Goal: Information Seeking & Learning: Learn about a topic

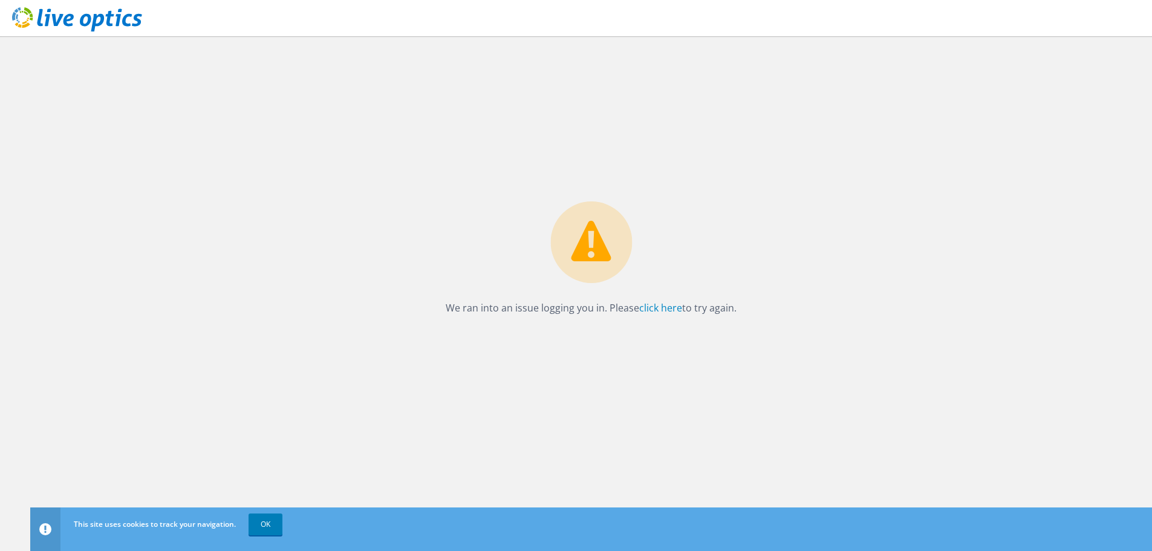
click at [83, 16] on use at bounding box center [77, 19] width 130 height 24
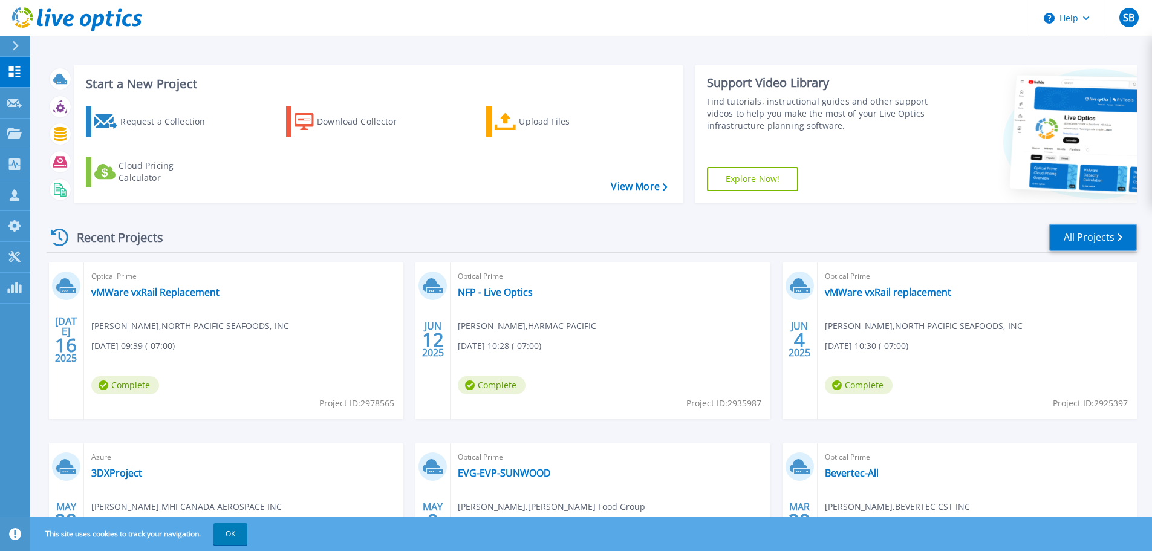
click at [1097, 236] on link "All Projects" at bounding box center [1093, 237] width 88 height 27
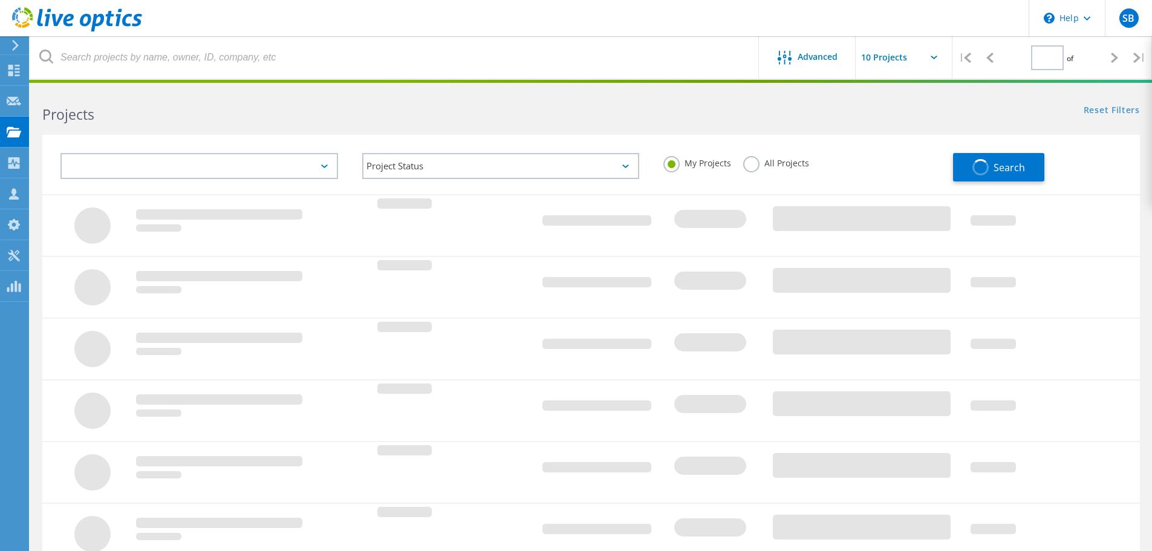
type input "1"
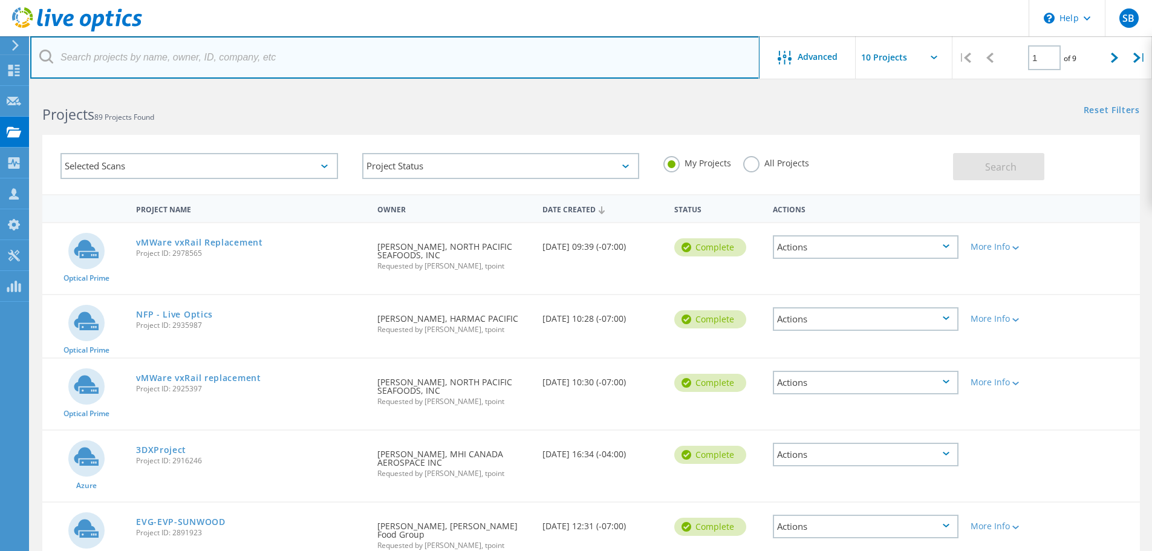
click at [259, 59] on input "text" at bounding box center [394, 57] width 729 height 42
type input "tol"
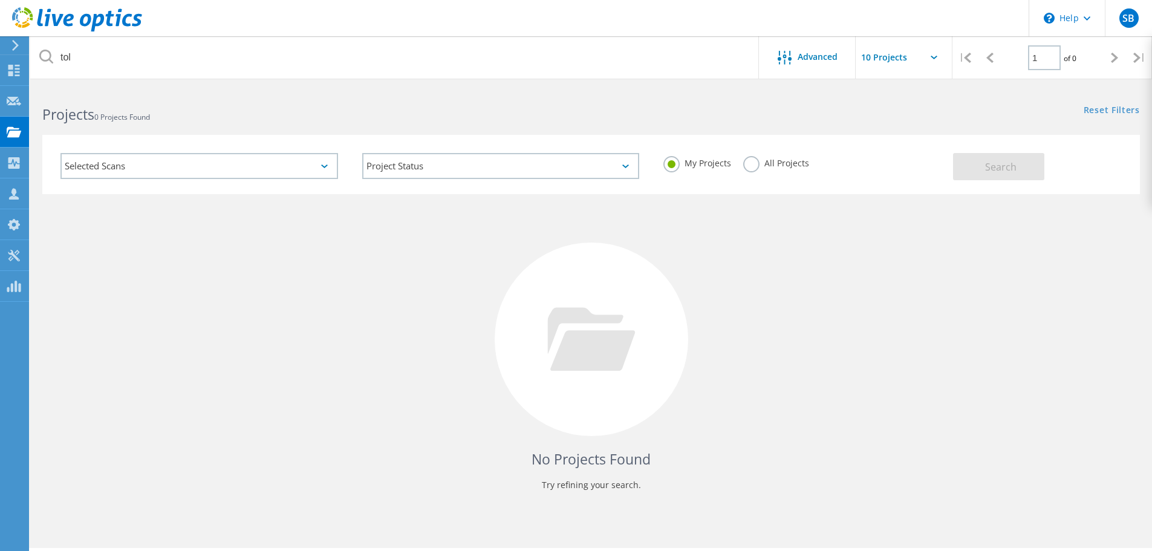
click at [749, 168] on label "All Projects" at bounding box center [776, 161] width 66 height 11
click at [0, 0] on input "All Projects" at bounding box center [0, 0] width 0 height 0
click at [997, 169] on button "Search" at bounding box center [998, 166] width 91 height 27
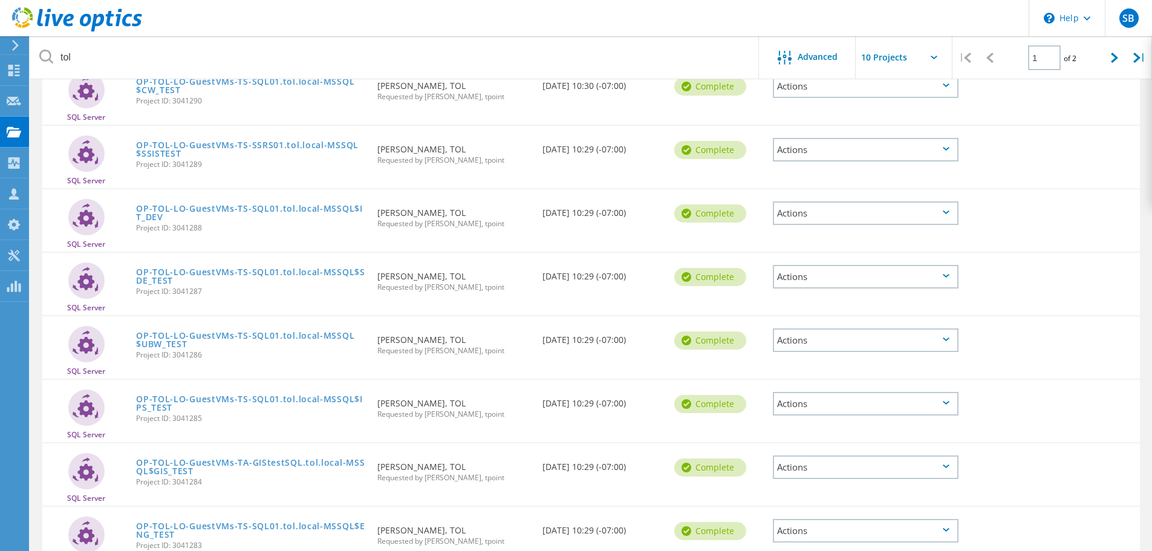
scroll to position [53, 0]
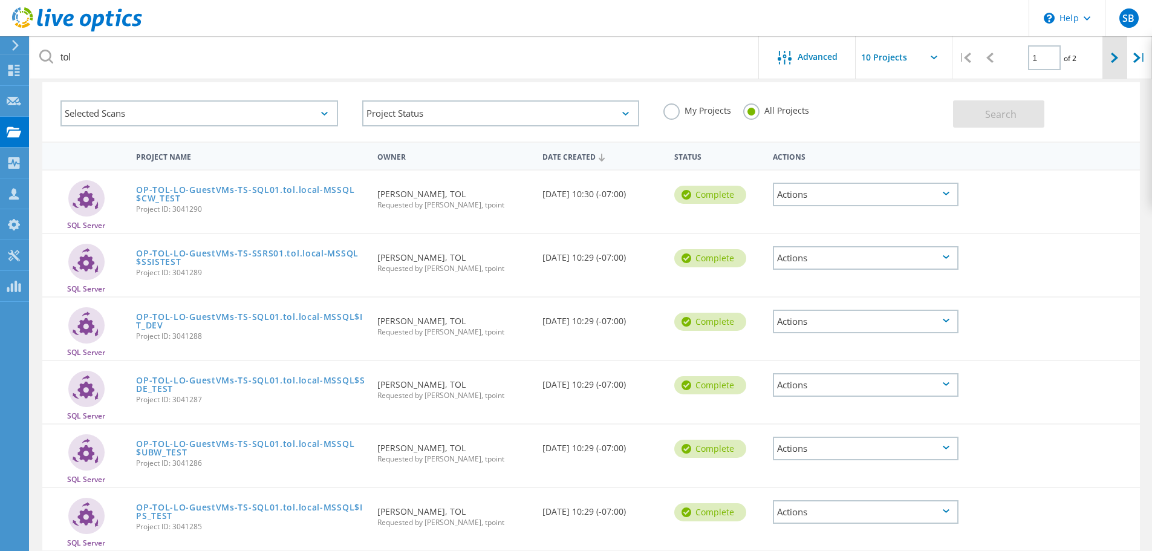
click at [1114, 56] on icon at bounding box center [1114, 58] width 7 height 10
type input "2"
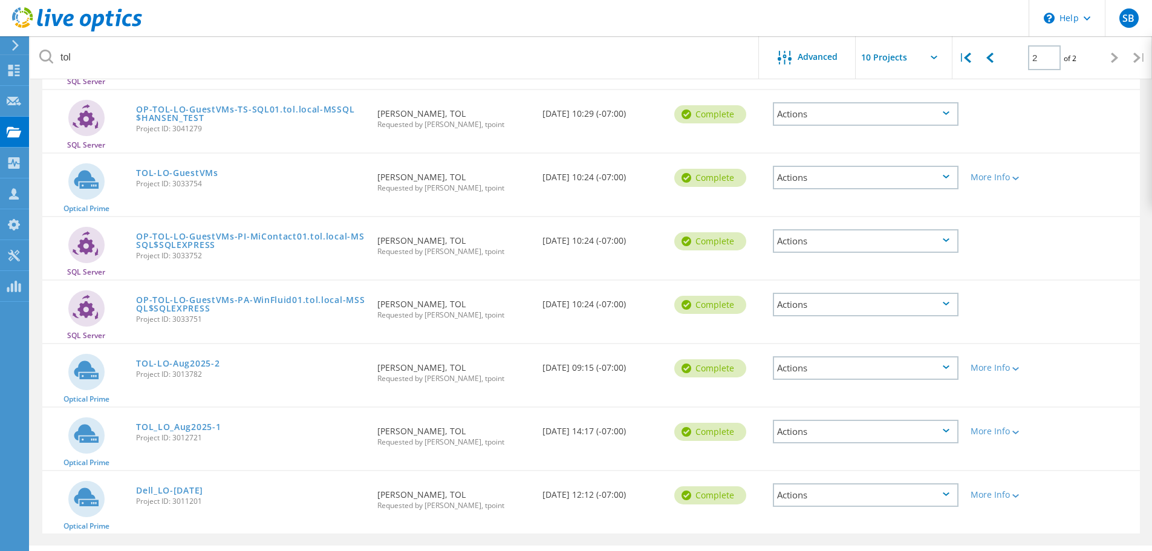
scroll to position [228, 0]
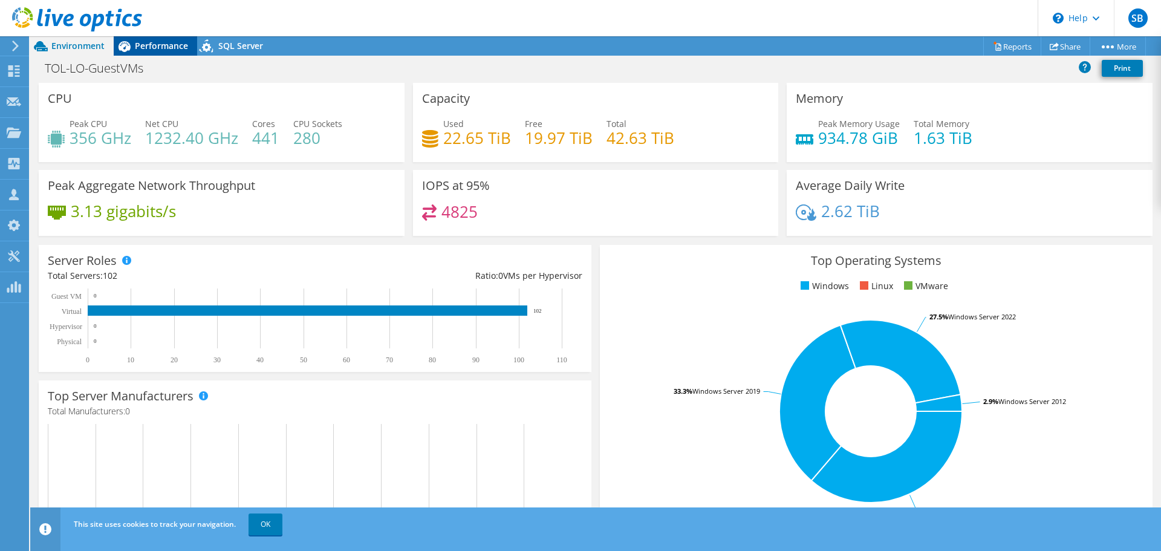
click at [136, 48] on span "Performance" at bounding box center [161, 45] width 53 height 11
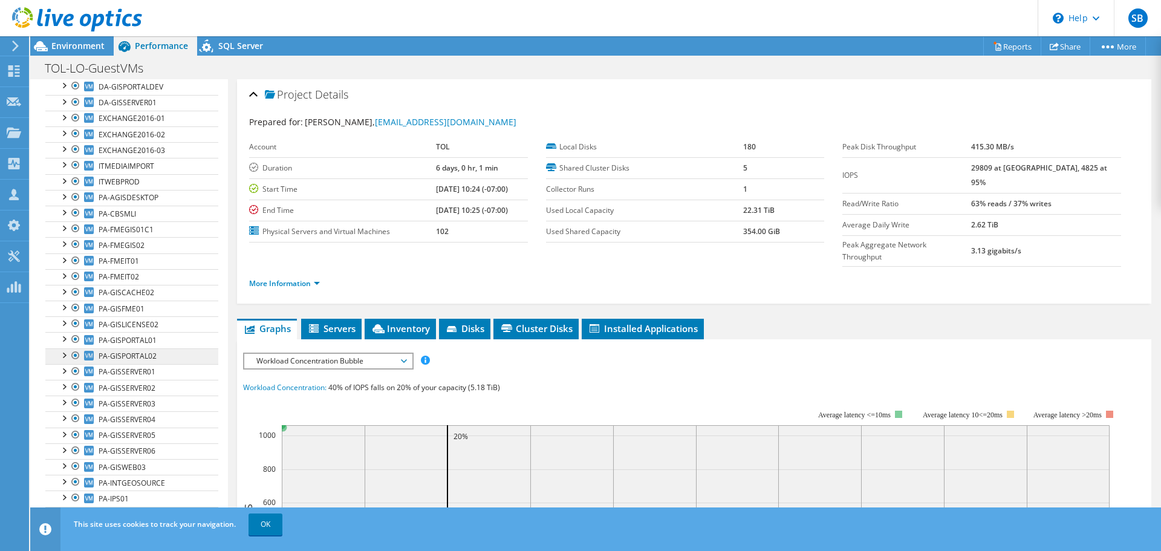
scroll to position [121, 0]
click at [139, 325] on span "PA-GISLICENSE02" at bounding box center [129, 324] width 60 height 10
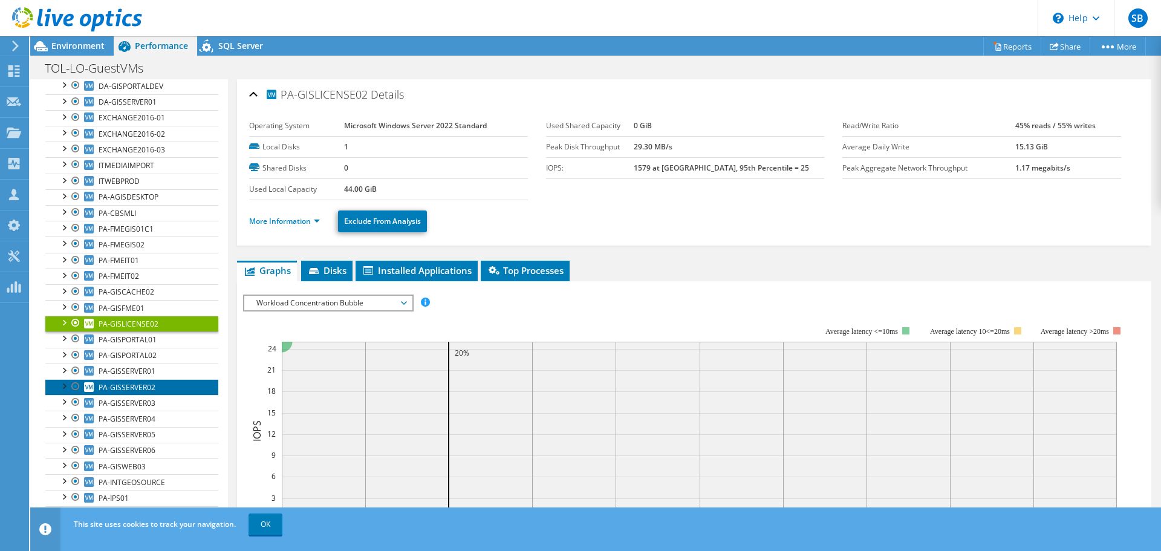
click at [144, 388] on span "PA-GISSERVER02" at bounding box center [127, 387] width 57 height 10
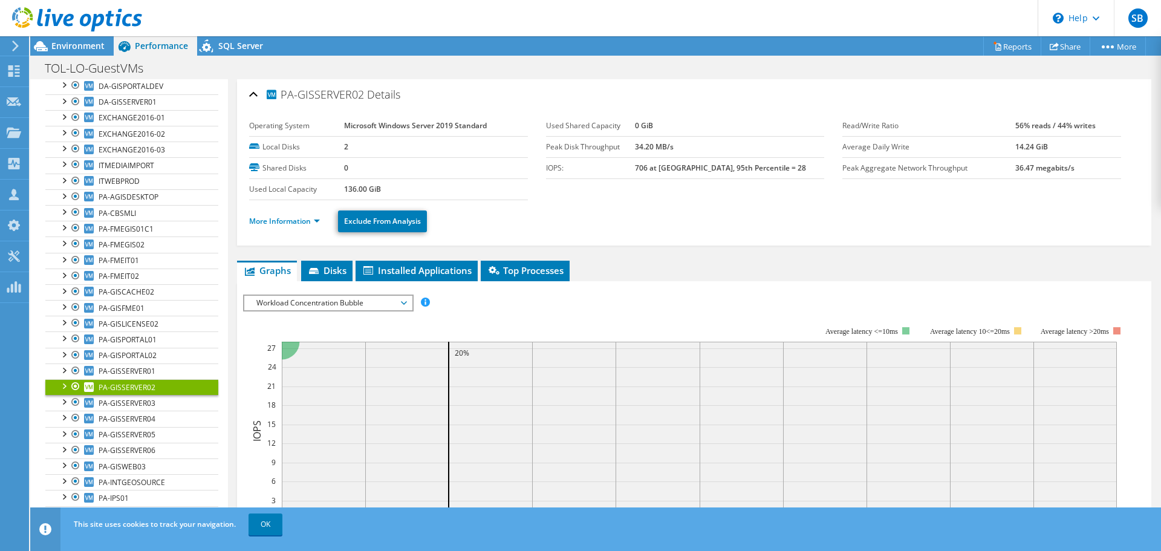
click at [320, 305] on span "Workload Concentration Bubble" at bounding box center [327, 303] width 155 height 15
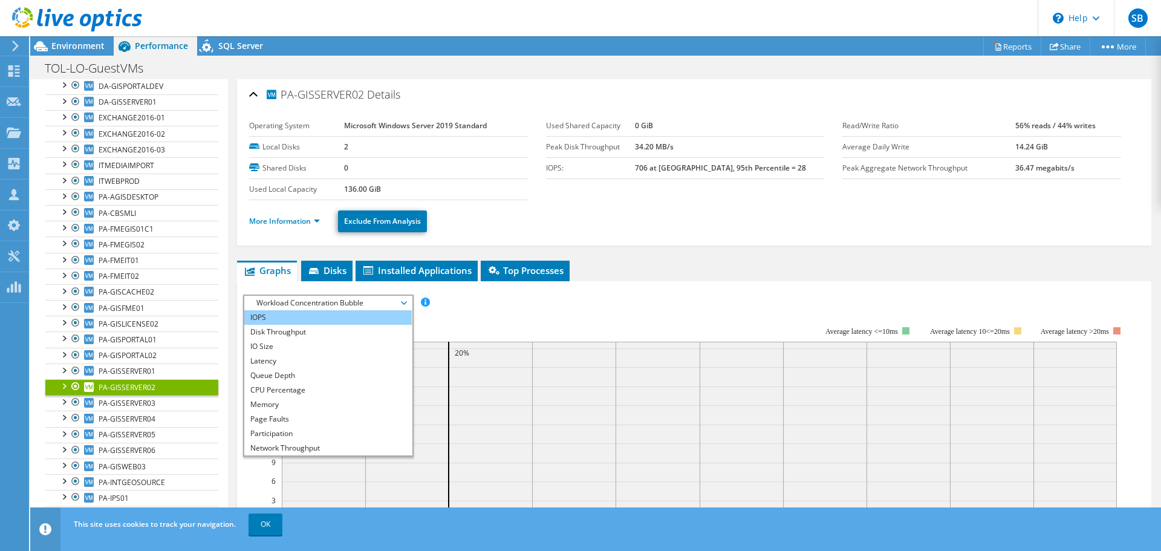
click at [291, 320] on li "IOPS" at bounding box center [328, 317] width 168 height 15
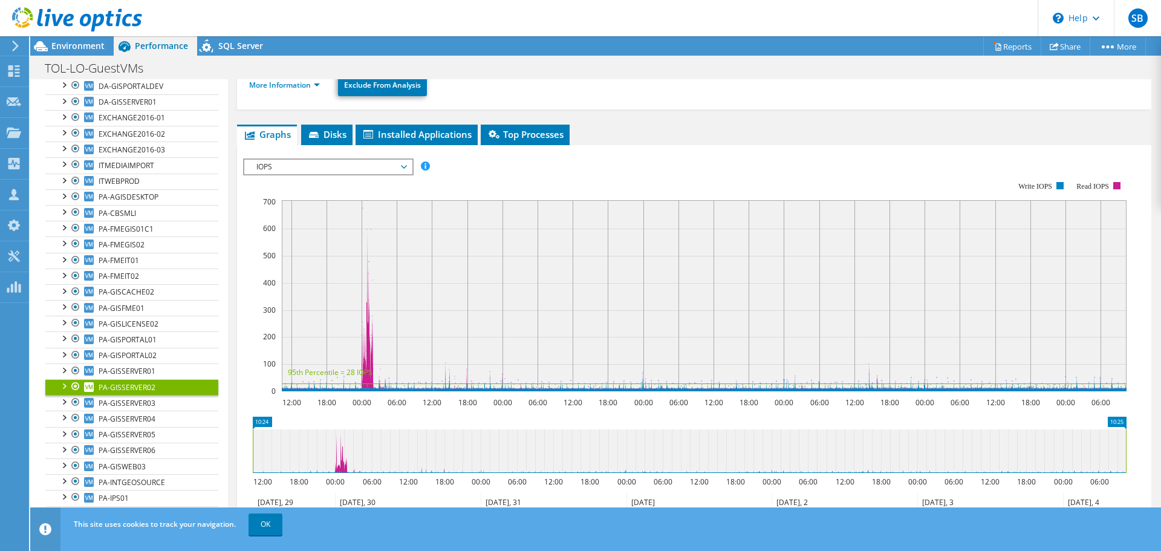
scroll to position [181, 0]
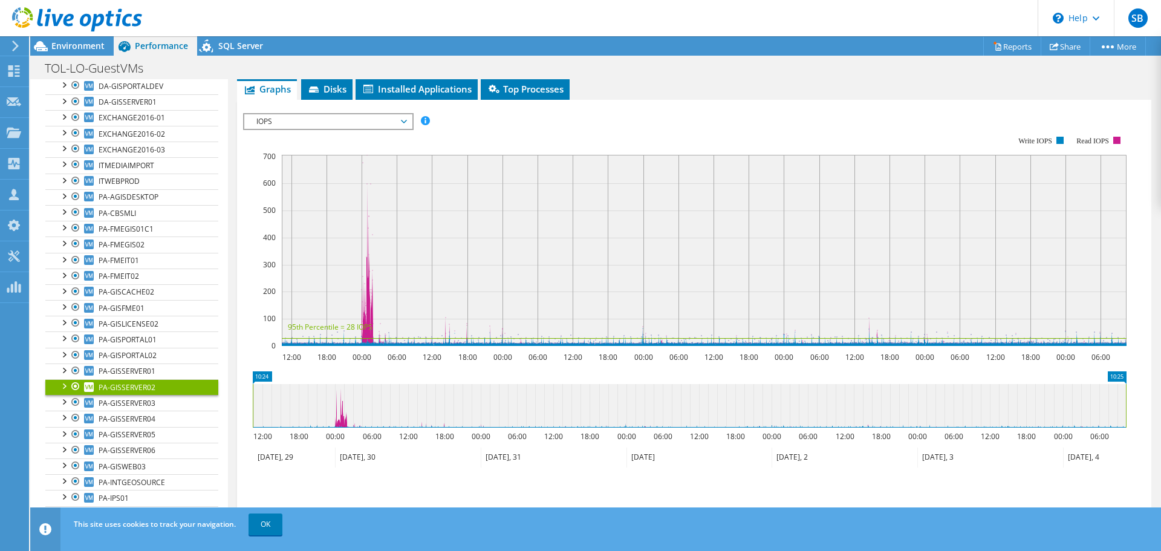
click at [388, 116] on span "IOPS" at bounding box center [327, 121] width 155 height 15
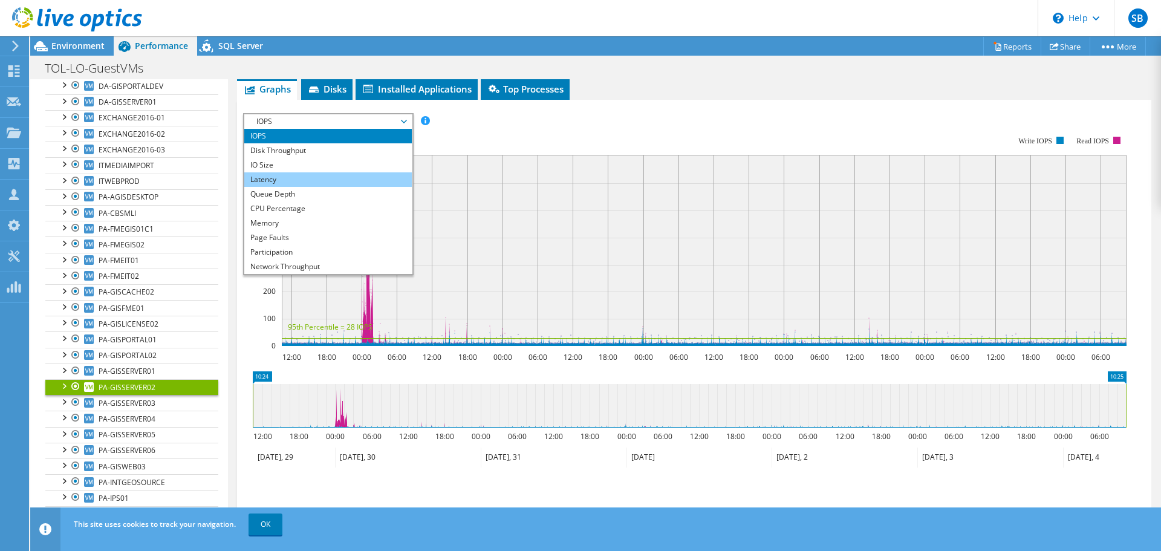
click at [325, 181] on li "Latency" at bounding box center [328, 179] width 168 height 15
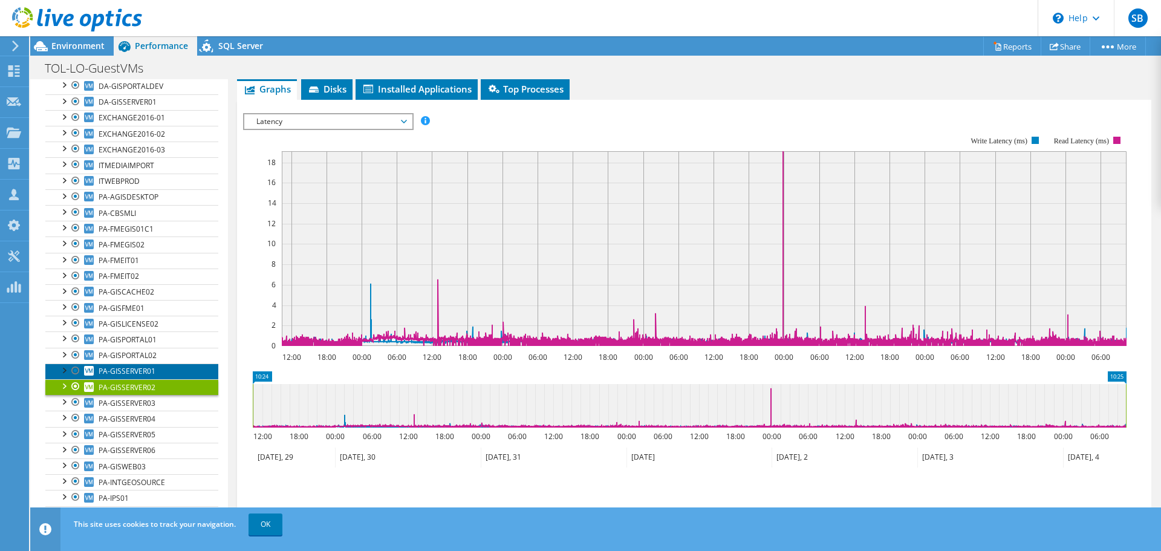
click at [136, 374] on span "PA-GISSERVER01" at bounding box center [127, 371] width 57 height 10
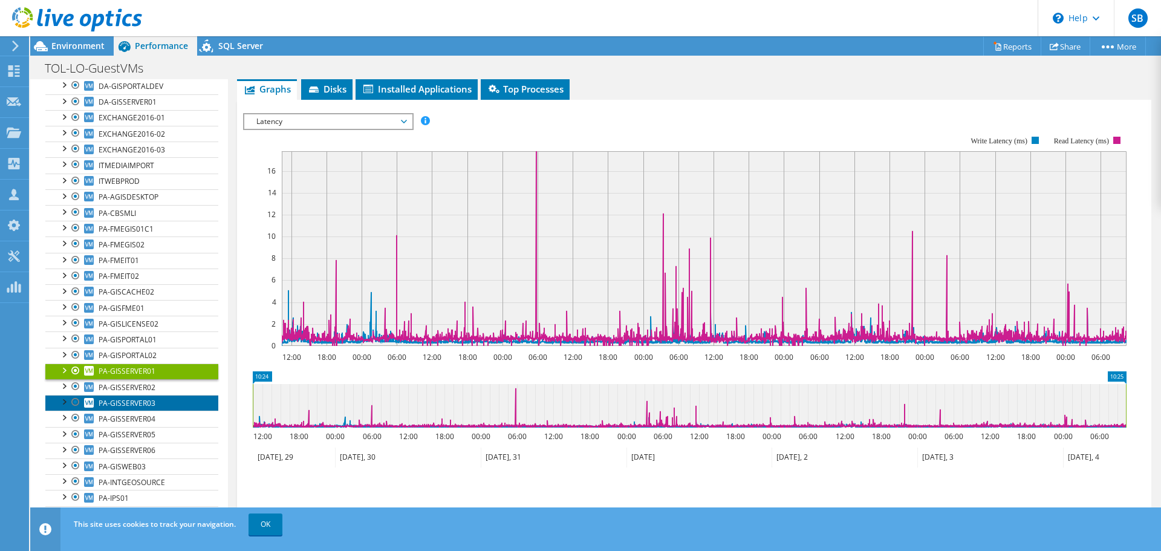
click at [135, 403] on span "PA-GISSERVER03" at bounding box center [127, 403] width 57 height 10
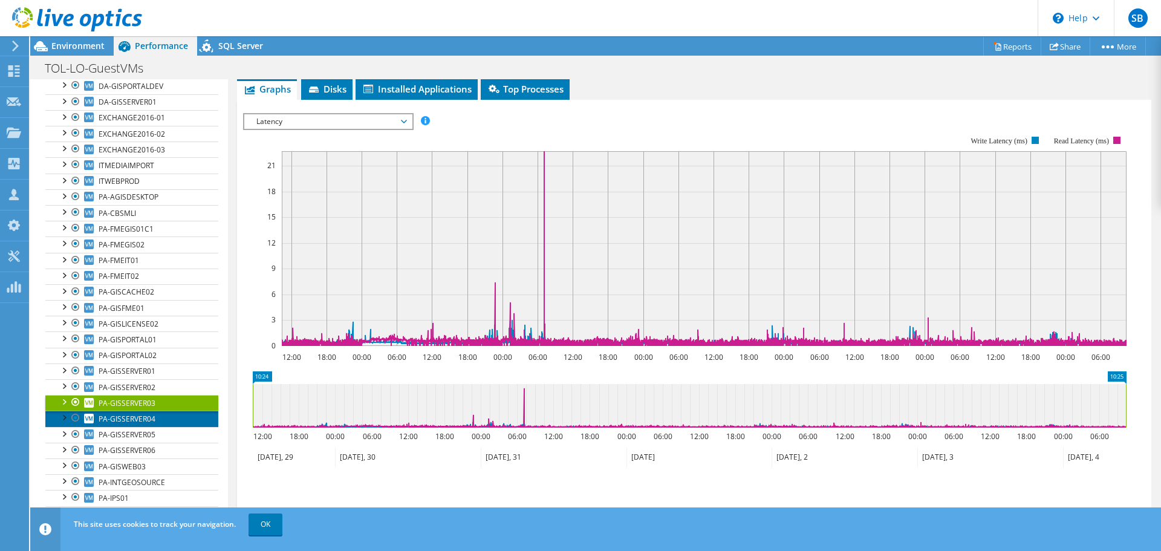
click at [128, 420] on span "PA-GISSERVER04" at bounding box center [127, 419] width 57 height 10
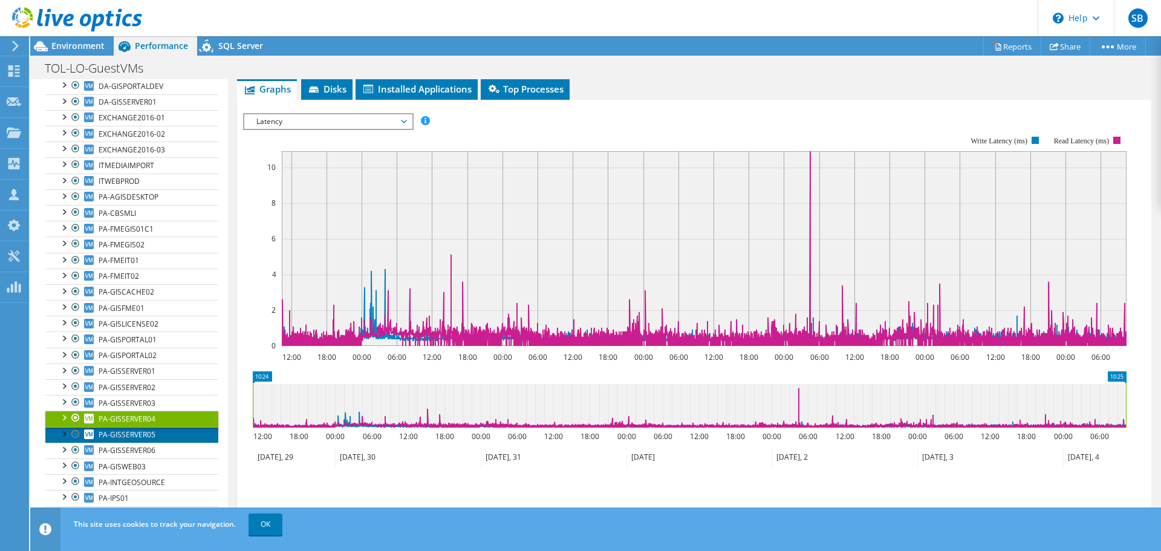
click at [128, 431] on span "PA-GISSERVER05" at bounding box center [127, 434] width 57 height 10
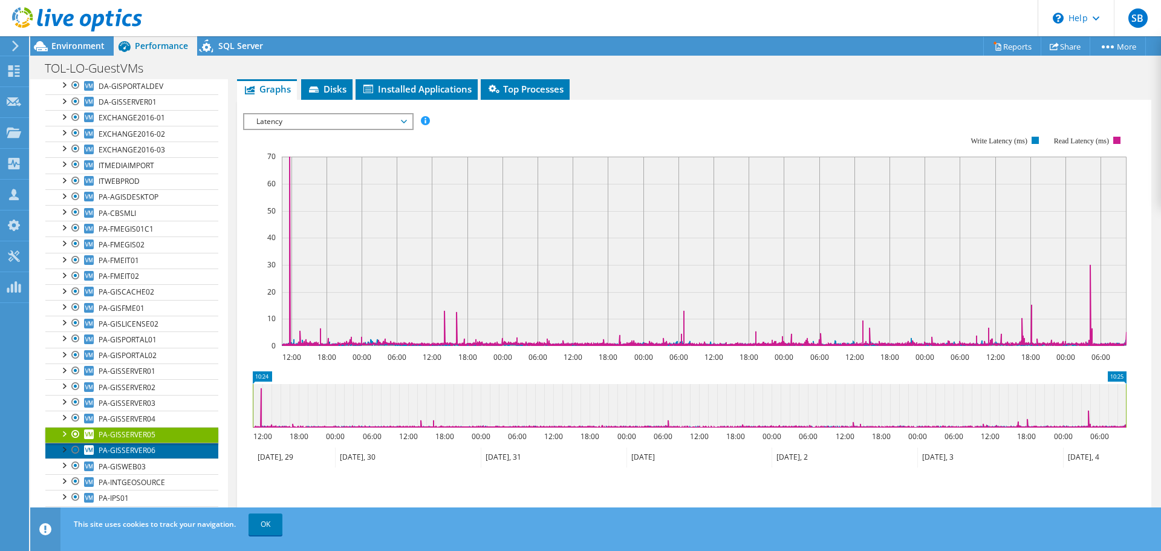
click at [130, 455] on span "PA-GISSERVER06" at bounding box center [127, 450] width 57 height 10
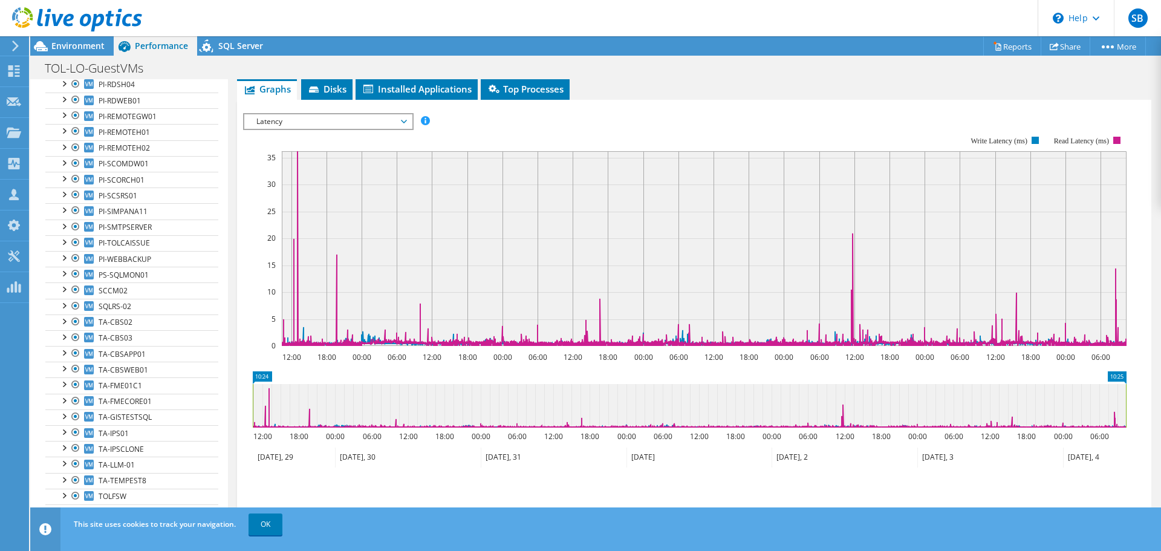
scroll to position [1149, 0]
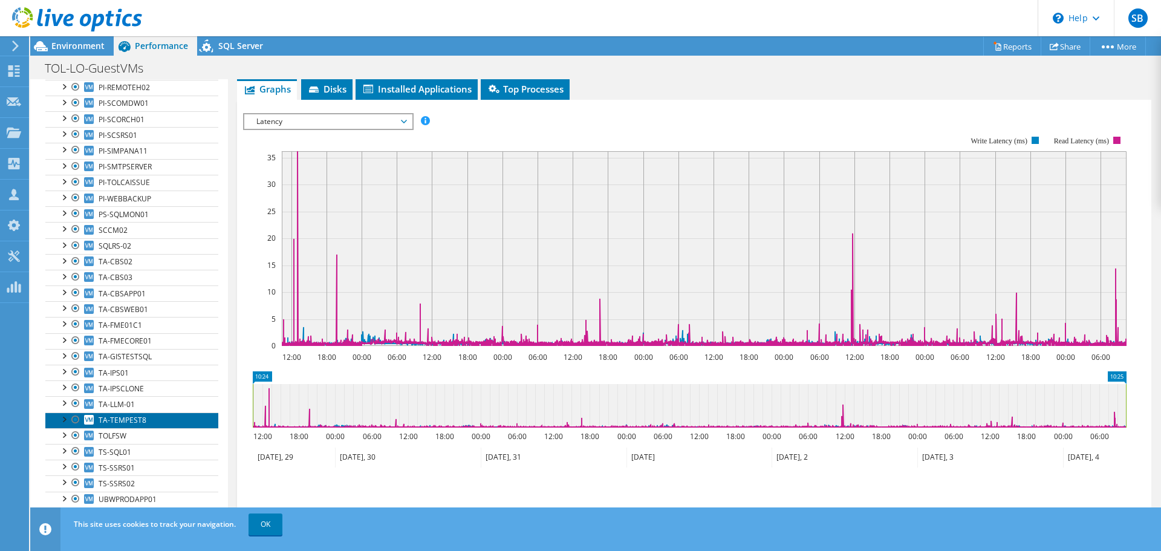
click at [128, 421] on span "TA-TEMPEST8" at bounding box center [123, 420] width 48 height 10
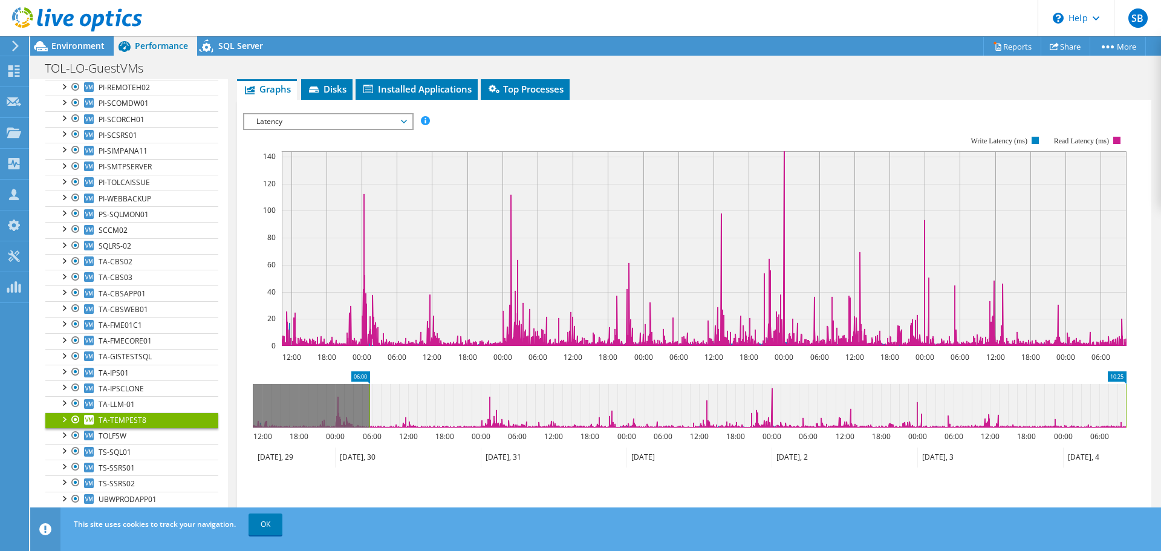
drag, startPoint x: 251, startPoint y: 401, endPoint x: 368, endPoint y: 406, distance: 116.9
click at [368, 406] on rect at bounding box center [369, 406] width 5 height 44
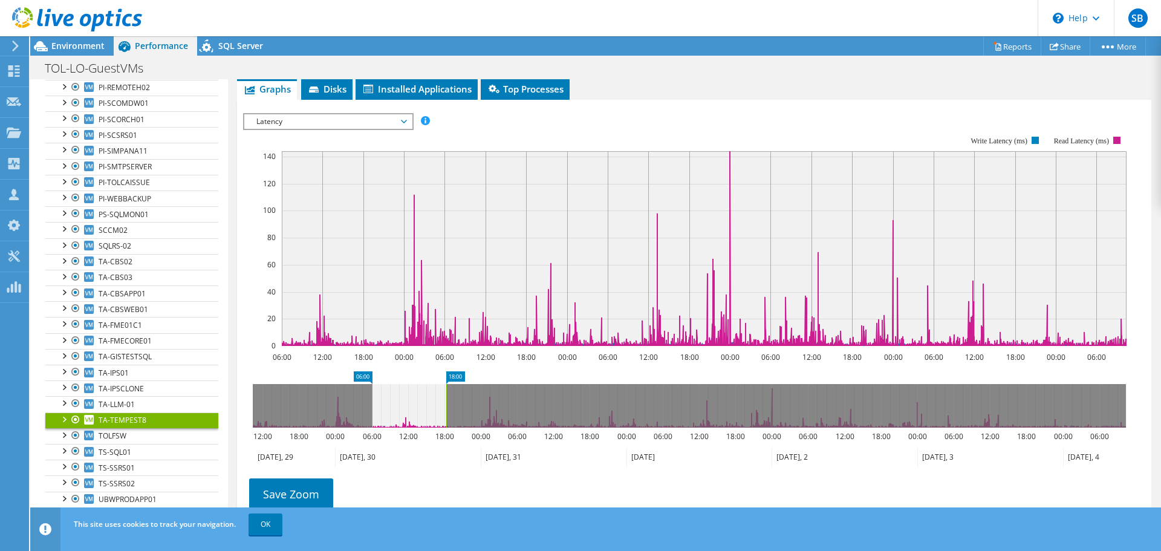
drag, startPoint x: 1126, startPoint y: 390, endPoint x: 447, endPoint y: 414, distance: 679.7
click at [447, 414] on rect at bounding box center [446, 406] width 5 height 44
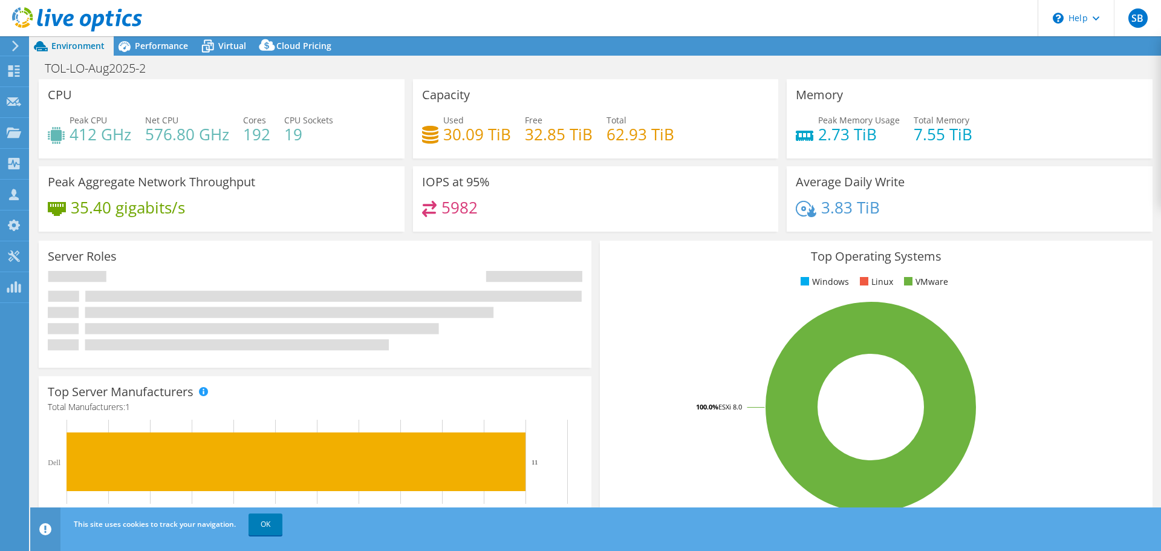
select select "[GEOGRAPHIC_DATA]"
select select "CAD"
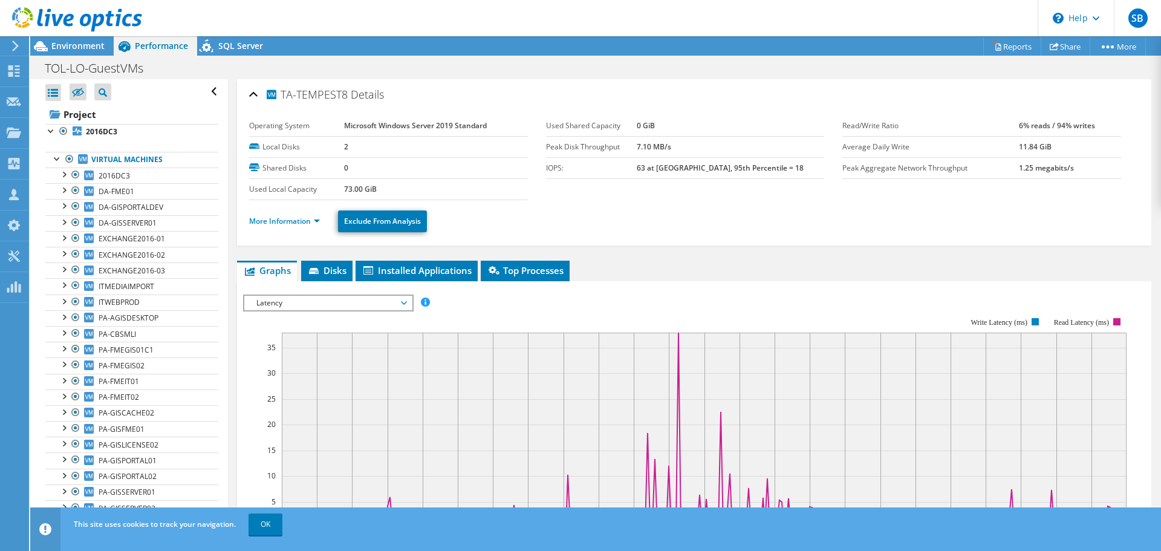
scroll to position [181, 0]
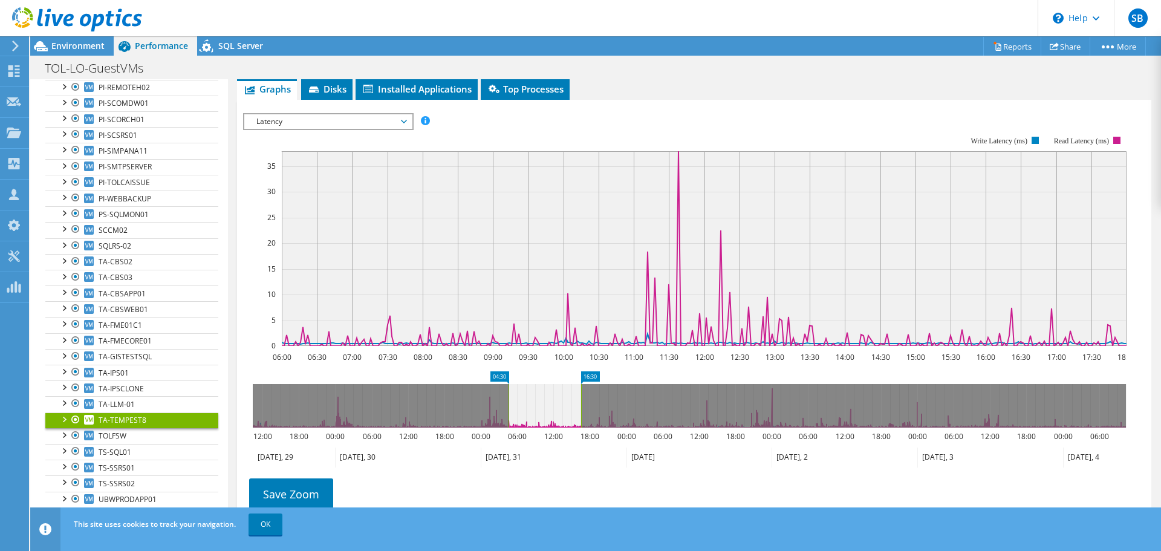
drag, startPoint x: 412, startPoint y: 411, endPoint x: 549, endPoint y: 413, distance: 136.7
click at [549, 413] on icon at bounding box center [545, 406] width 73 height 44
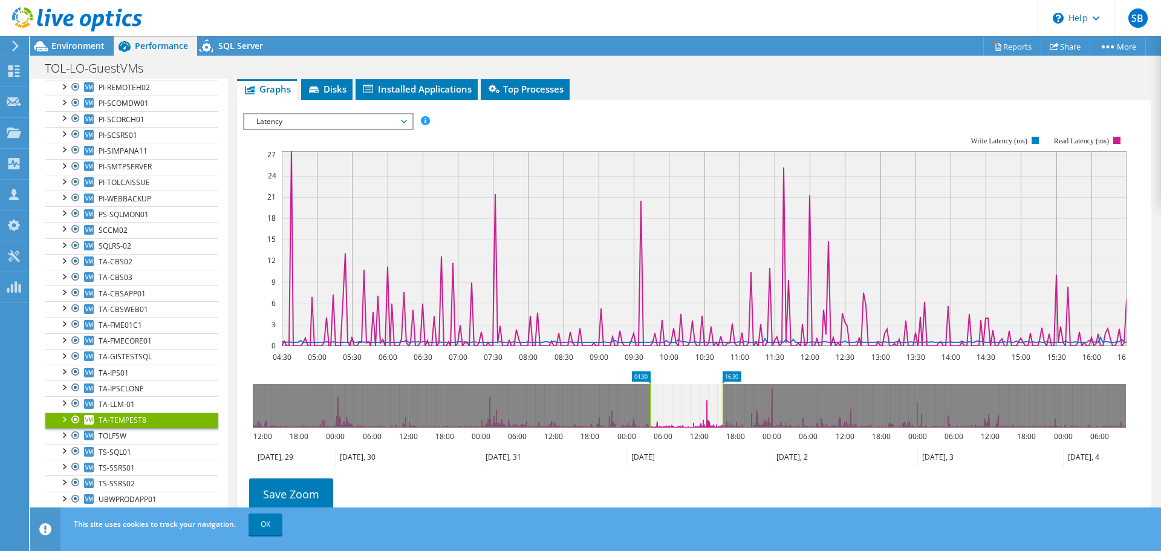
drag, startPoint x: 557, startPoint y: 411, endPoint x: 690, endPoint y: 413, distance: 133.1
click at [690, 412] on icon at bounding box center [686, 406] width 73 height 44
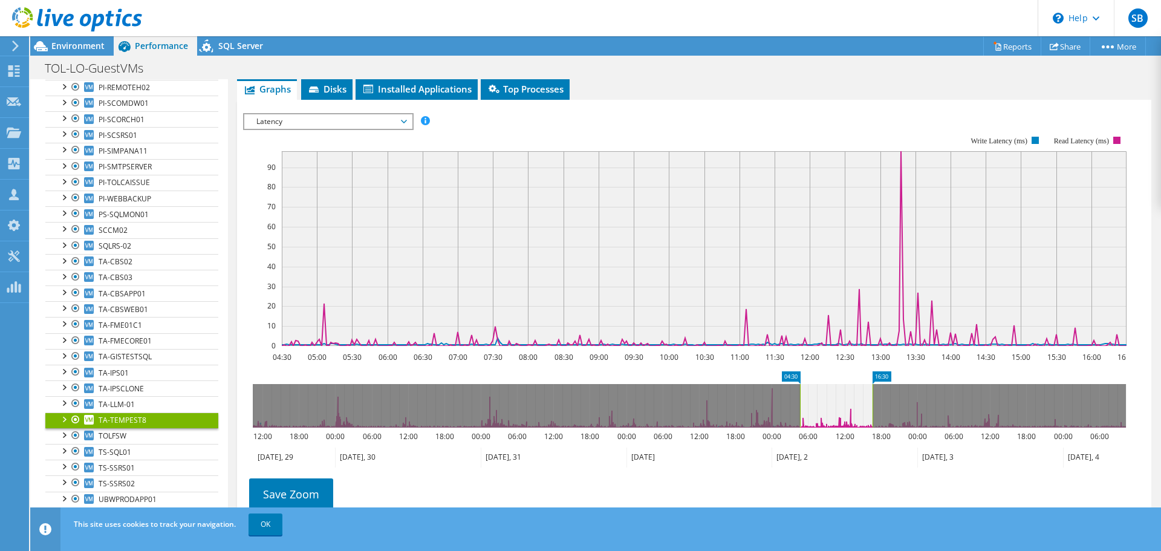
drag, startPoint x: 690, startPoint y: 406, endPoint x: 837, endPoint y: 414, distance: 146.6
click at [837, 414] on icon at bounding box center [836, 406] width 73 height 44
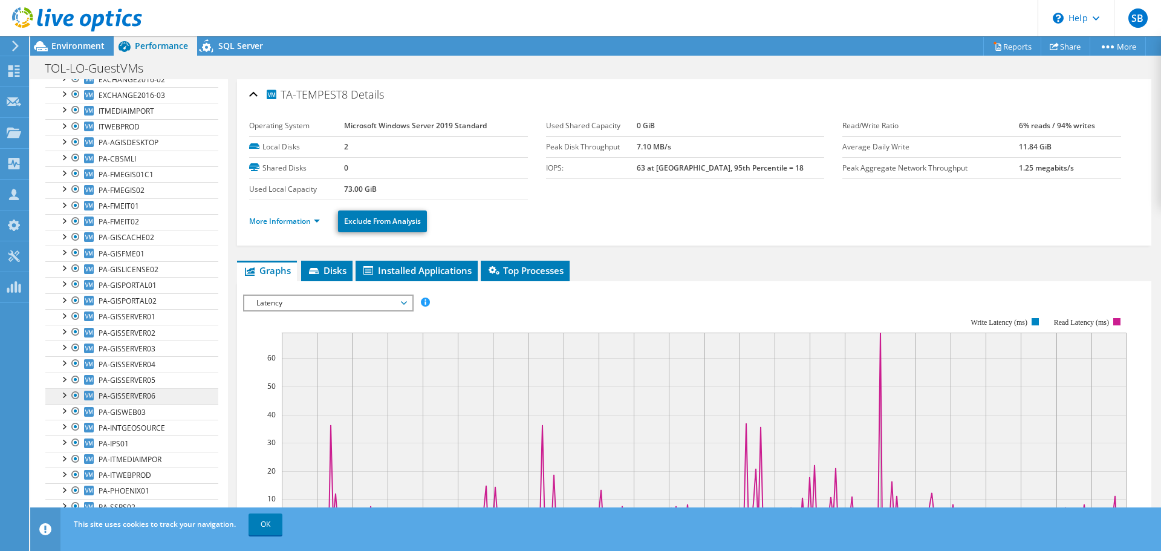
scroll to position [236, 0]
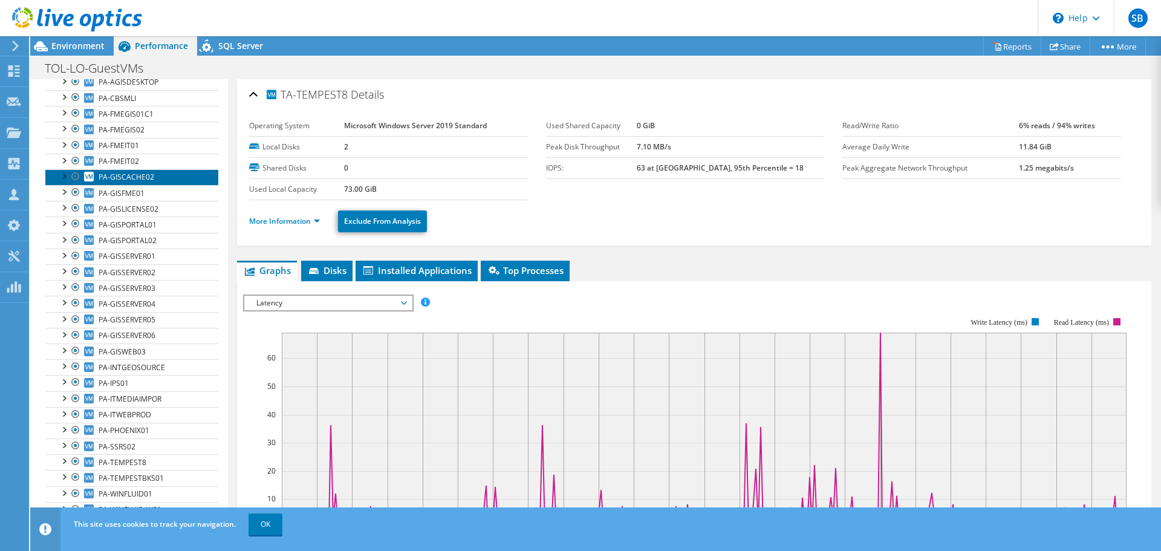
click at [143, 175] on span "PA-GISCACHE02" at bounding box center [127, 177] width 56 height 10
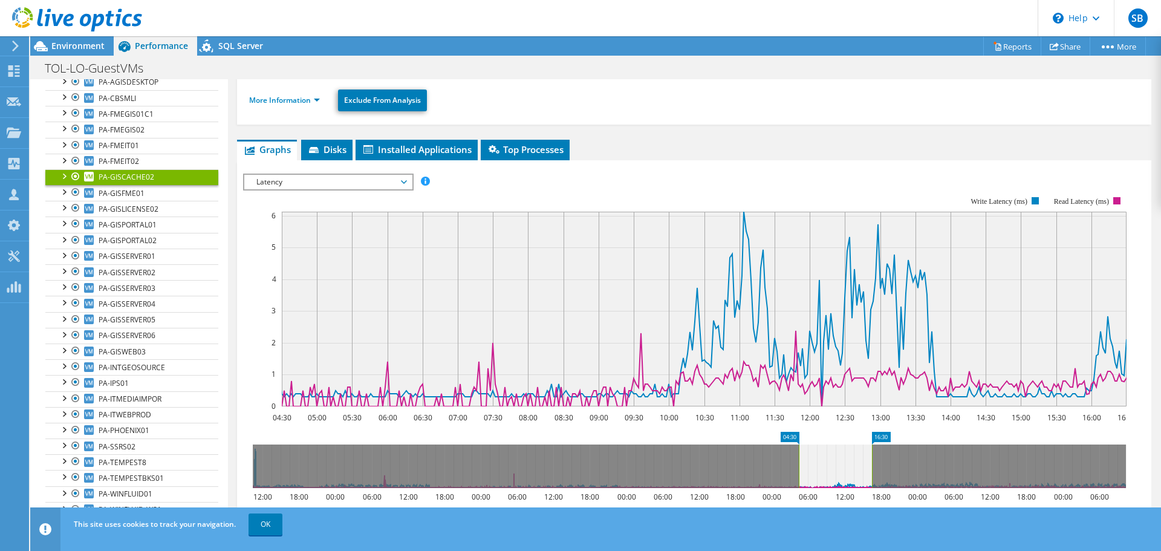
scroll to position [839, 0]
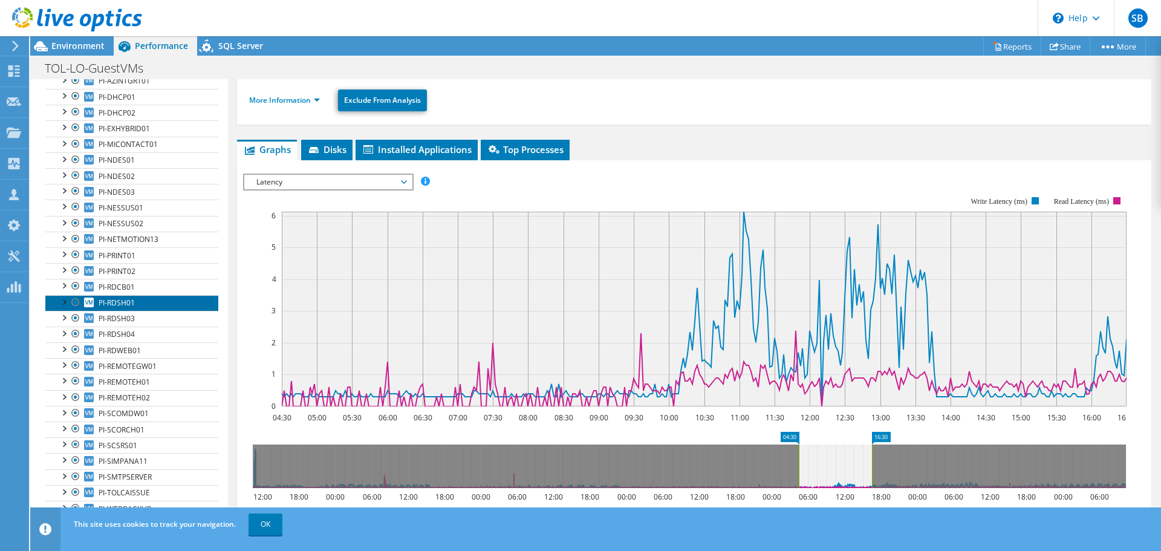
click at [114, 304] on span "PI-RDSH01" at bounding box center [117, 303] width 36 height 10
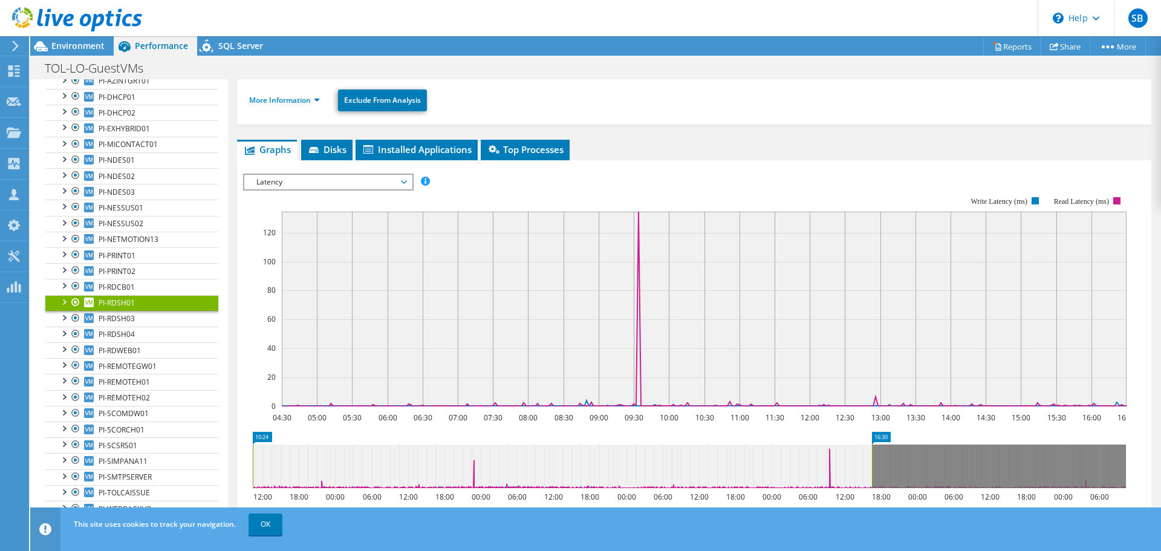
drag, startPoint x: 800, startPoint y: 466, endPoint x: 235, endPoint y: 460, distance: 565.6
click at [235, 460] on div "PI-RDSH01 Details Operating System Microsoft Windows Server 2016 Standard Local…" at bounding box center [694, 314] width 933 height 712
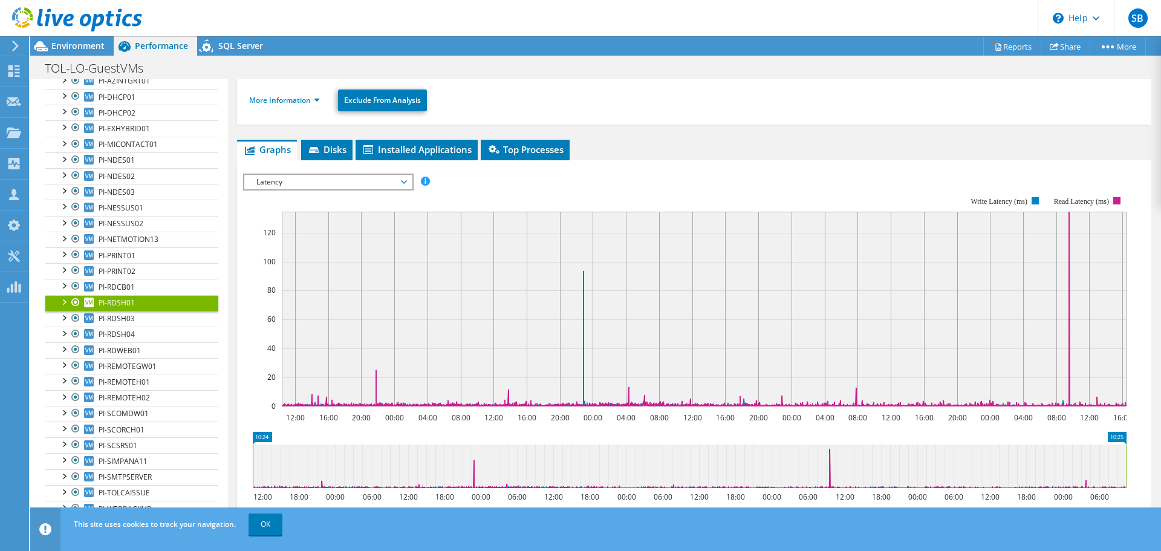
drag, startPoint x: 871, startPoint y: 463, endPoint x: 1171, endPoint y: 345, distance: 322.6
click at [1161, 345] on html "SB Partner Team Member Shaun Briggs sbriggs@tpoint.ca tpoint My Profile Log Out…" at bounding box center [580, 275] width 1161 height 551
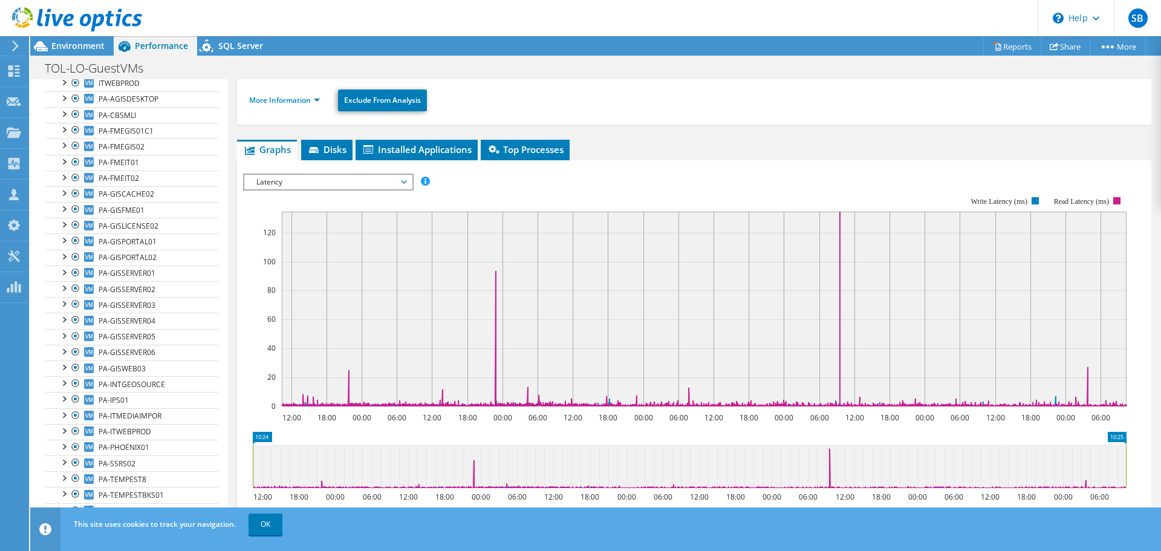
scroll to position [1124, 0]
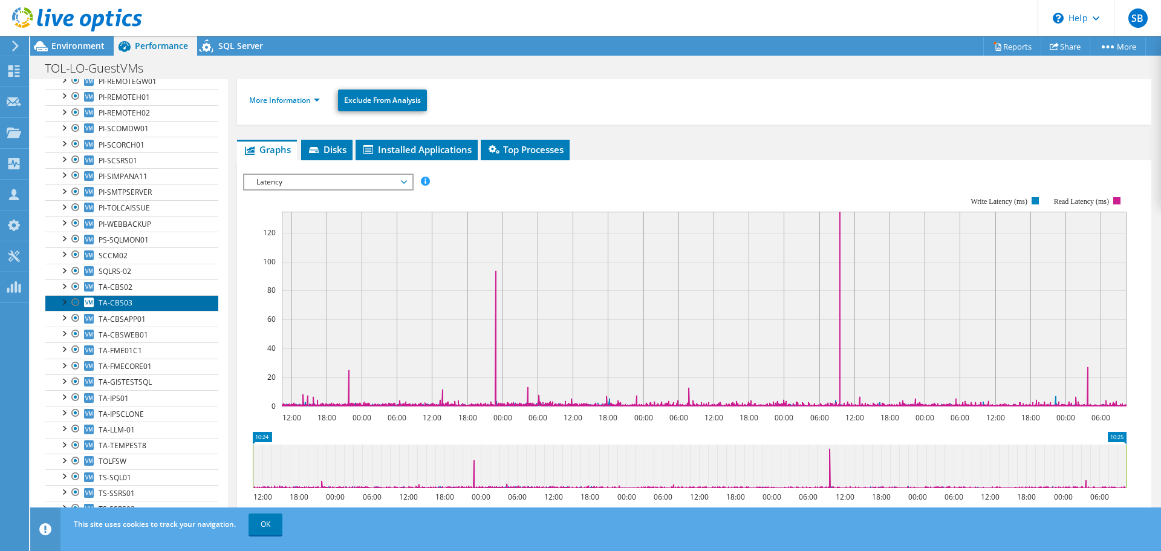
click at [114, 304] on span "TA-CBS03" at bounding box center [116, 303] width 34 height 10
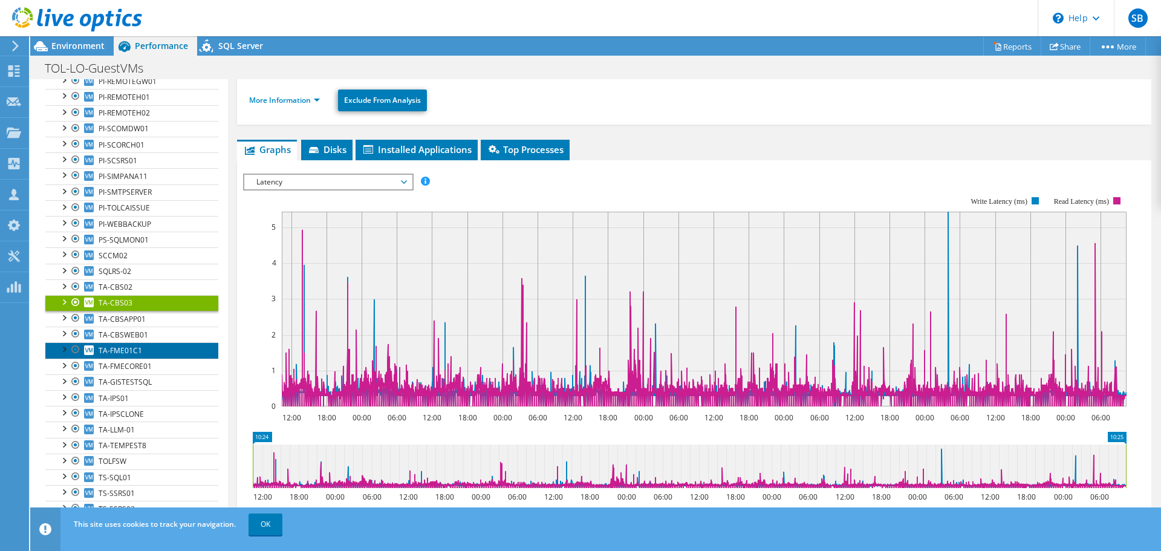
click at [125, 347] on span "TA-FME01C1" at bounding box center [121, 350] width 44 height 10
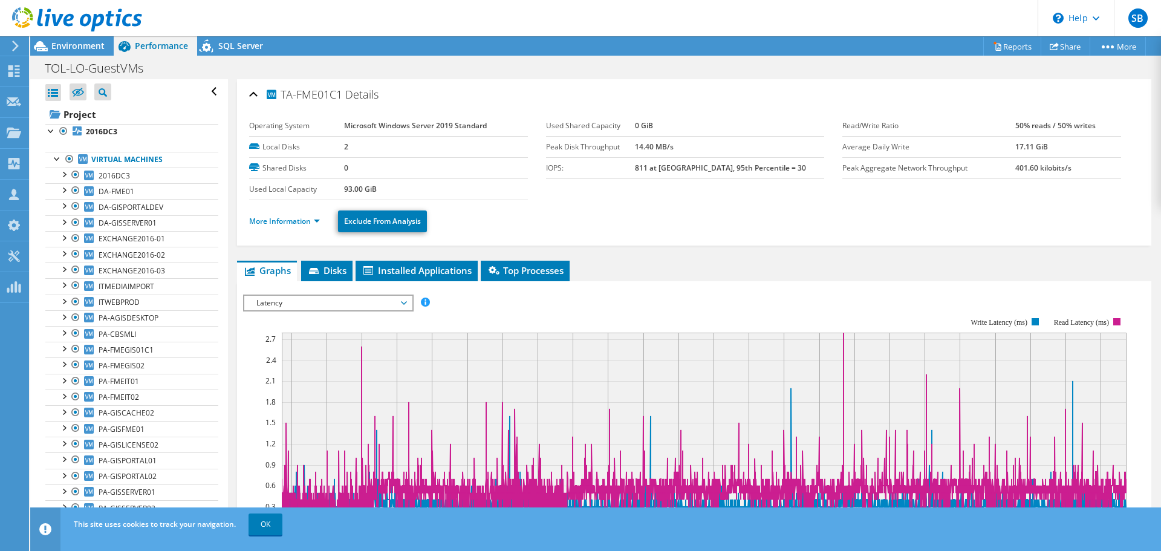
scroll to position [121, 0]
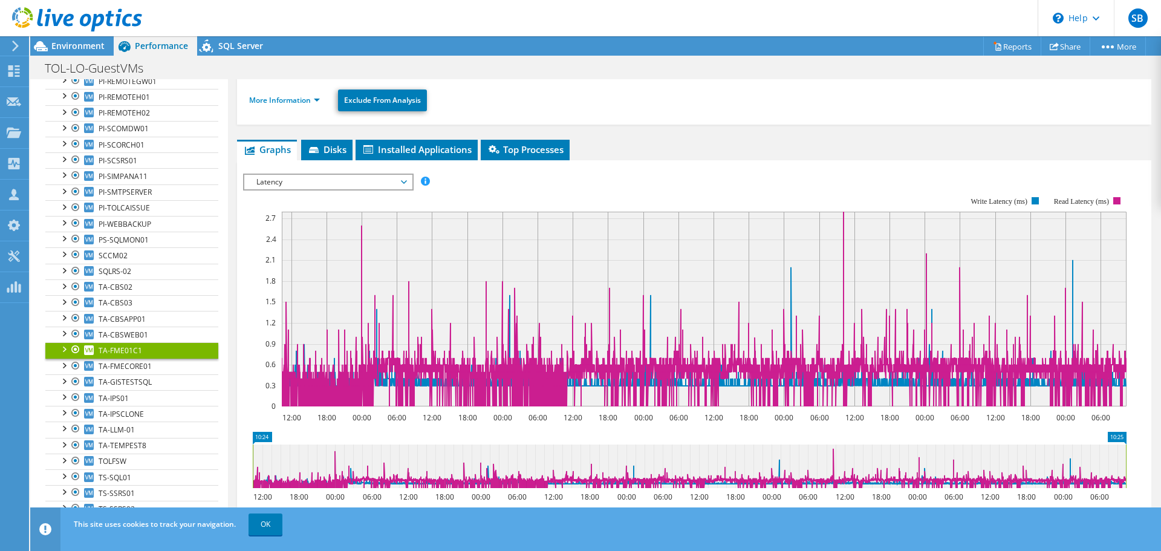
drag, startPoint x: 346, startPoint y: 181, endPoint x: 340, endPoint y: 184, distance: 7.1
click at [347, 181] on span "Latency" at bounding box center [327, 182] width 155 height 15
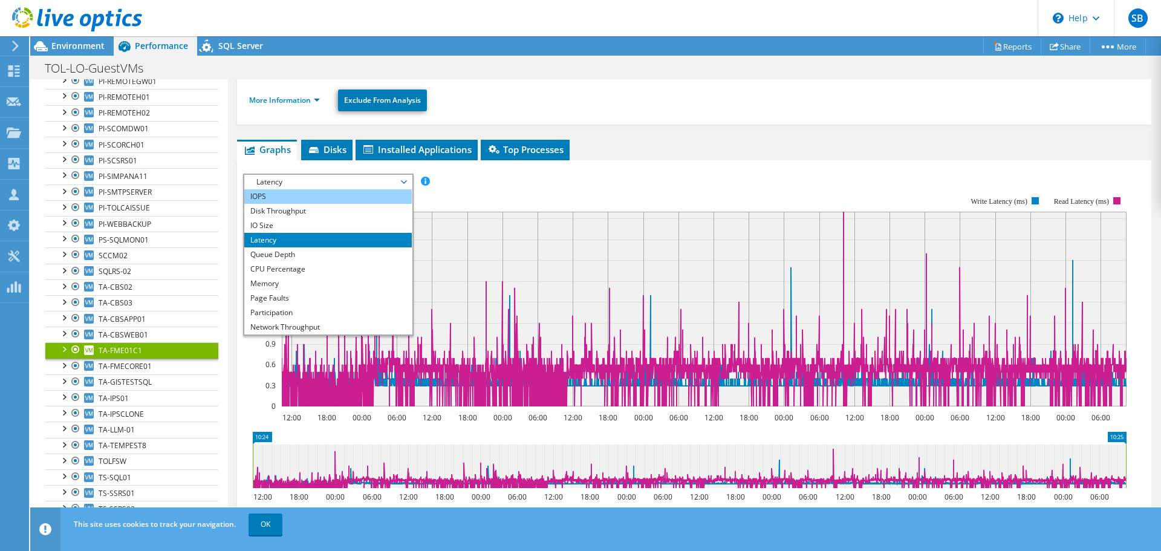
click at [281, 200] on li "IOPS" at bounding box center [328, 196] width 168 height 15
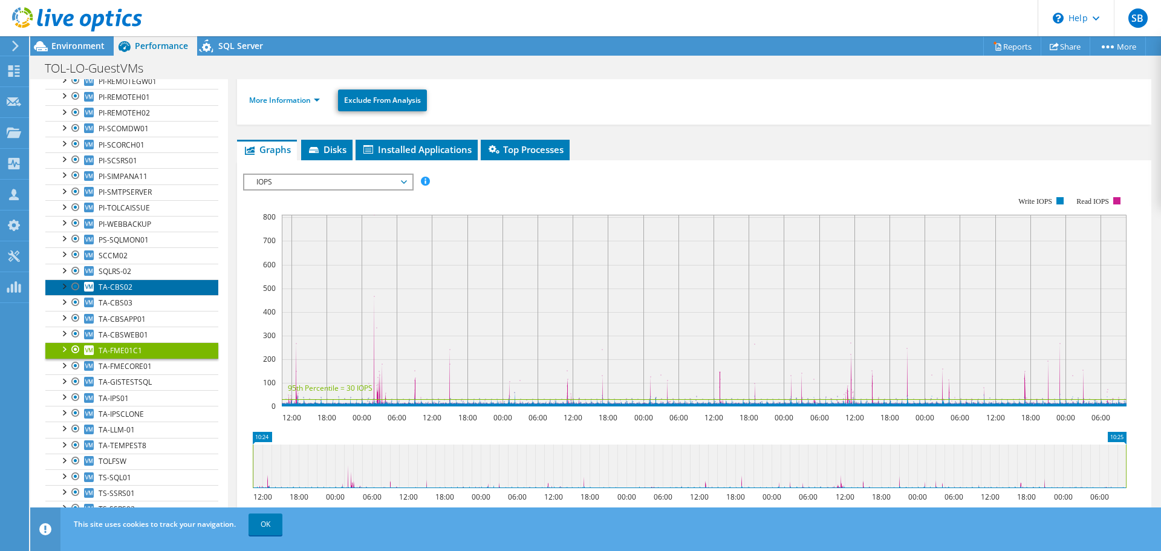
click at [131, 289] on link "TA-CBS02" at bounding box center [131, 287] width 173 height 16
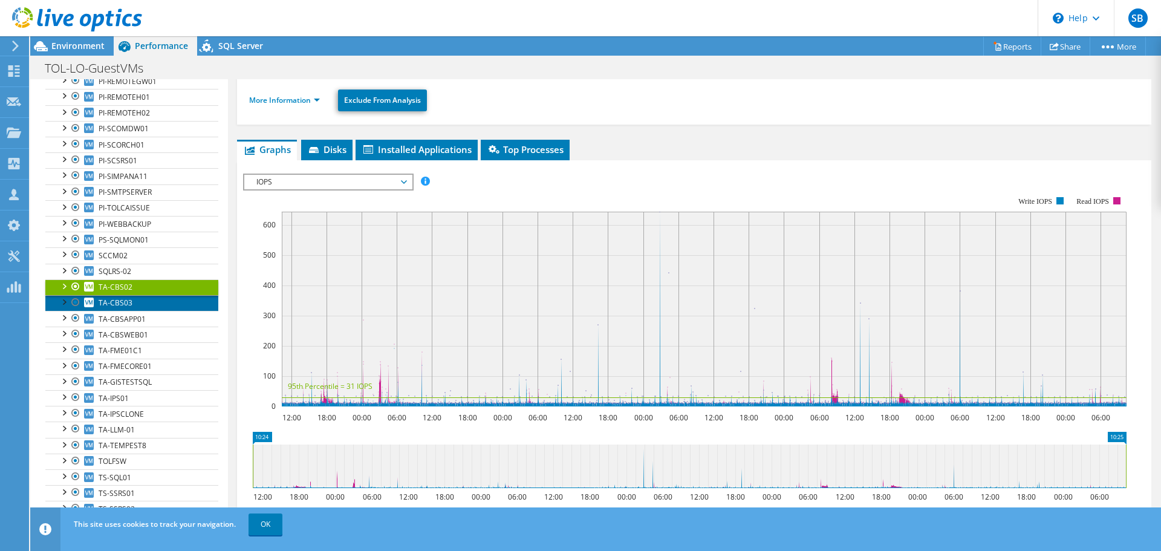
click at [128, 301] on span "TA-CBS03" at bounding box center [116, 303] width 34 height 10
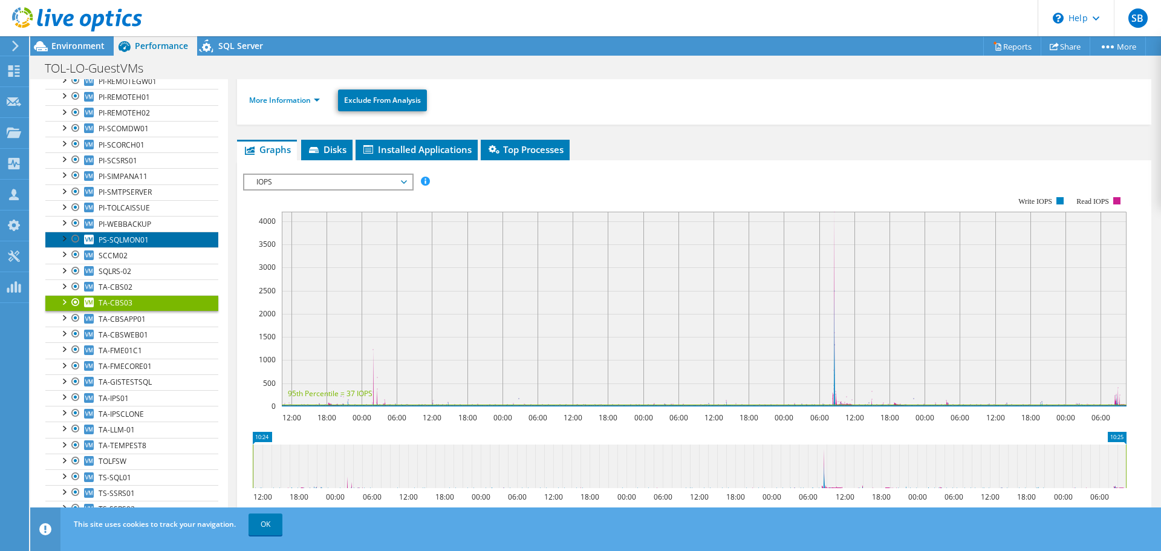
click at [126, 243] on span "PS-SQLMON01" at bounding box center [124, 240] width 50 height 10
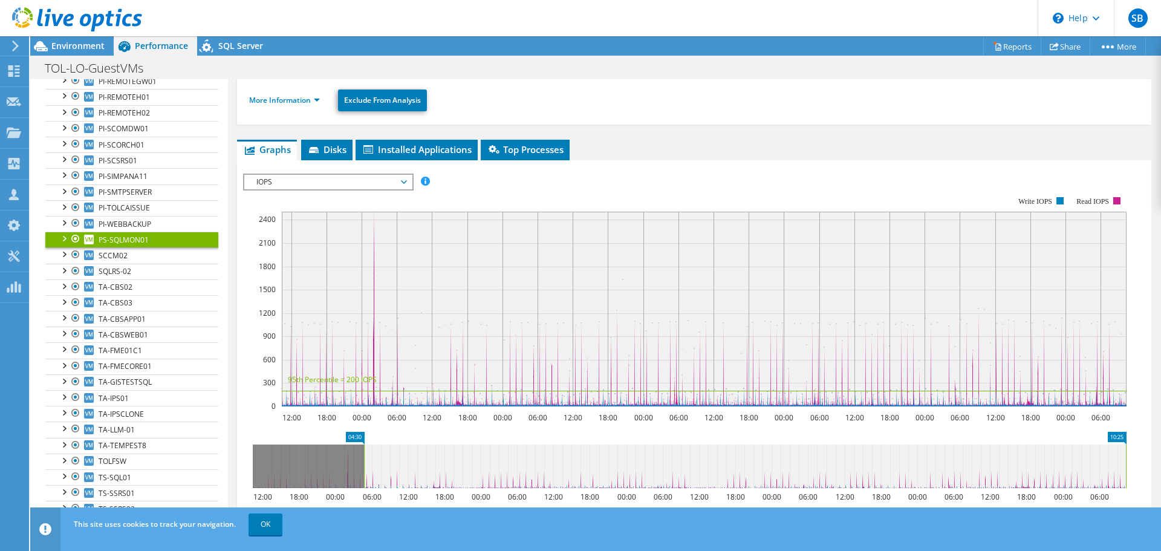
drag, startPoint x: 255, startPoint y: 465, endPoint x: 366, endPoint y: 463, distance: 111.3
click at [366, 463] on rect at bounding box center [364, 467] width 5 height 44
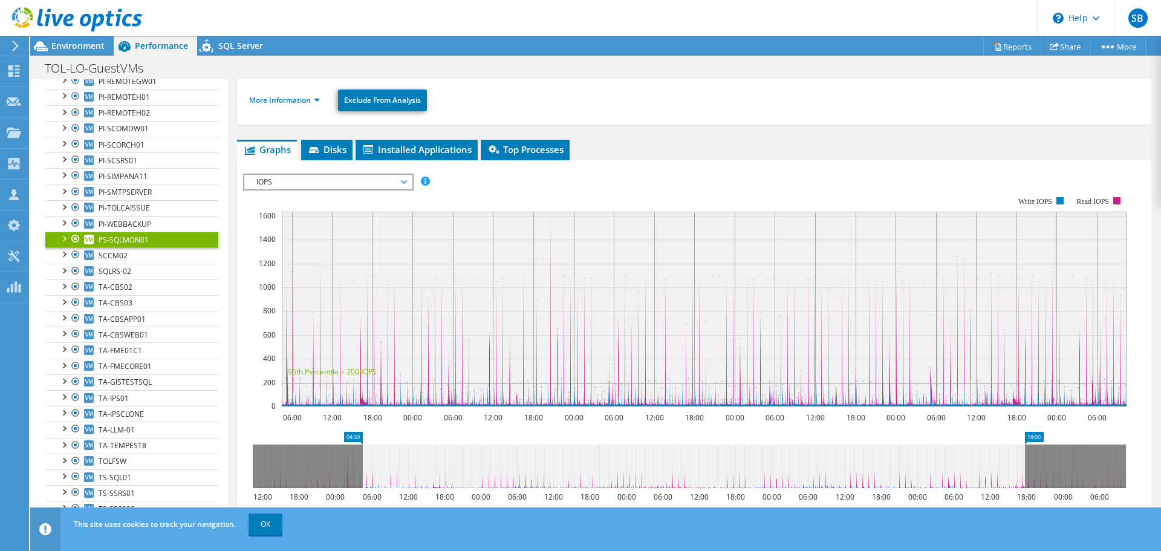
drag, startPoint x: 1126, startPoint y: 457, endPoint x: 951, endPoint y: 491, distance: 178.1
click at [1025, 475] on rect at bounding box center [1025, 467] width 5 height 44
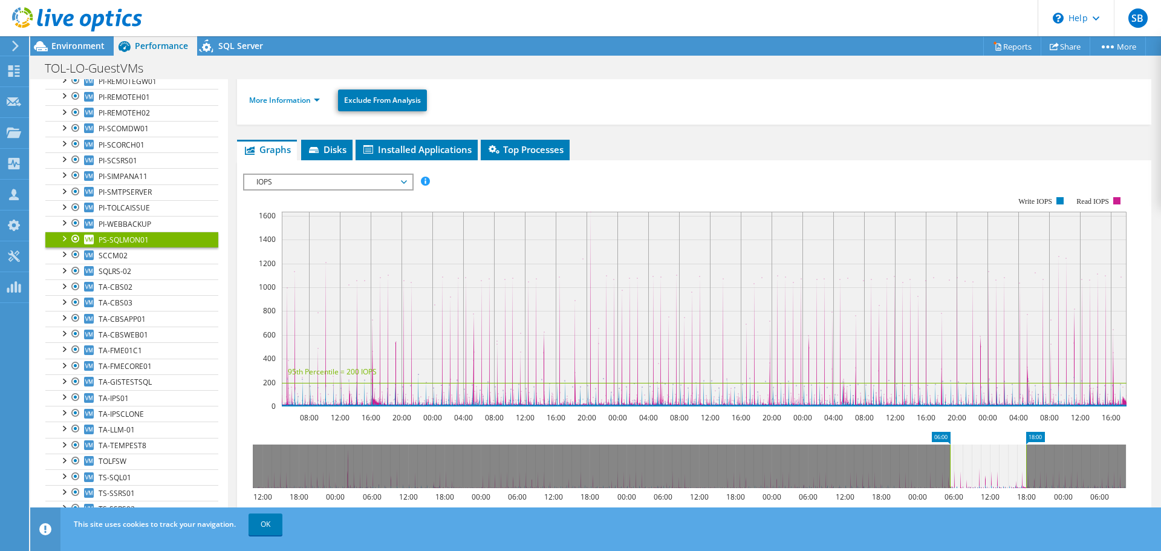
drag, startPoint x: 362, startPoint y: 464, endPoint x: 950, endPoint y: 471, distance: 587.3
click at [950, 471] on rect at bounding box center [950, 467] width 5 height 44
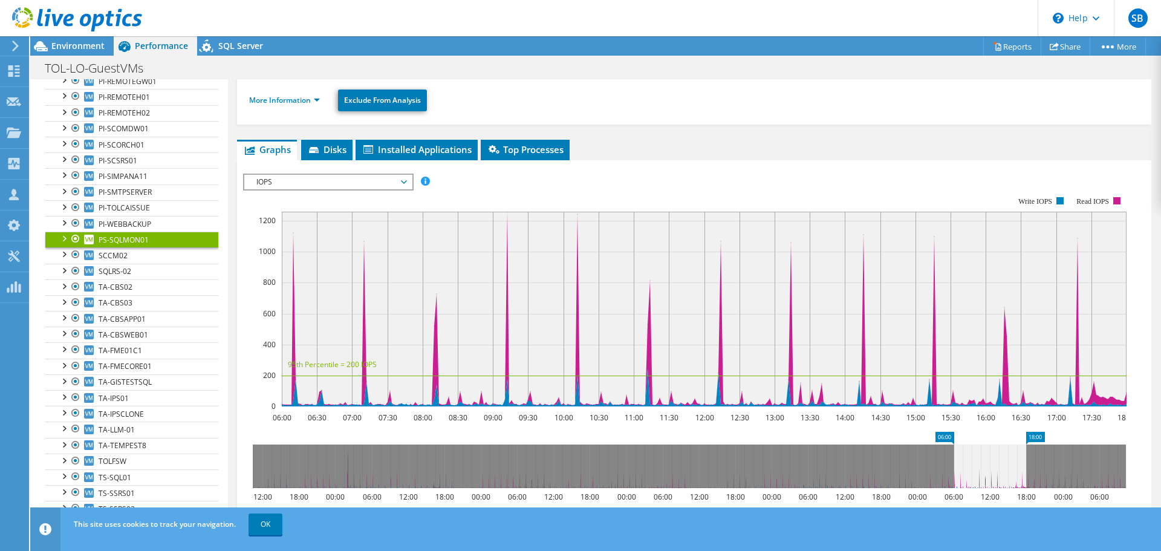
click at [315, 178] on span "IOPS" at bounding box center [327, 182] width 155 height 15
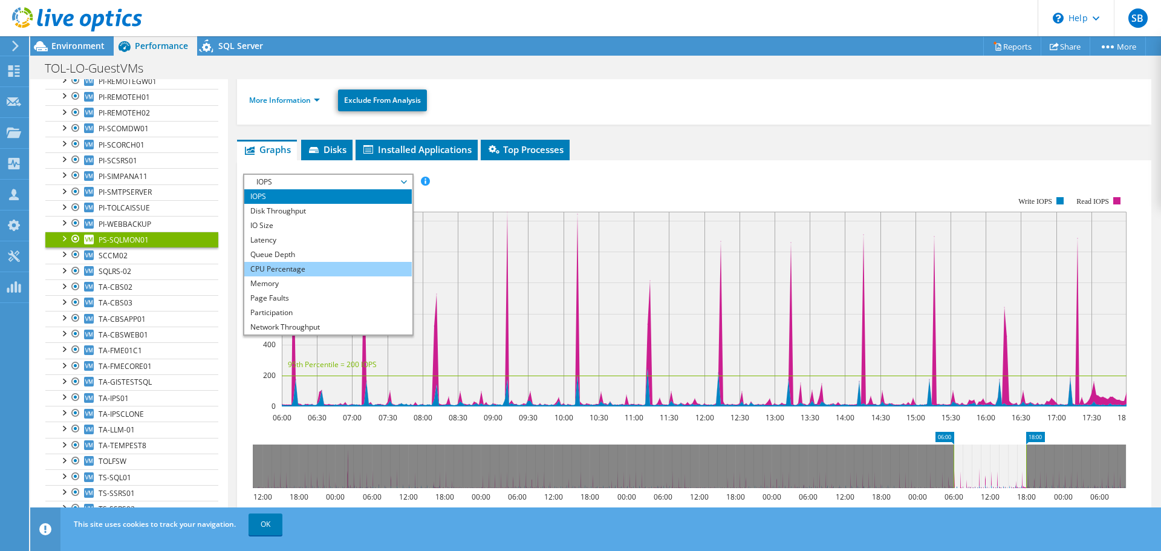
click at [270, 265] on li "CPU Percentage" at bounding box center [328, 269] width 168 height 15
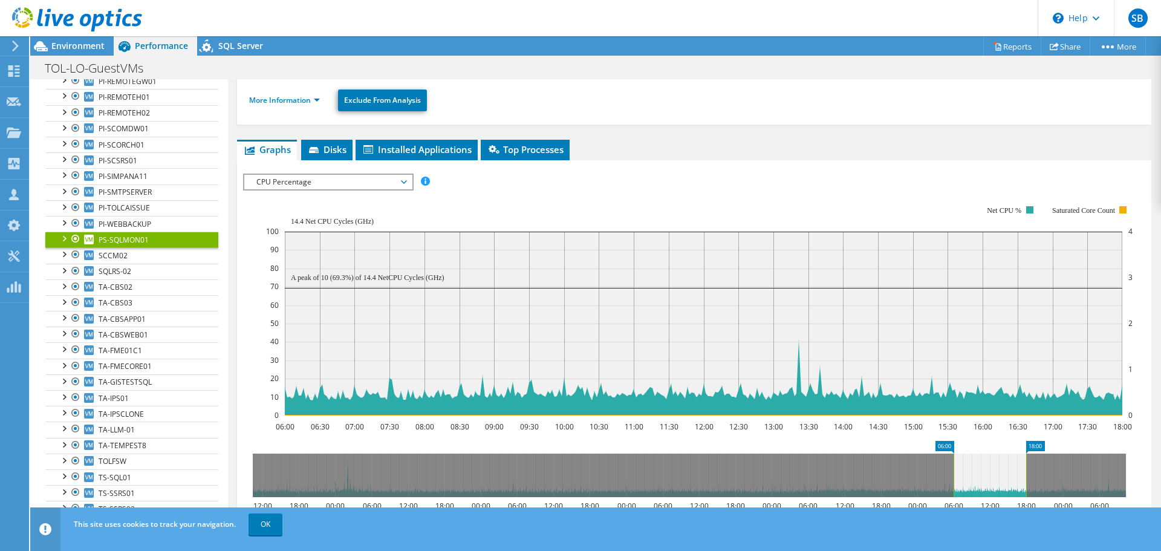
click at [278, 181] on span "CPU Percentage" at bounding box center [327, 182] width 155 height 15
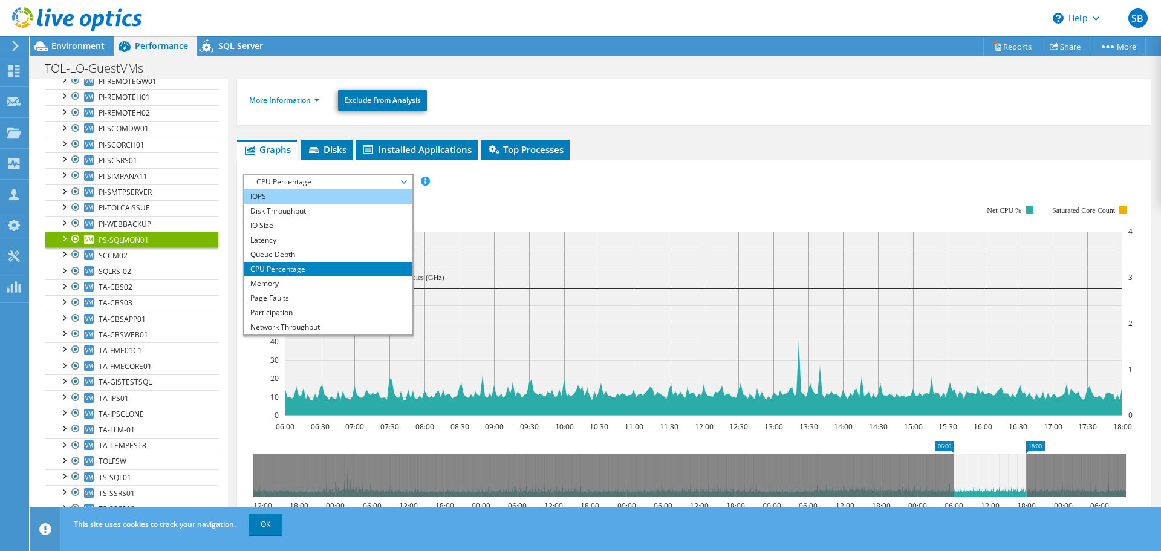
click at [271, 199] on li "IOPS" at bounding box center [328, 196] width 168 height 15
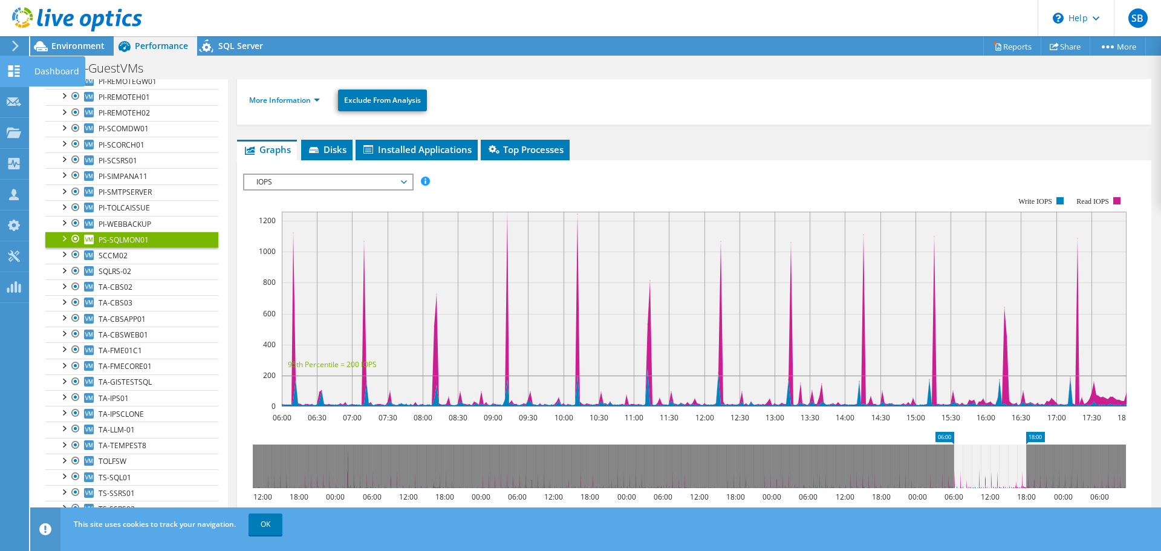
click at [15, 75] on icon at bounding box center [14, 70] width 15 height 11
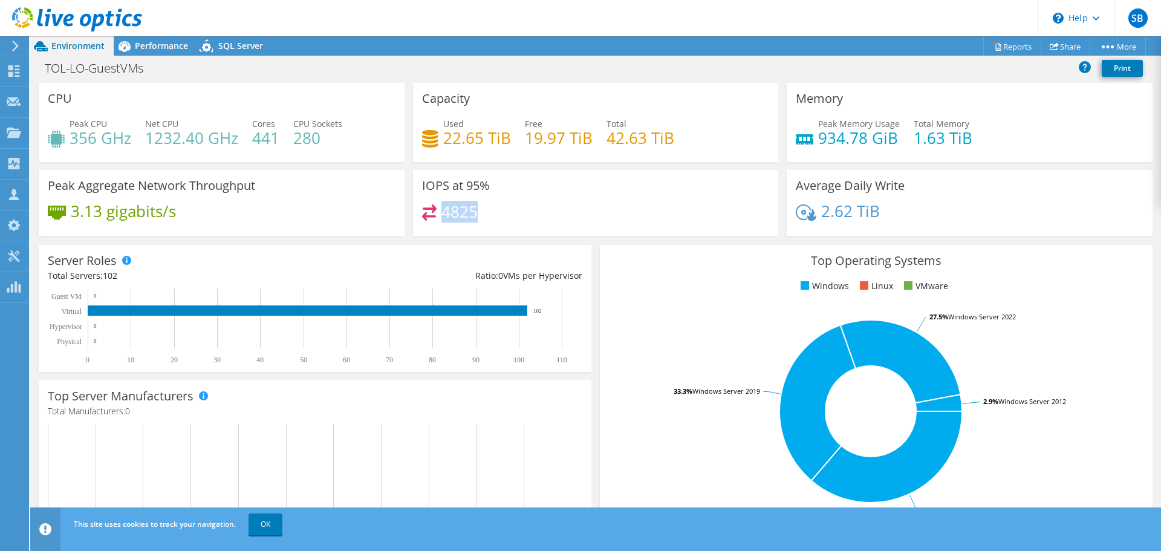
drag, startPoint x: 440, startPoint y: 211, endPoint x: 483, endPoint y: 212, distance: 42.9
click at [483, 212] on div "4825" at bounding box center [596, 217] width 348 height 26
click at [155, 50] on span "Performance" at bounding box center [161, 45] width 53 height 11
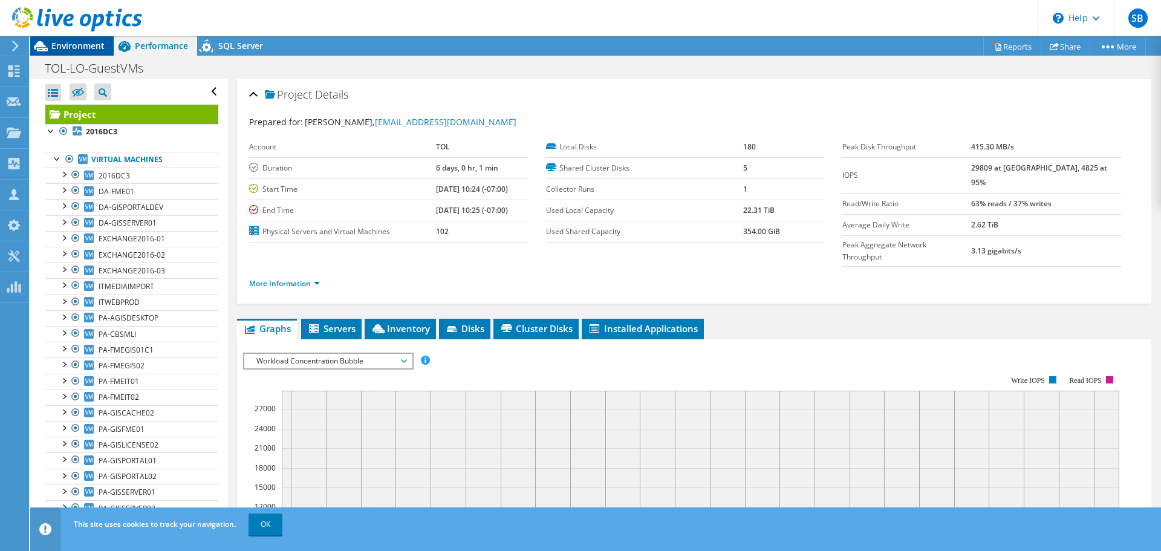
click at [69, 43] on span "Environment" at bounding box center [77, 45] width 53 height 11
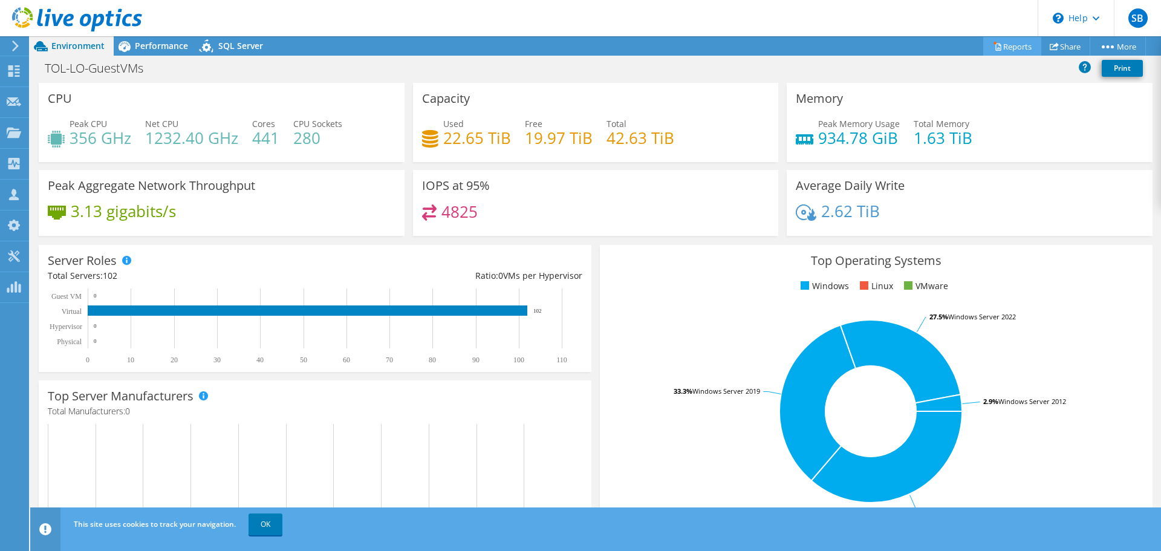
click at [1009, 45] on link "Reports" at bounding box center [1012, 46] width 58 height 19
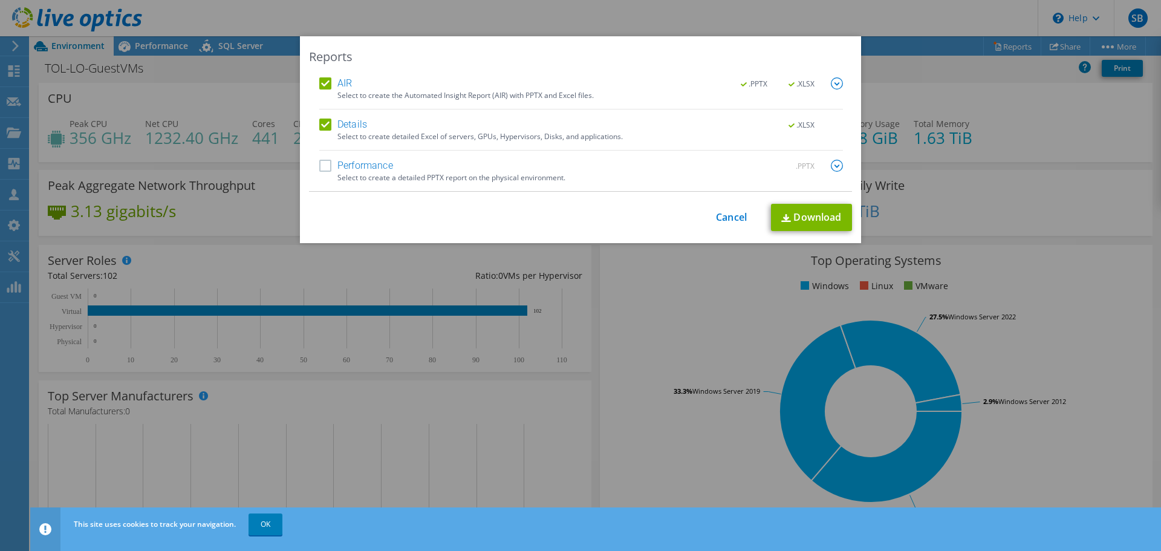
click at [319, 170] on label "Performance" at bounding box center [356, 166] width 74 height 12
click at [0, 0] on input "Performance" at bounding box center [0, 0] width 0 height 0
click at [321, 84] on label "AIR" at bounding box center [335, 83] width 33 height 12
click at [0, 0] on input "AIR" at bounding box center [0, 0] width 0 height 0
click at [804, 224] on link "Download" at bounding box center [811, 217] width 81 height 27
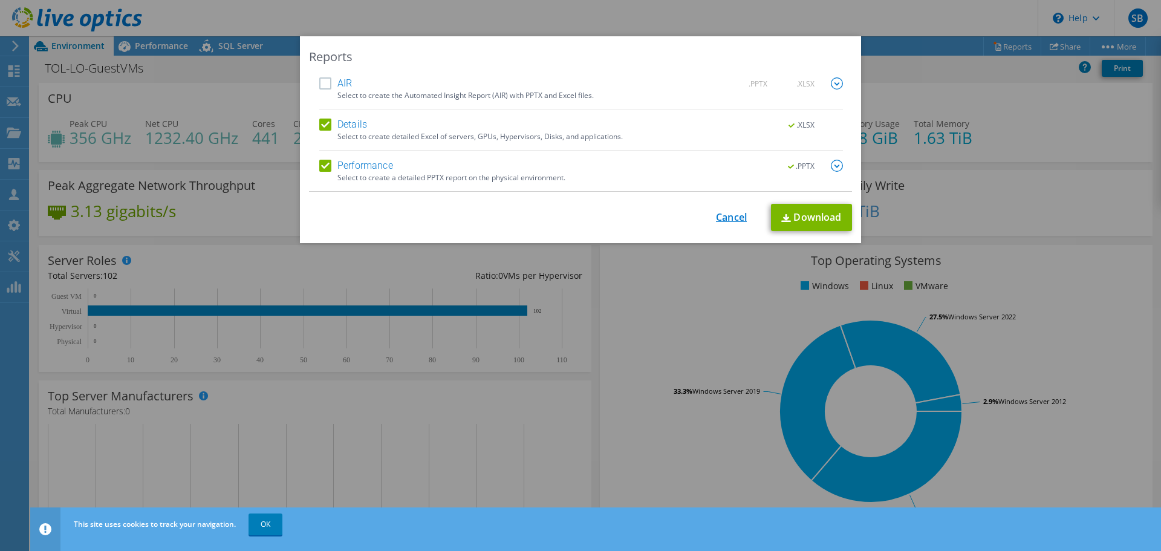
click at [723, 219] on link "Cancel" at bounding box center [731, 217] width 31 height 11
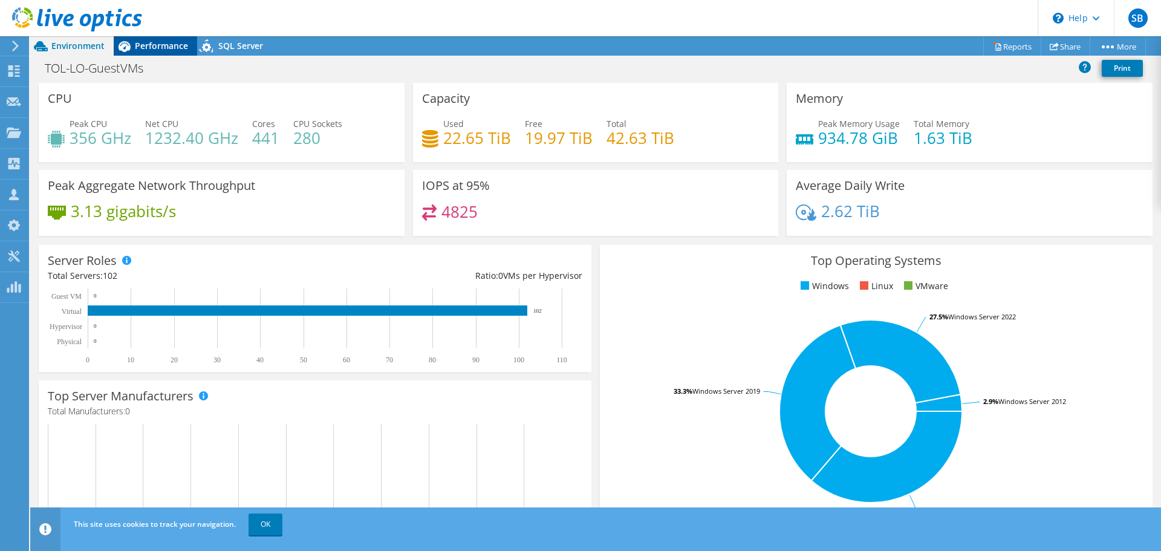
click at [153, 39] on div "Performance" at bounding box center [155, 45] width 83 height 19
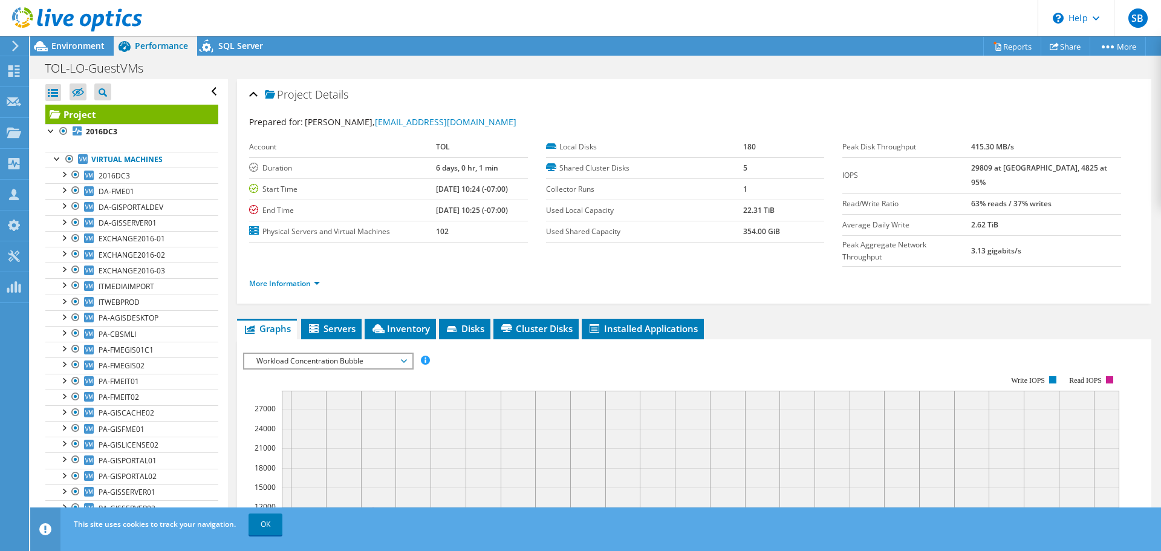
scroll to position [1298, 0]
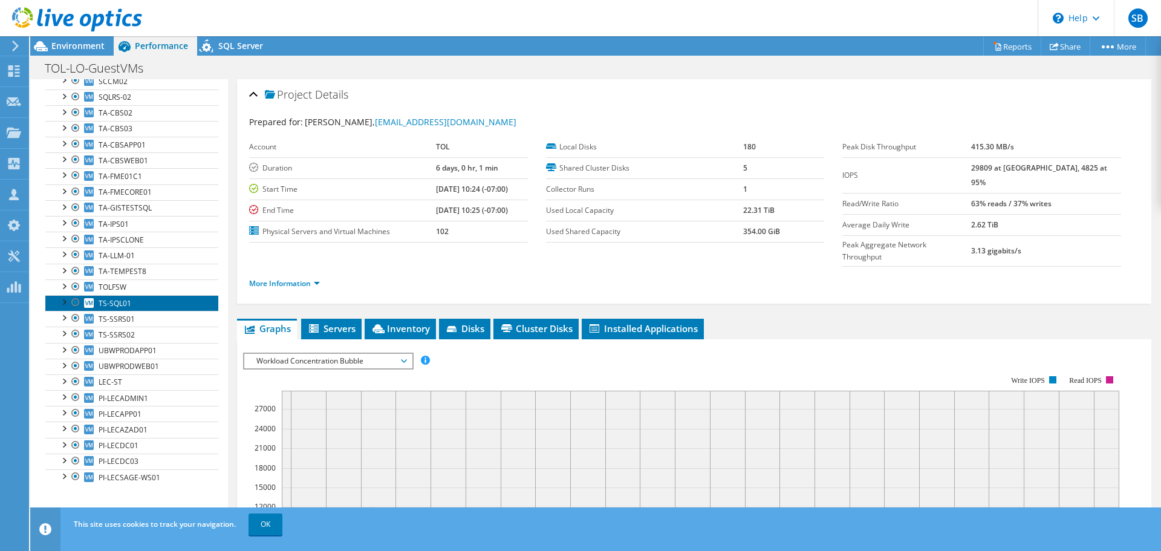
click at [117, 301] on span "TS-SQL01" at bounding box center [115, 303] width 33 height 10
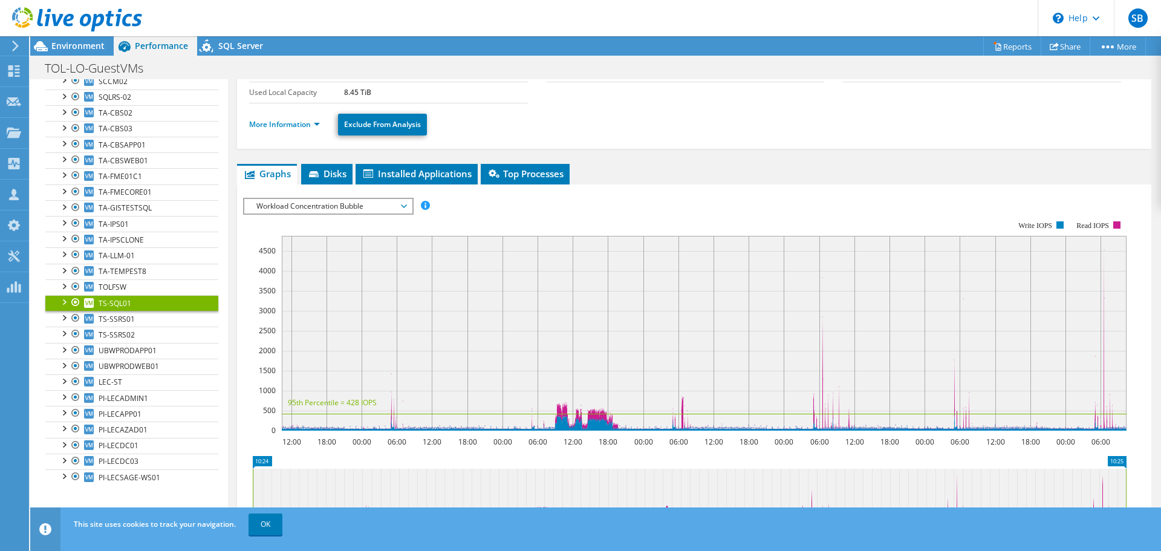
scroll to position [181, 0]
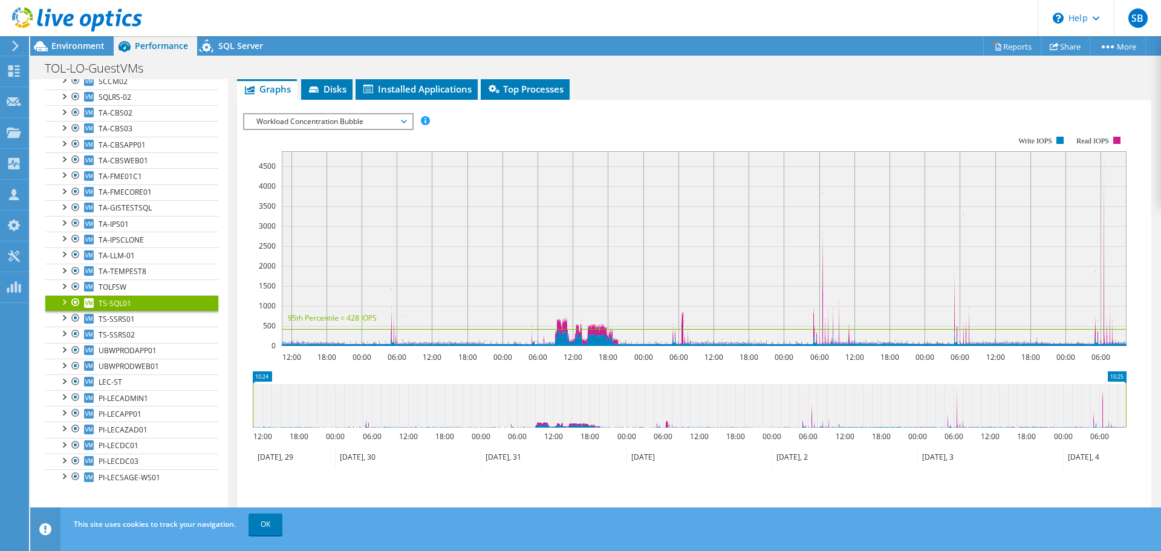
click at [349, 114] on span "Workload Concentration Bubble" at bounding box center [327, 121] width 155 height 15
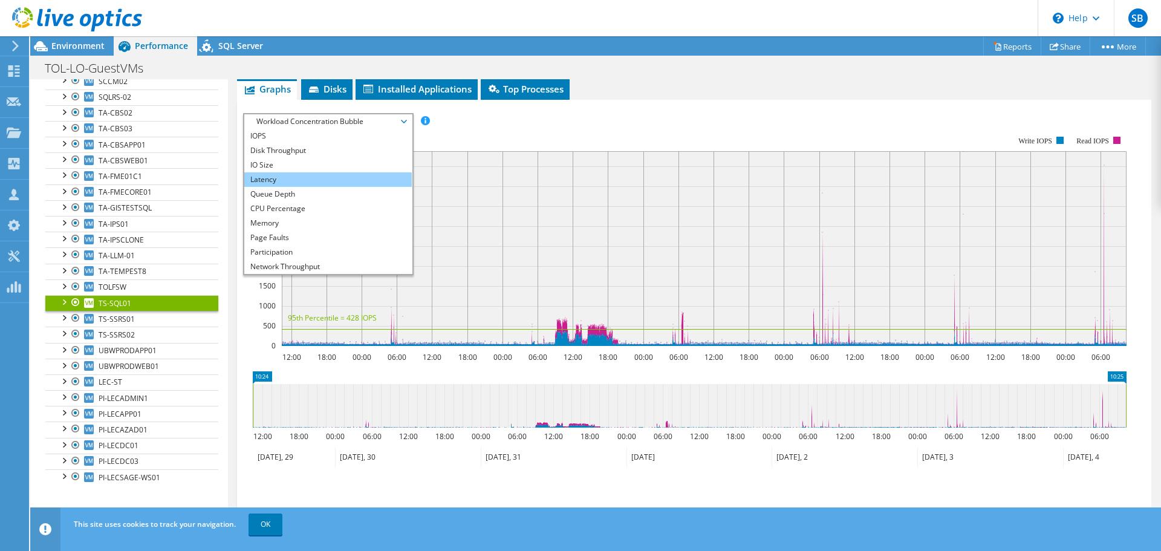
click at [282, 177] on li "Latency" at bounding box center [328, 179] width 168 height 15
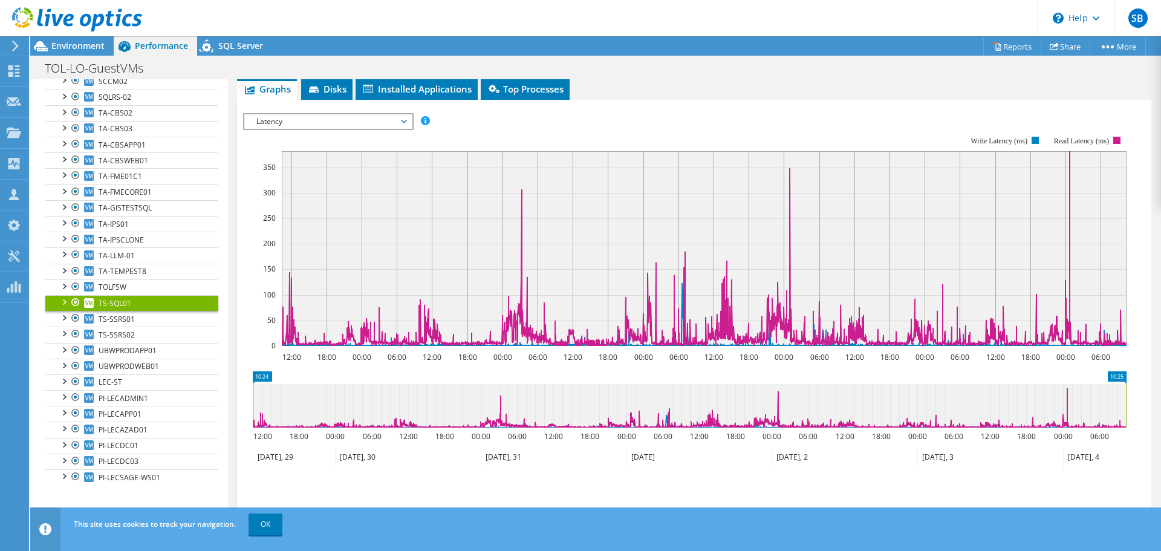
click at [296, 123] on span "Latency" at bounding box center [327, 121] width 155 height 15
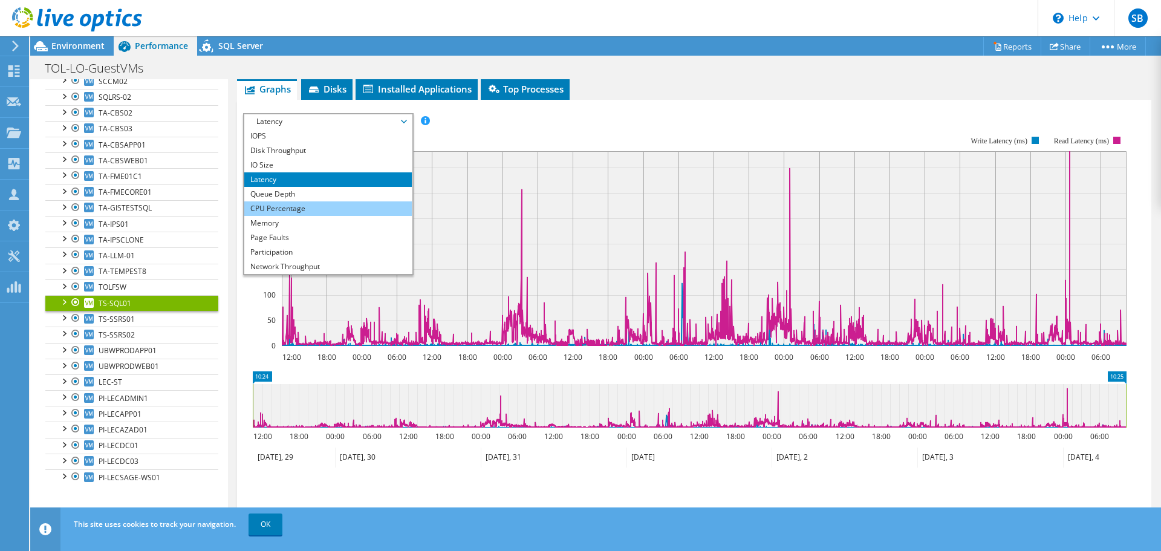
click at [270, 209] on li "CPU Percentage" at bounding box center [328, 208] width 168 height 15
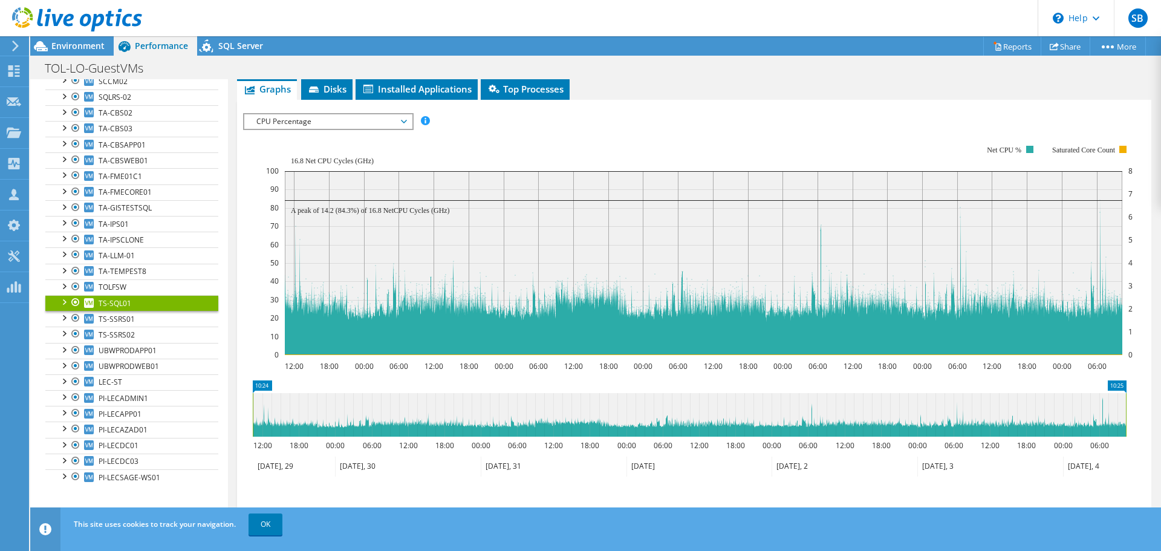
click at [354, 122] on span "CPU Percentage" at bounding box center [327, 121] width 155 height 15
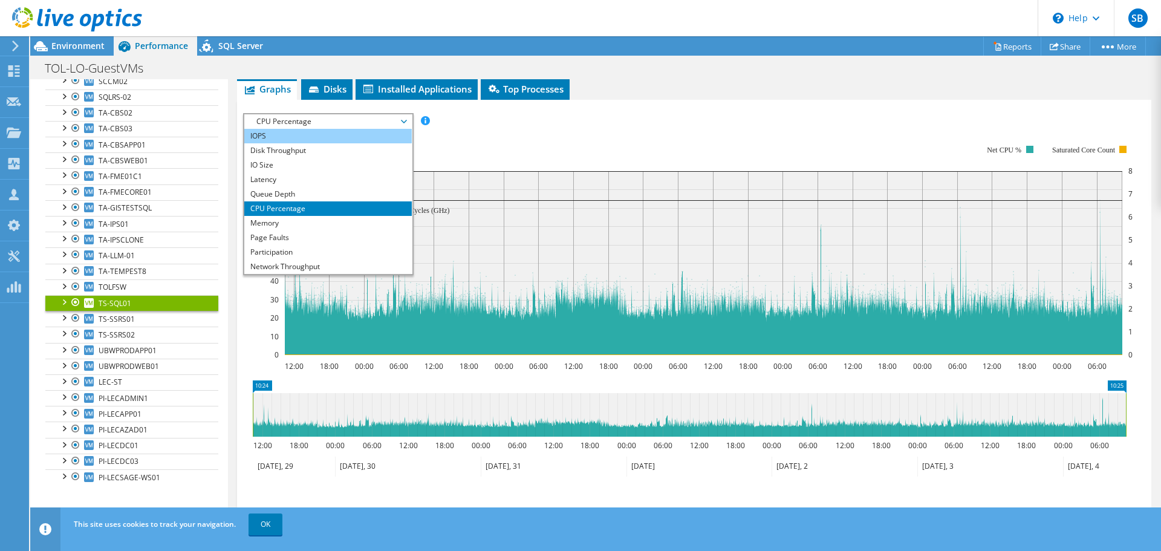
click at [289, 134] on li "IOPS" at bounding box center [328, 136] width 168 height 15
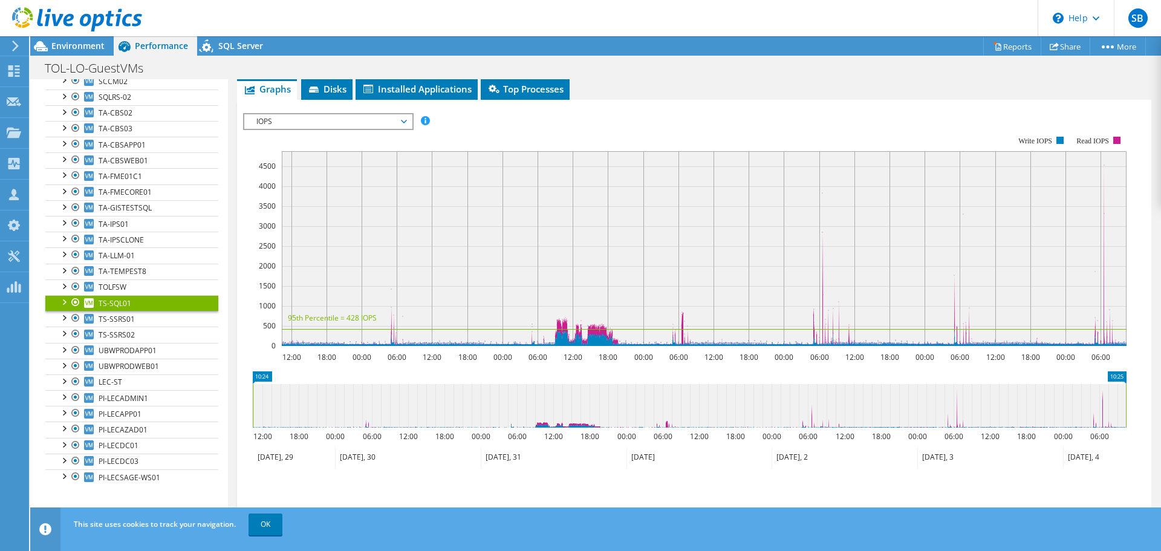
click at [380, 123] on span "IOPS" at bounding box center [327, 121] width 155 height 15
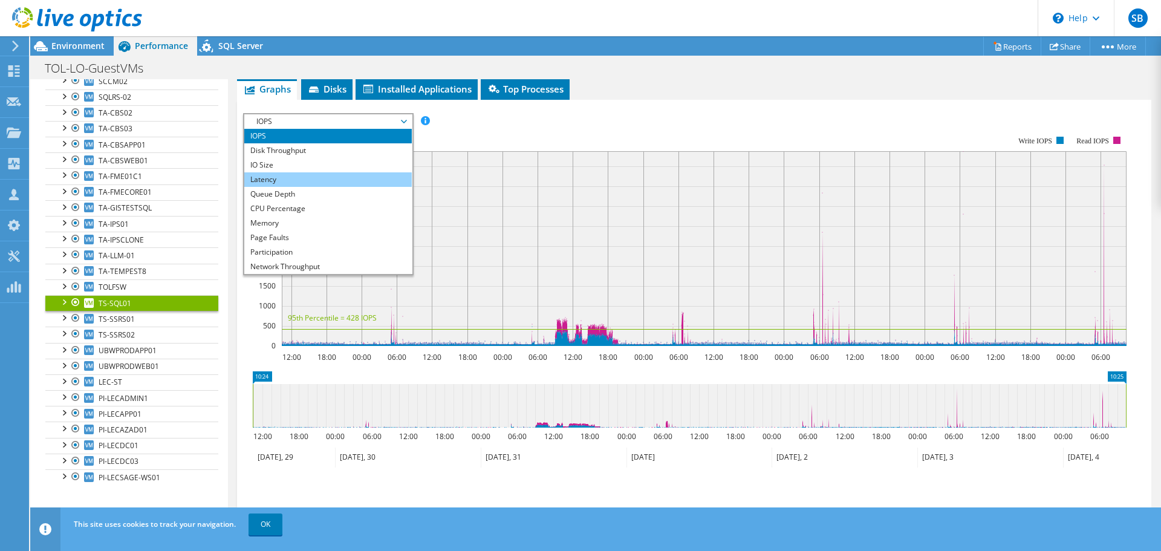
click at [280, 178] on li "Latency" at bounding box center [328, 179] width 168 height 15
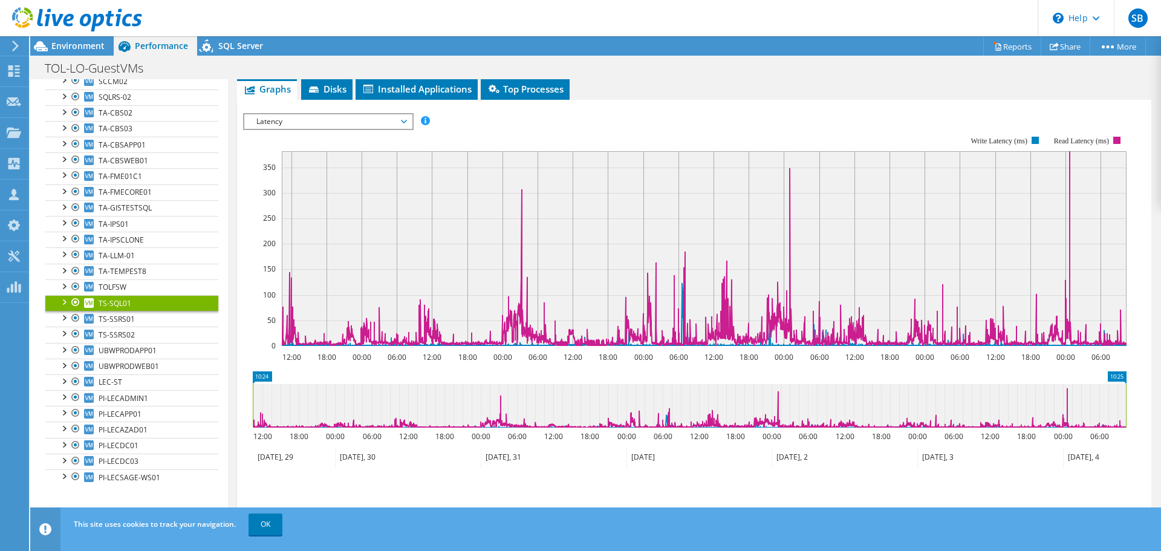
click at [331, 121] on span "Latency" at bounding box center [327, 121] width 155 height 15
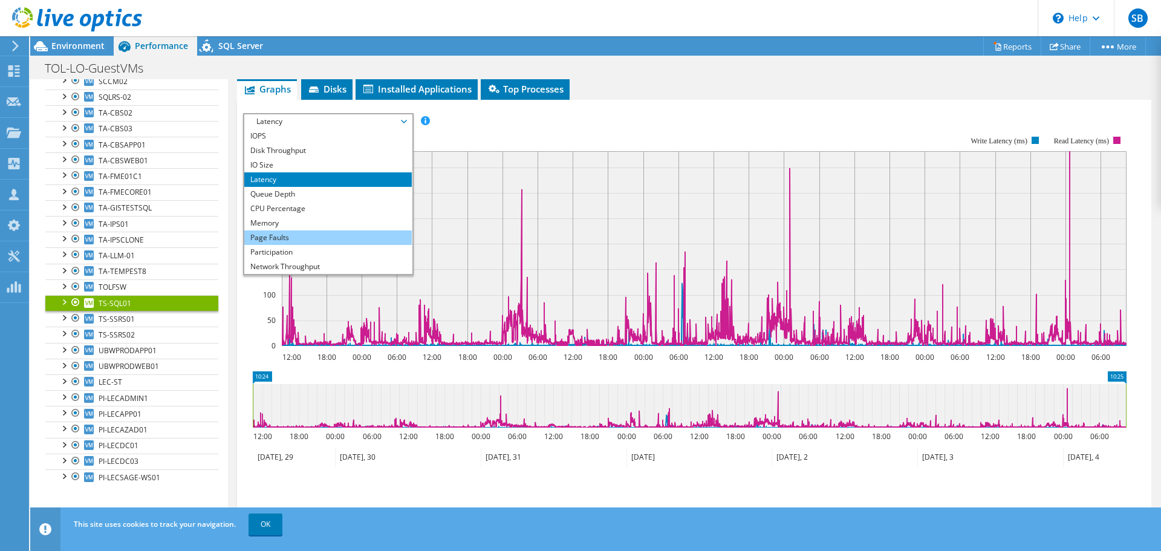
click at [284, 235] on li "Page Faults" at bounding box center [328, 237] width 168 height 15
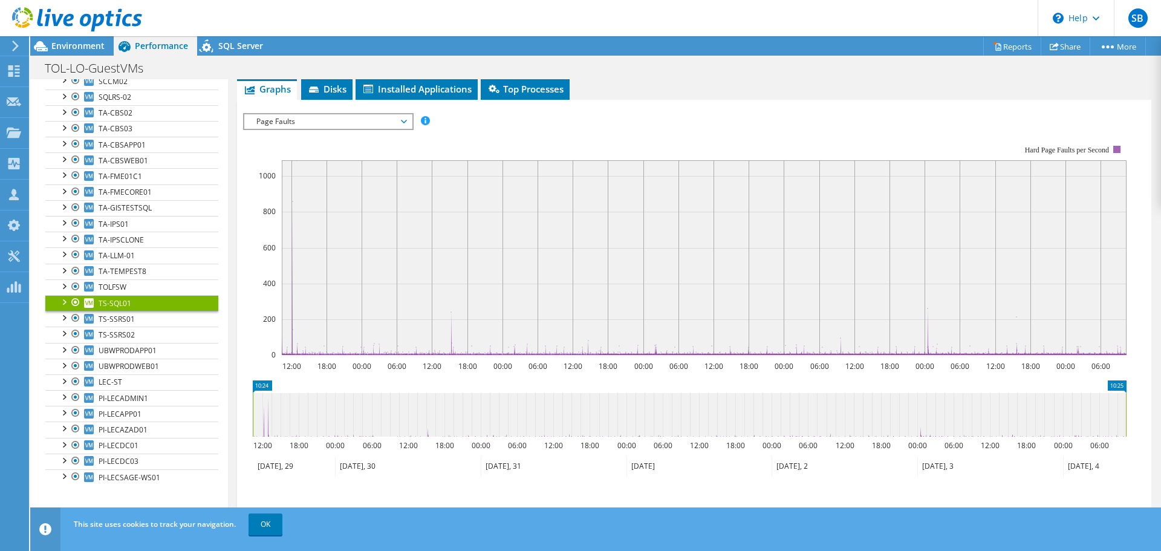
click at [341, 125] on span "Page Faults" at bounding box center [327, 121] width 155 height 15
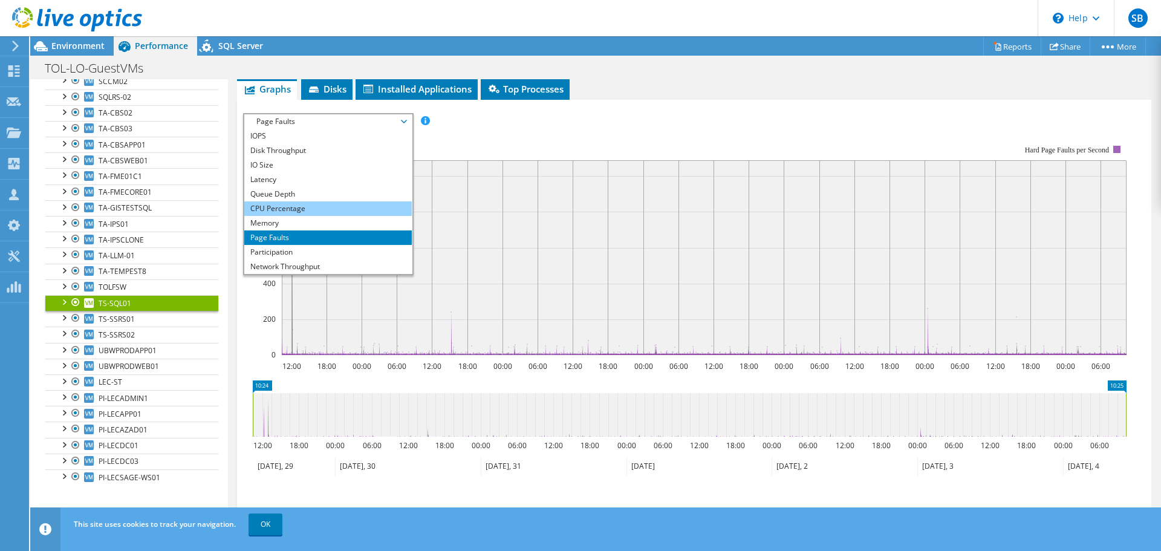
click at [276, 210] on li "CPU Percentage" at bounding box center [328, 208] width 168 height 15
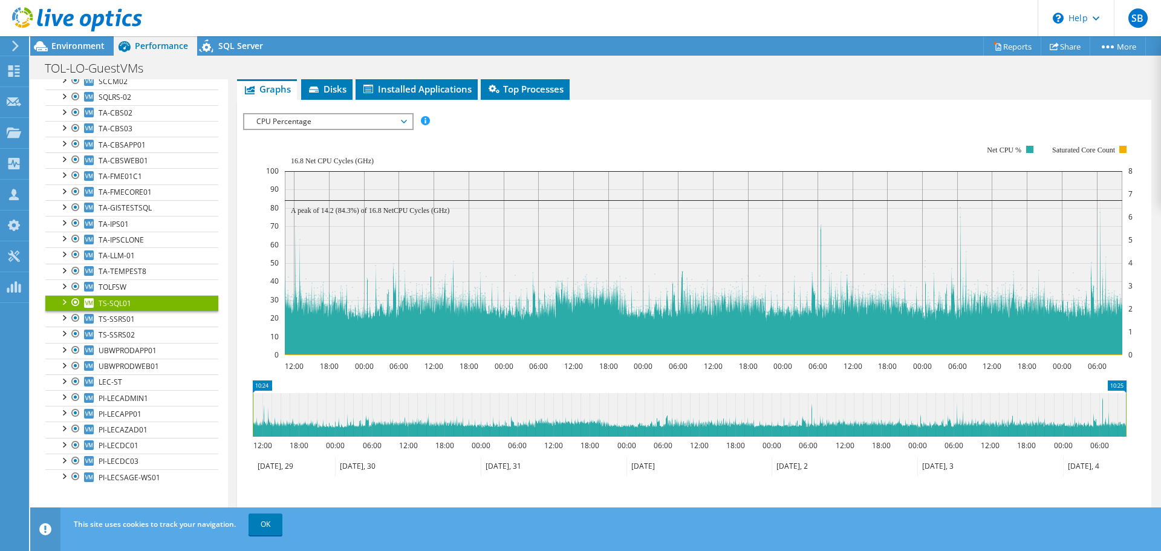
click at [306, 113] on div "CPU Percentage IOPS Disk Throughput IO Size Latency Queue Depth CPU Percentage …" at bounding box center [328, 121] width 171 height 17
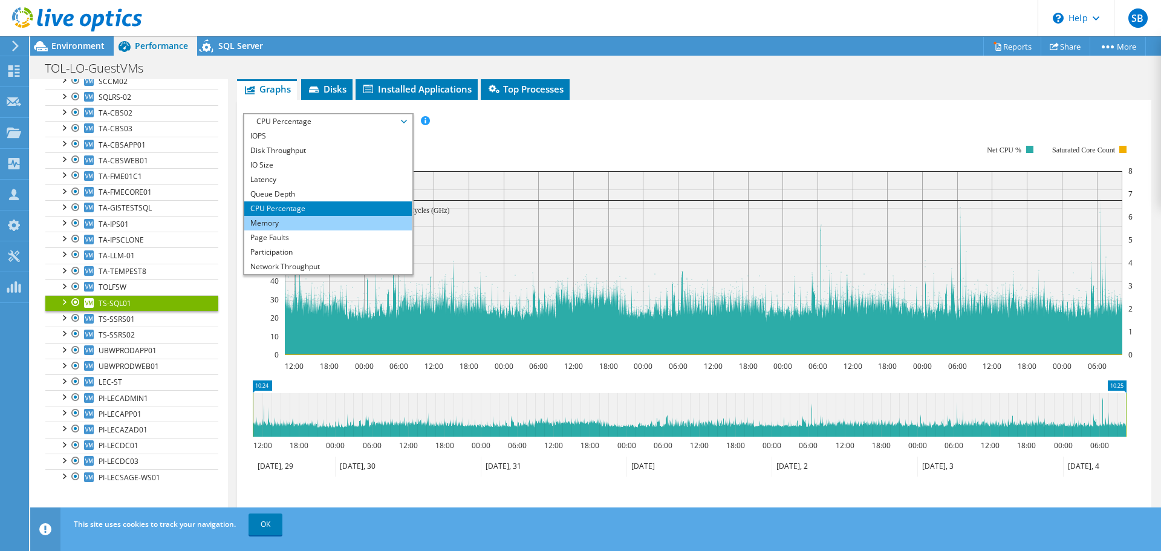
click at [258, 219] on li "Memory" at bounding box center [328, 223] width 168 height 15
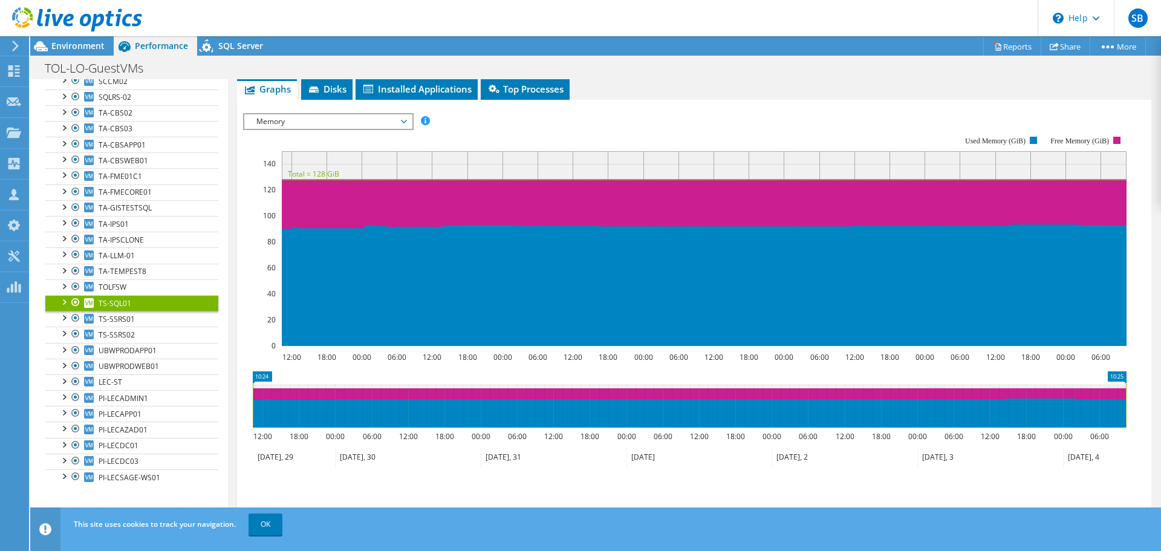
click at [330, 120] on span "Memory" at bounding box center [327, 121] width 155 height 15
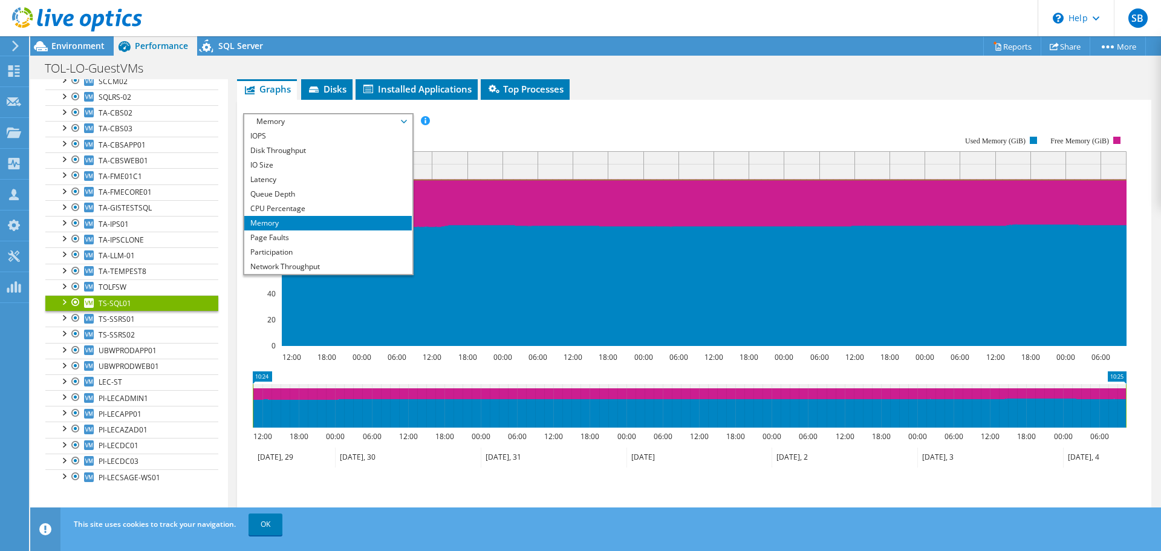
click at [561, 123] on rect at bounding box center [685, 241] width 884 height 242
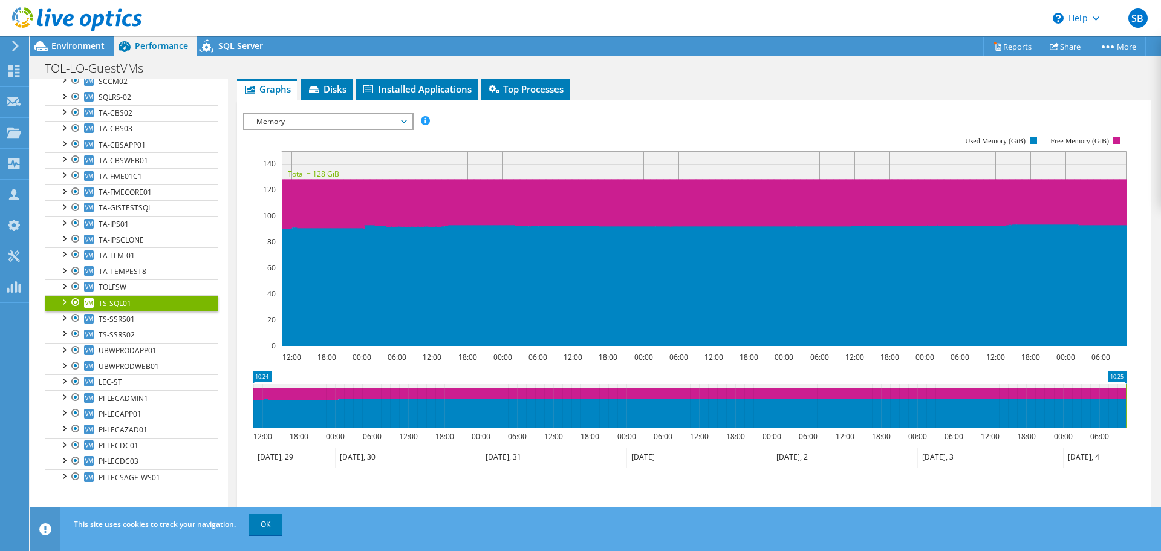
click at [328, 123] on span "Memory" at bounding box center [327, 121] width 155 height 15
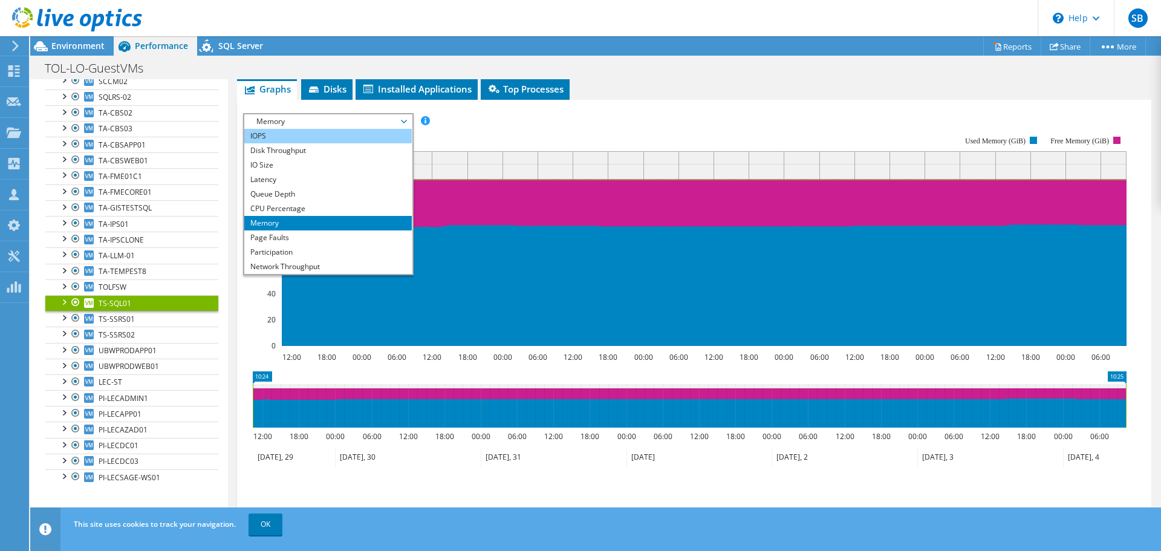
click at [273, 137] on li "IOPS" at bounding box center [328, 136] width 168 height 15
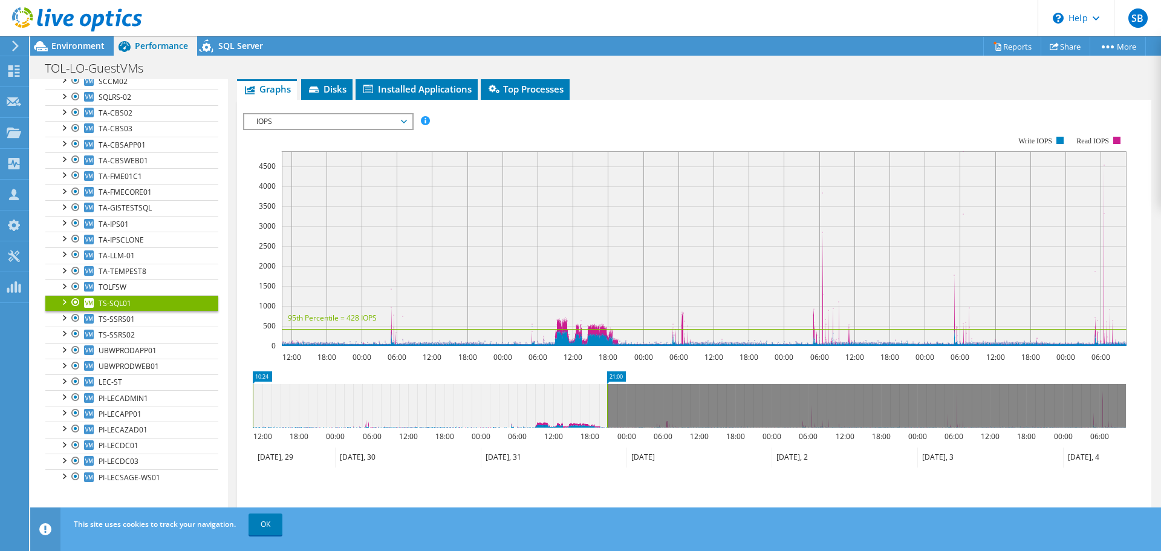
drag, startPoint x: 1128, startPoint y: 392, endPoint x: 609, endPoint y: 423, distance: 519.9
click at [609, 423] on rect at bounding box center [607, 406] width 5 height 44
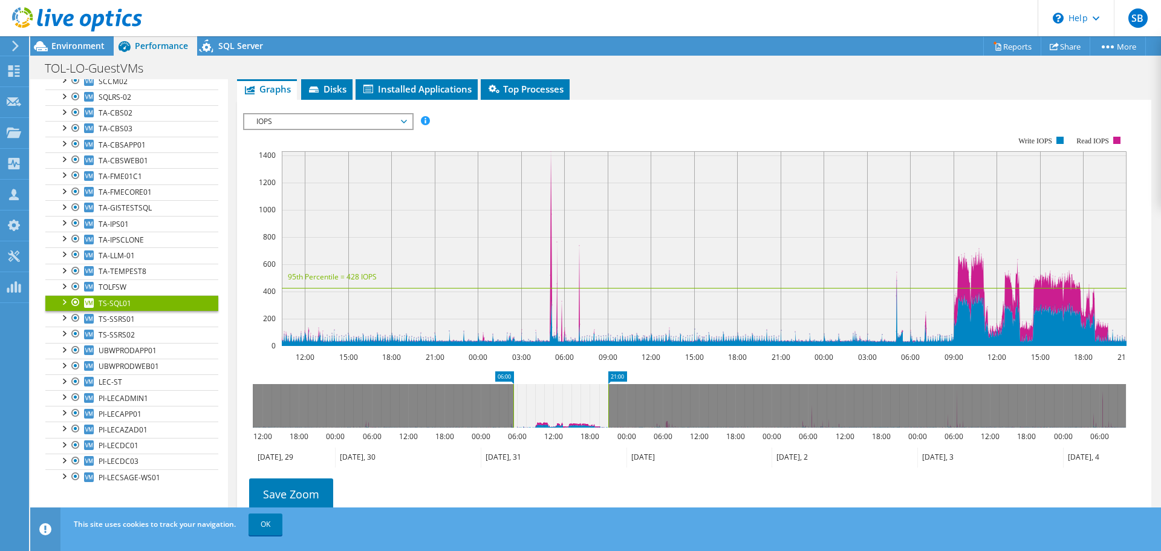
drag, startPoint x: 254, startPoint y: 405, endPoint x: 514, endPoint y: 406, distance: 260.1
click at [512, 406] on rect at bounding box center [513, 406] width 5 height 44
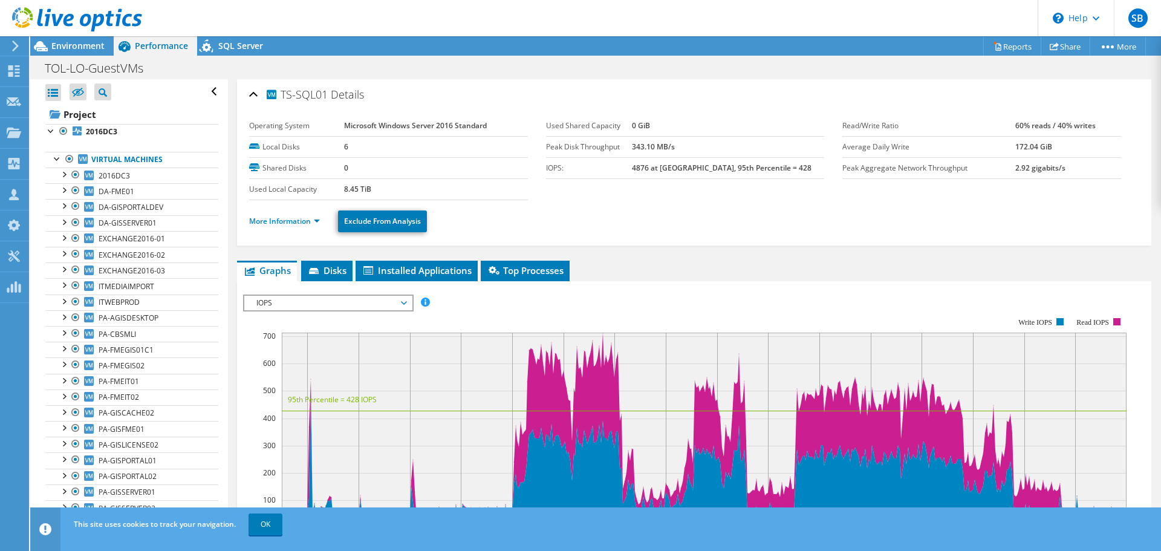
scroll to position [181, 0]
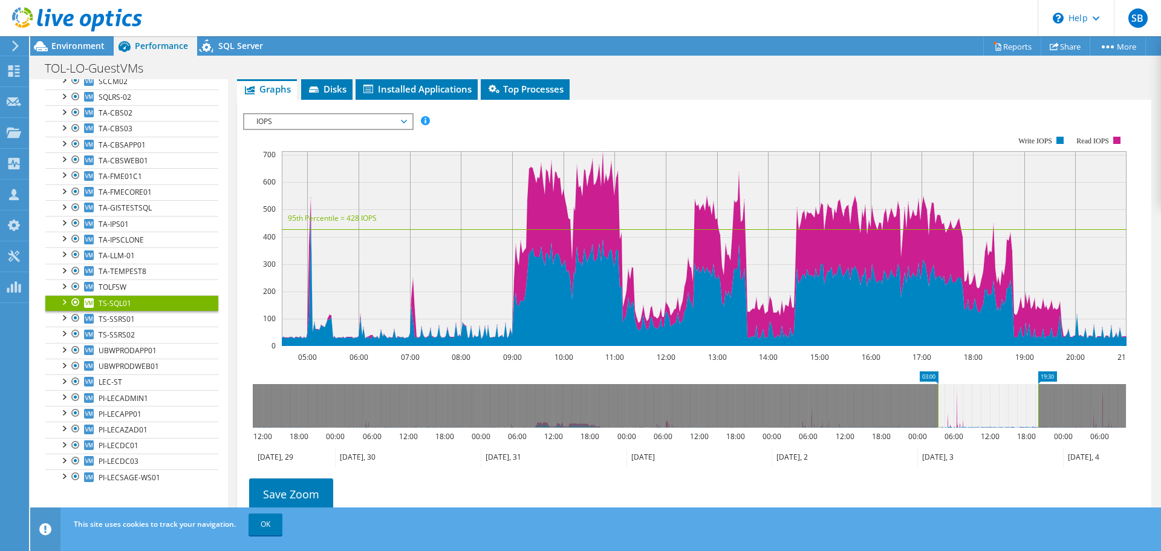
drag, startPoint x: 561, startPoint y: 403, endPoint x: 991, endPoint y: 380, distance: 430.7
click at [991, 380] on icon "19:30 03:00 12:00 18:00 00:00 06:00 12:00 18:00 00:00 06:00 12:00 18:00 00:00 0…" at bounding box center [689, 419] width 893 height 97
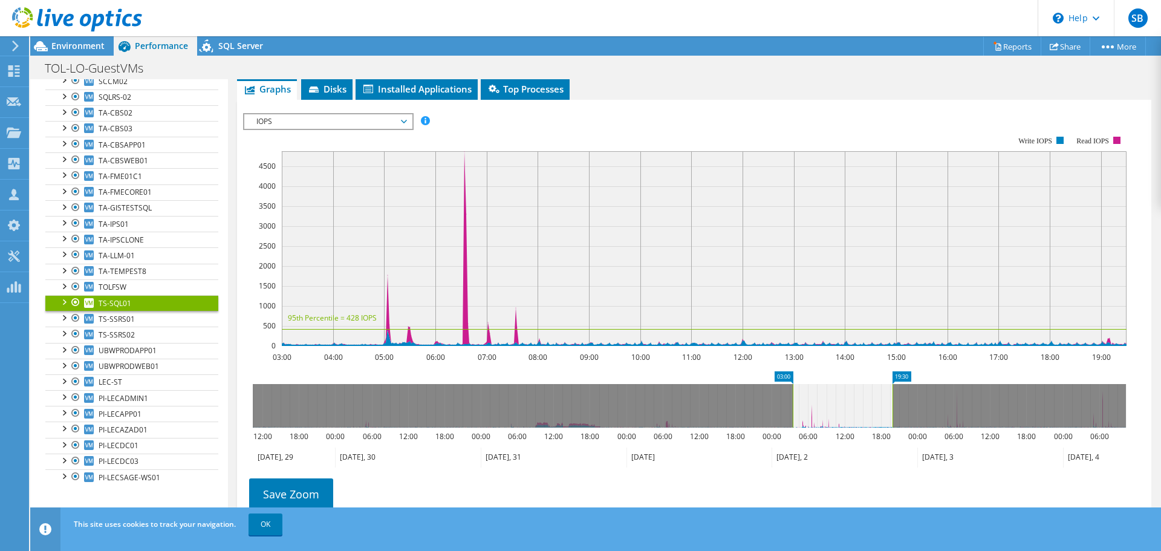
drag, startPoint x: 954, startPoint y: 401, endPoint x: 812, endPoint y: 420, distance: 144.1
click at [812, 420] on icon at bounding box center [843, 406] width 100 height 44
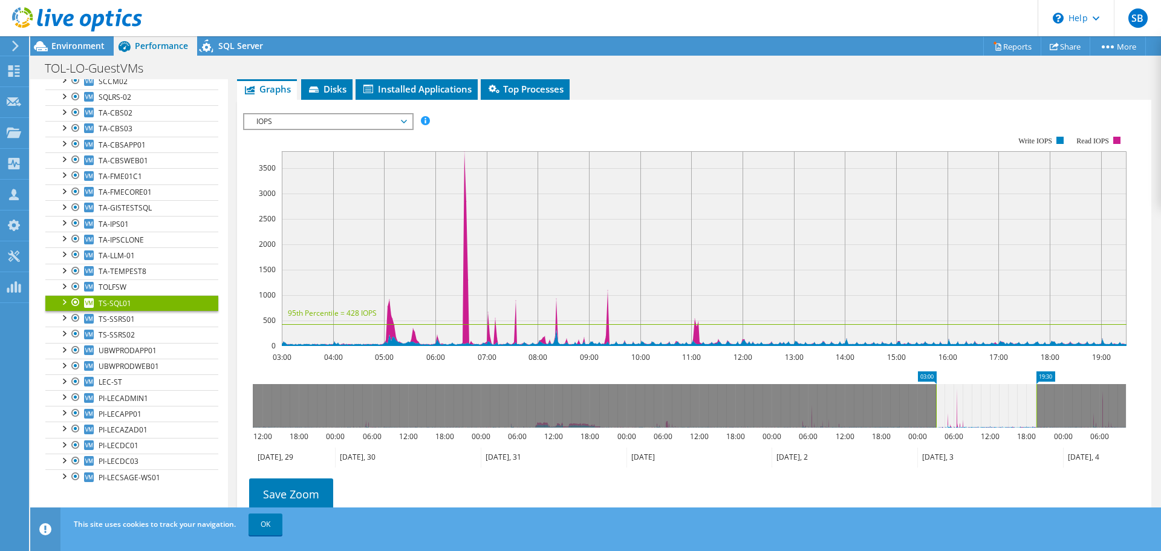
drag, startPoint x: 875, startPoint y: 407, endPoint x: 1006, endPoint y: 400, distance: 131.5
click at [1006, 400] on icon at bounding box center [986, 406] width 100 height 44
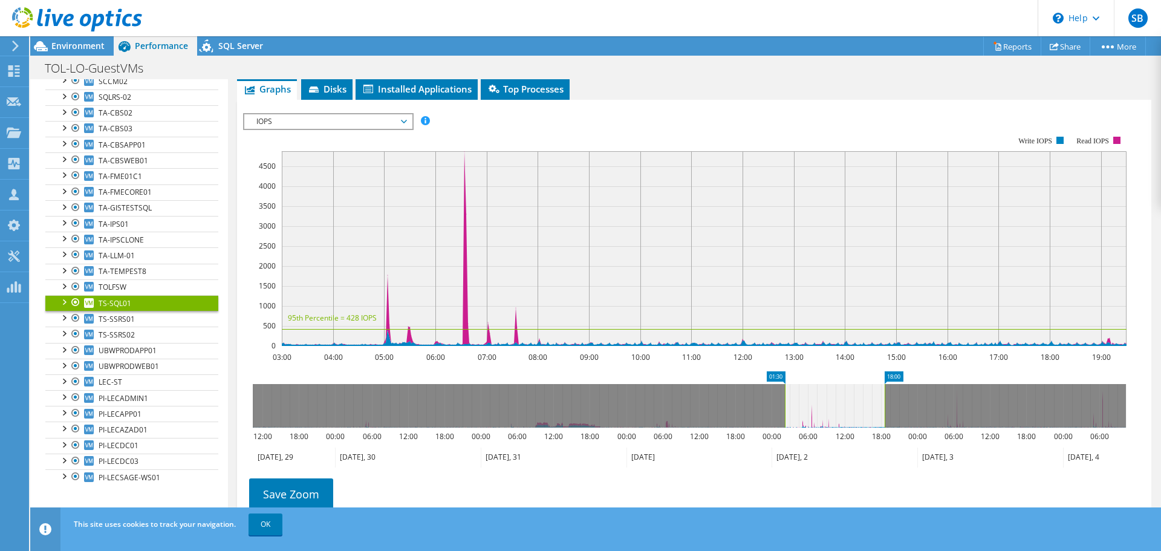
drag, startPoint x: 991, startPoint y: 406, endPoint x: 841, endPoint y: 415, distance: 150.9
click at [841, 415] on icon at bounding box center [835, 406] width 100 height 44
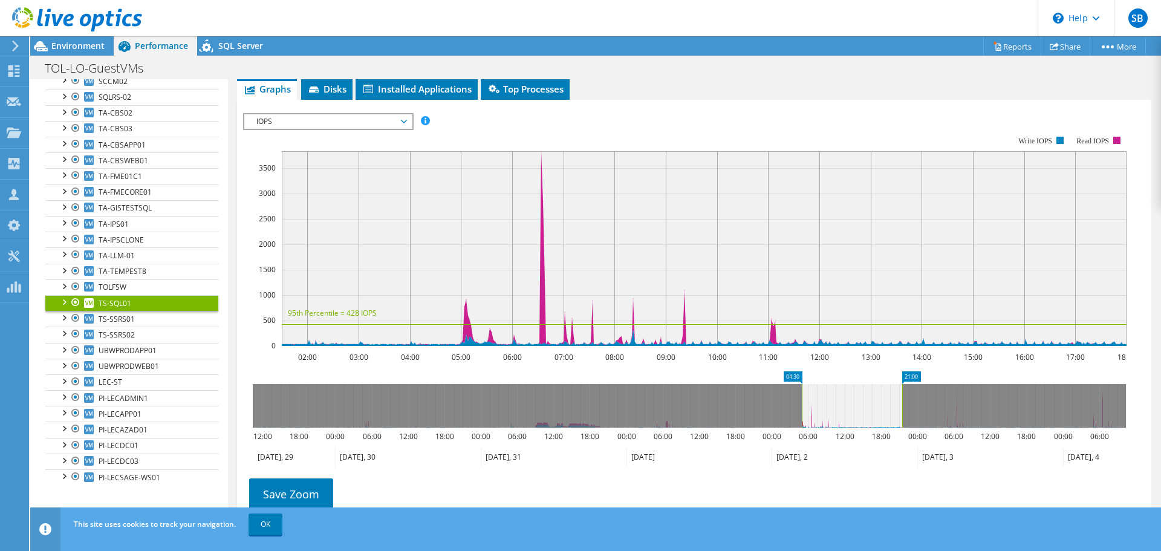
drag, startPoint x: 800, startPoint y: 407, endPoint x: 863, endPoint y: 416, distance: 63.0
click at [863, 416] on icon at bounding box center [852, 406] width 100 height 44
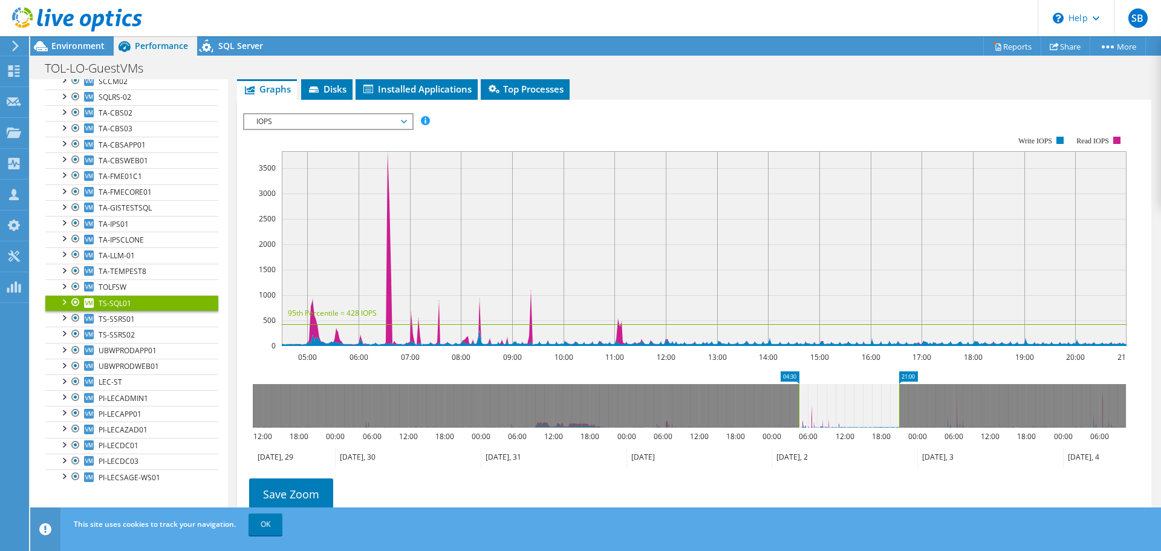
click at [899, 405] on rect at bounding box center [899, 406] width 5 height 44
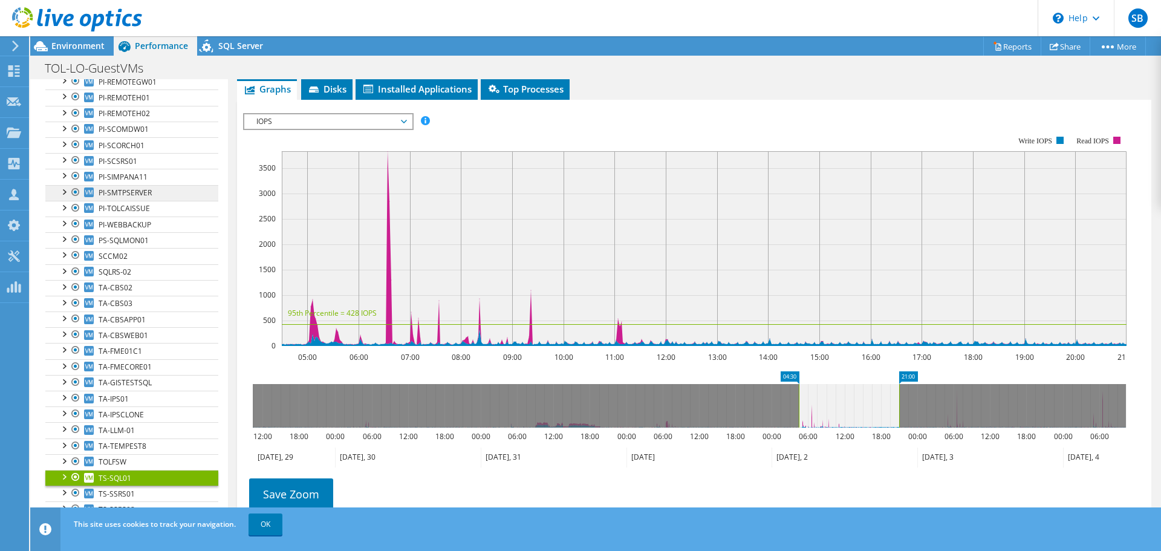
scroll to position [1117, 0]
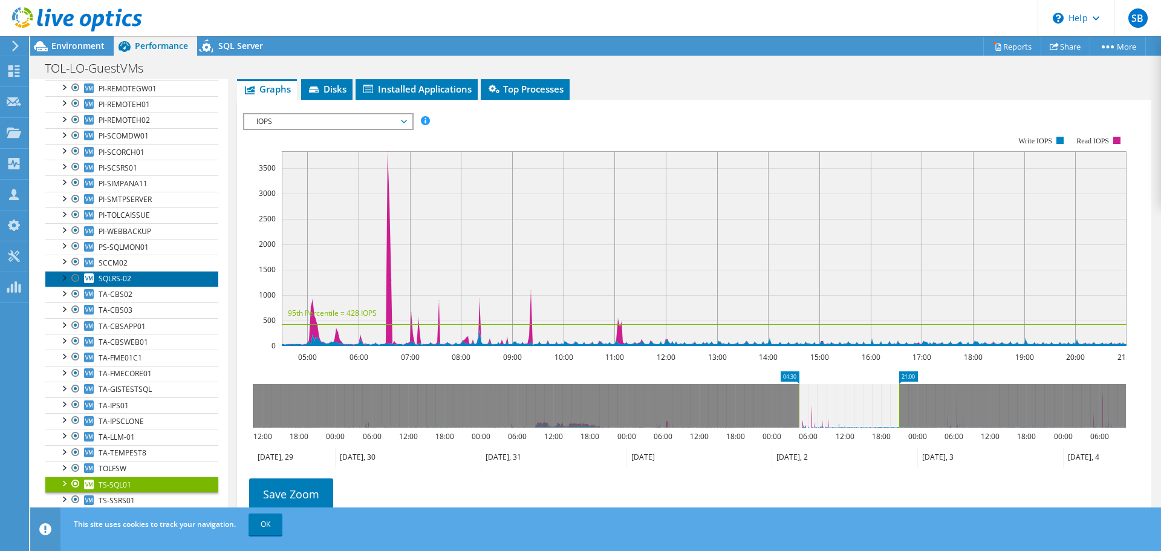
click at [119, 278] on span "SQLRS-02" at bounding box center [115, 278] width 33 height 10
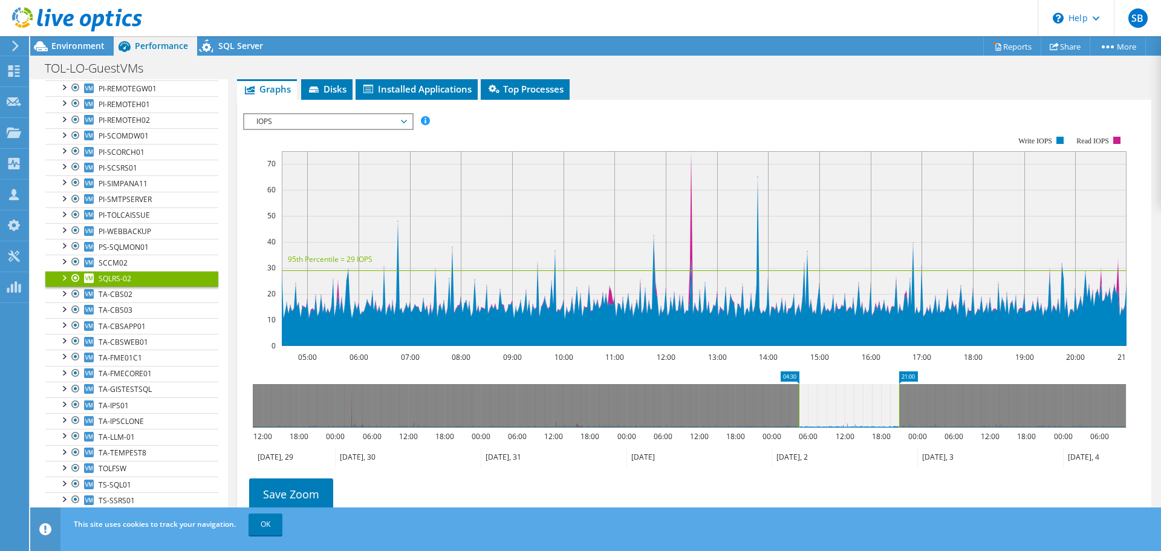
click at [289, 119] on span "IOPS" at bounding box center [327, 121] width 155 height 15
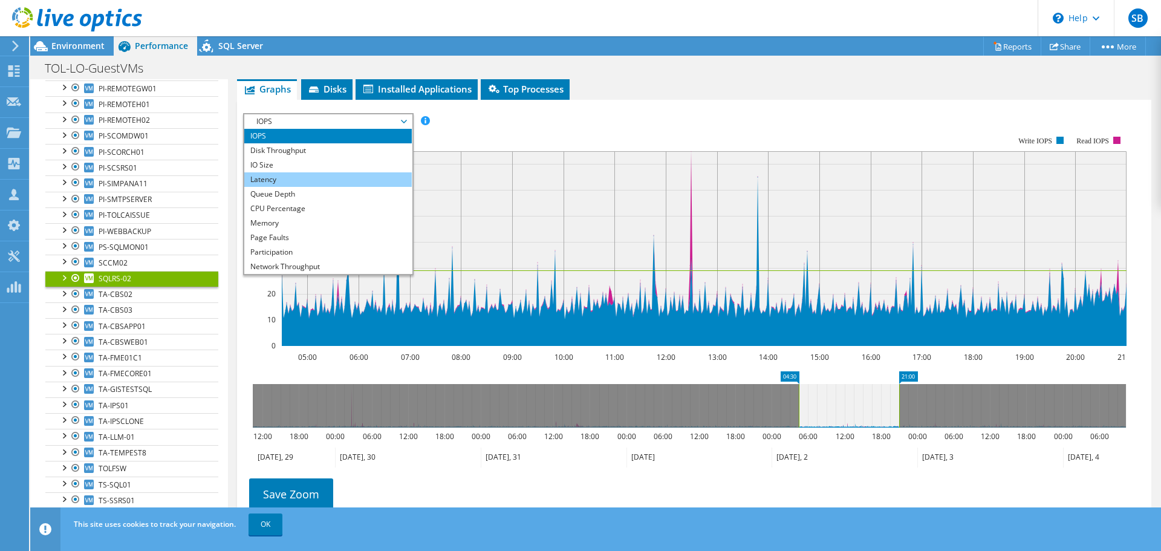
click at [276, 176] on li "Latency" at bounding box center [328, 179] width 168 height 15
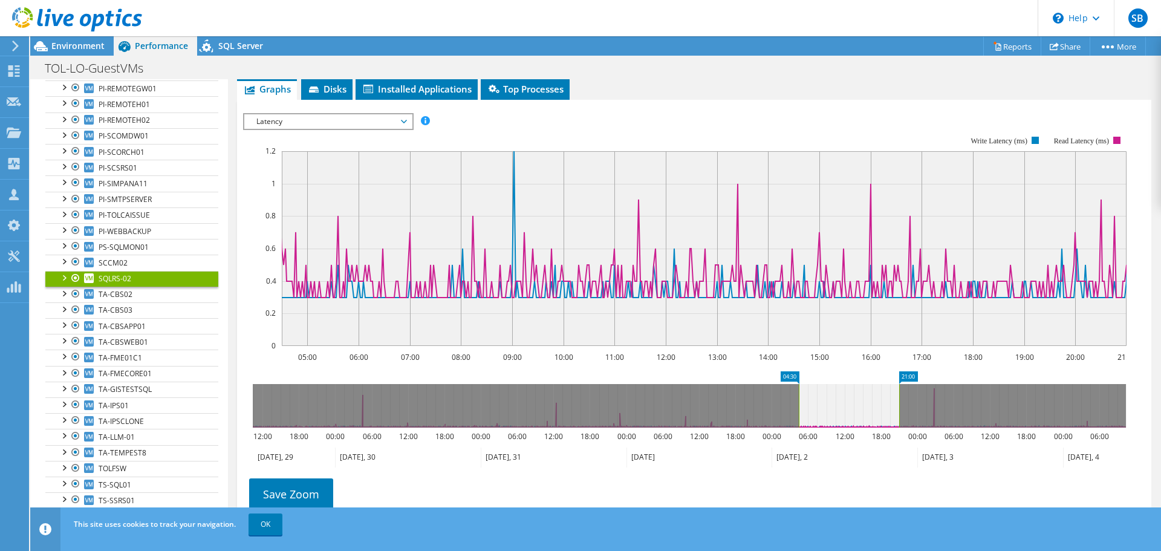
click at [313, 118] on span "Latency" at bounding box center [327, 121] width 155 height 15
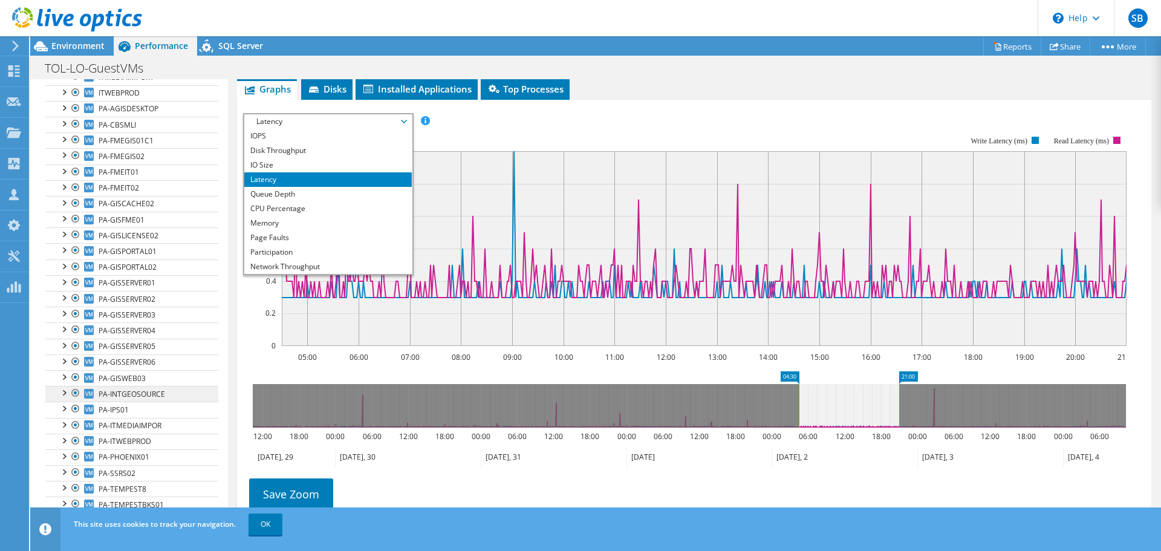
scroll to position [0, 0]
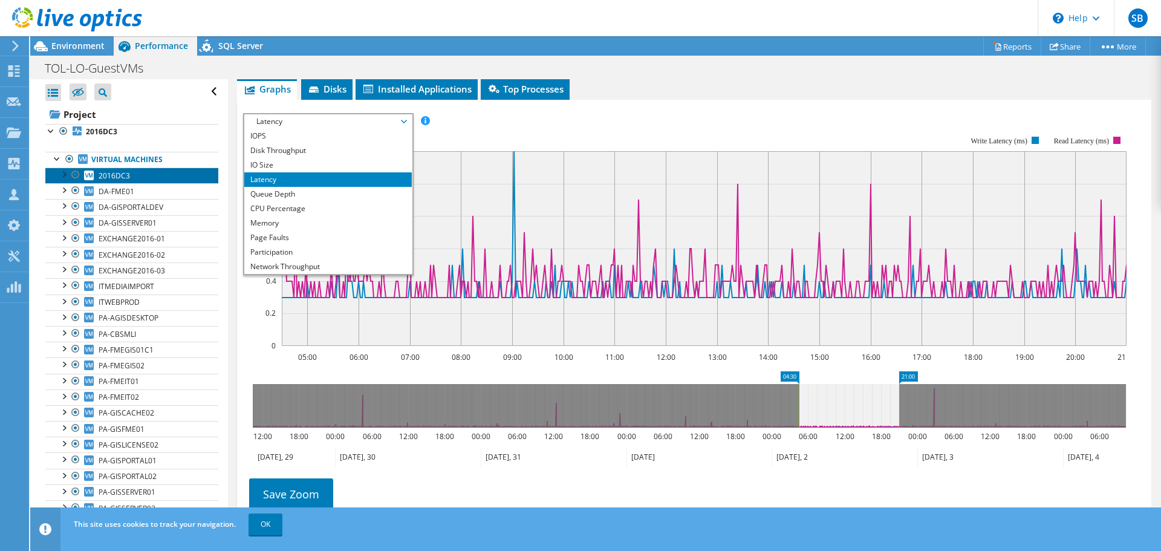
click at [125, 175] on span "2016DC3" at bounding box center [114, 176] width 31 height 10
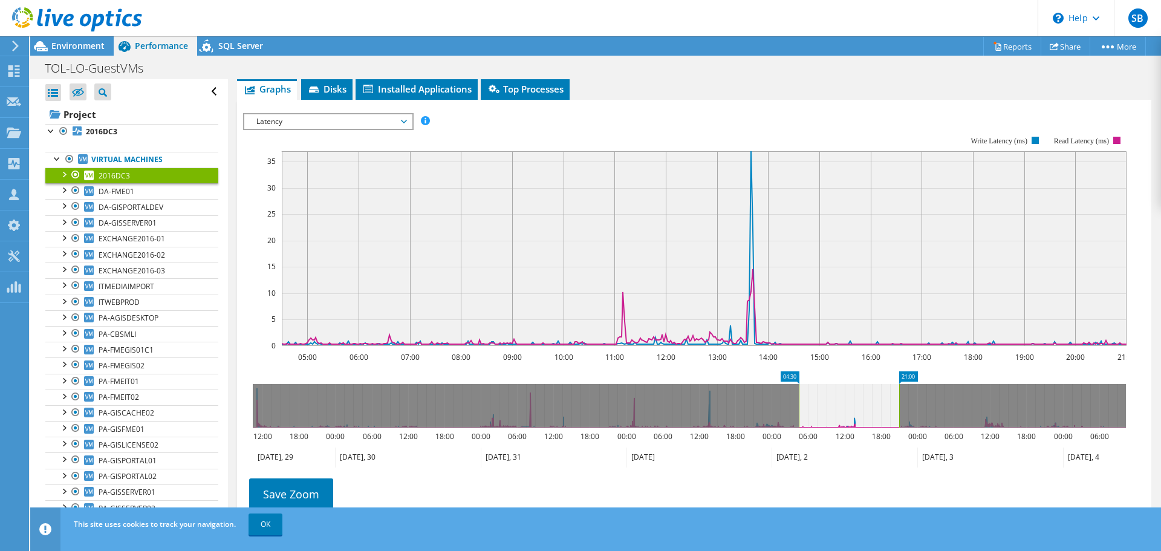
click at [393, 120] on span "Latency" at bounding box center [327, 121] width 155 height 15
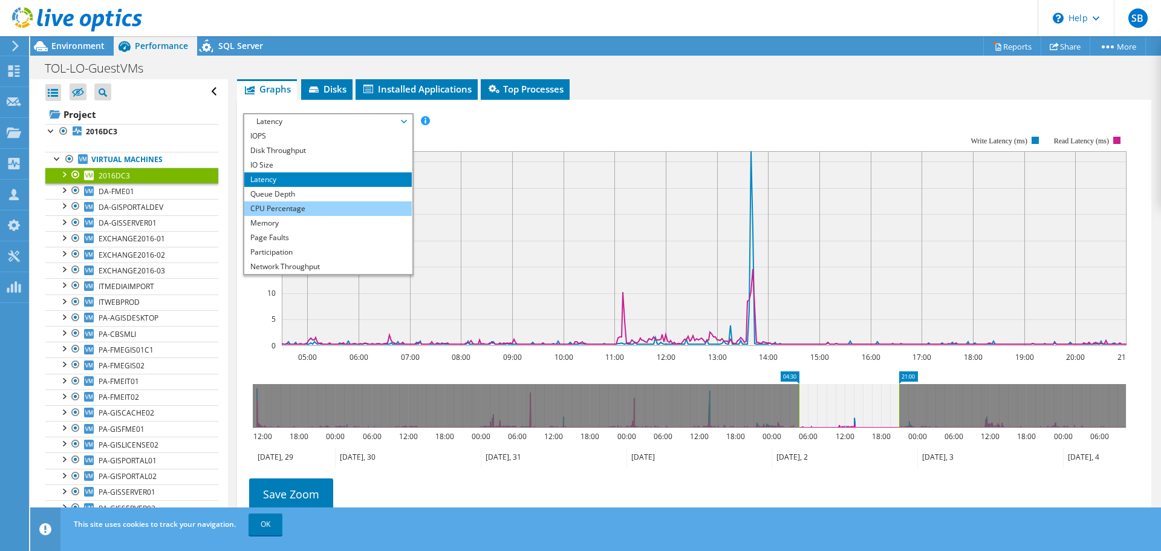
click at [284, 204] on li "CPU Percentage" at bounding box center [328, 208] width 168 height 15
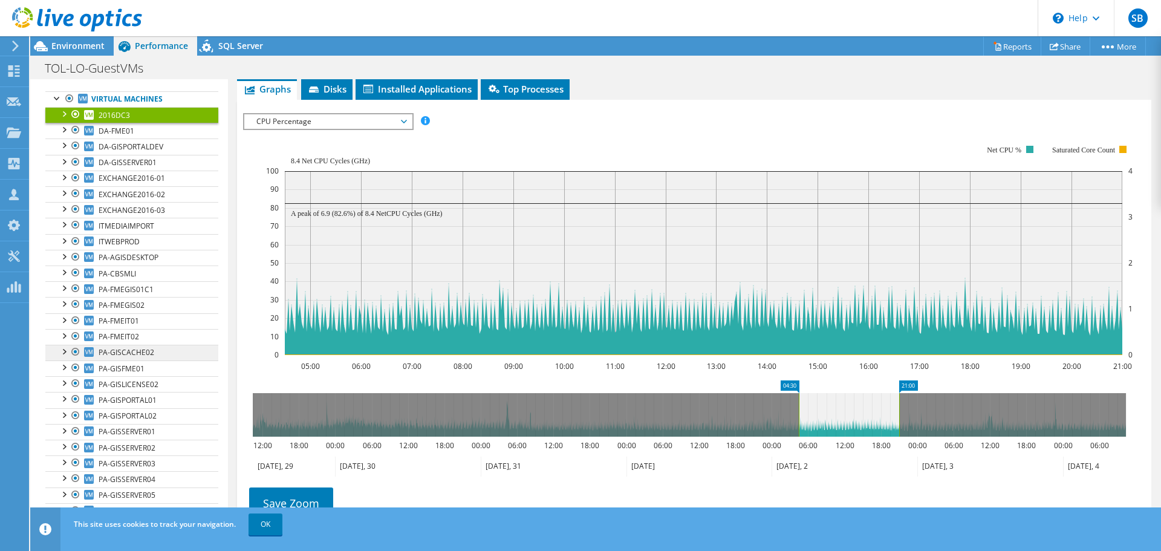
scroll to position [490, 0]
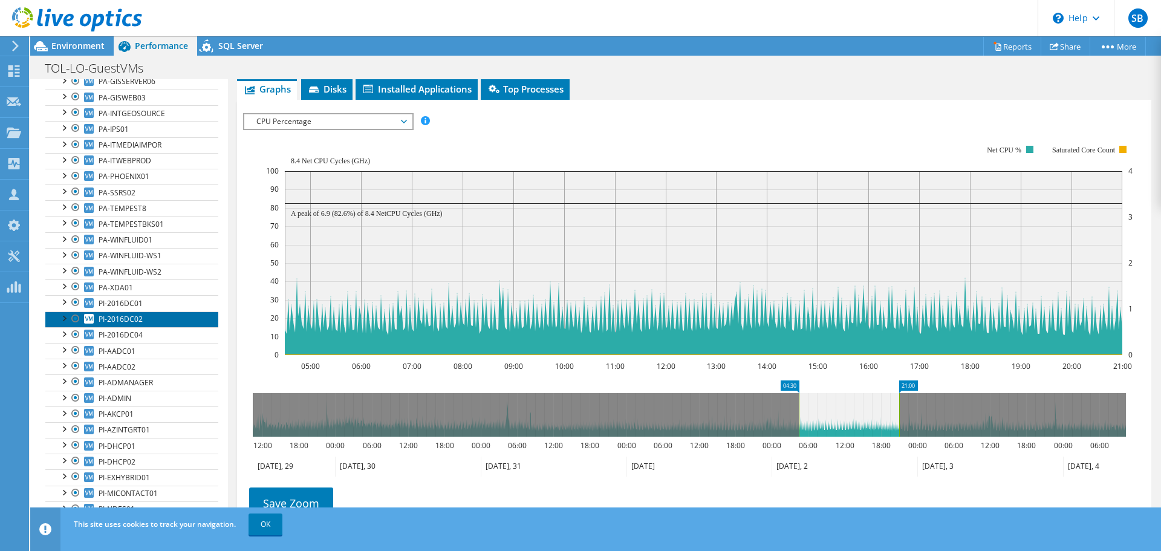
click at [134, 321] on span "PI-2016DC02" at bounding box center [121, 319] width 44 height 10
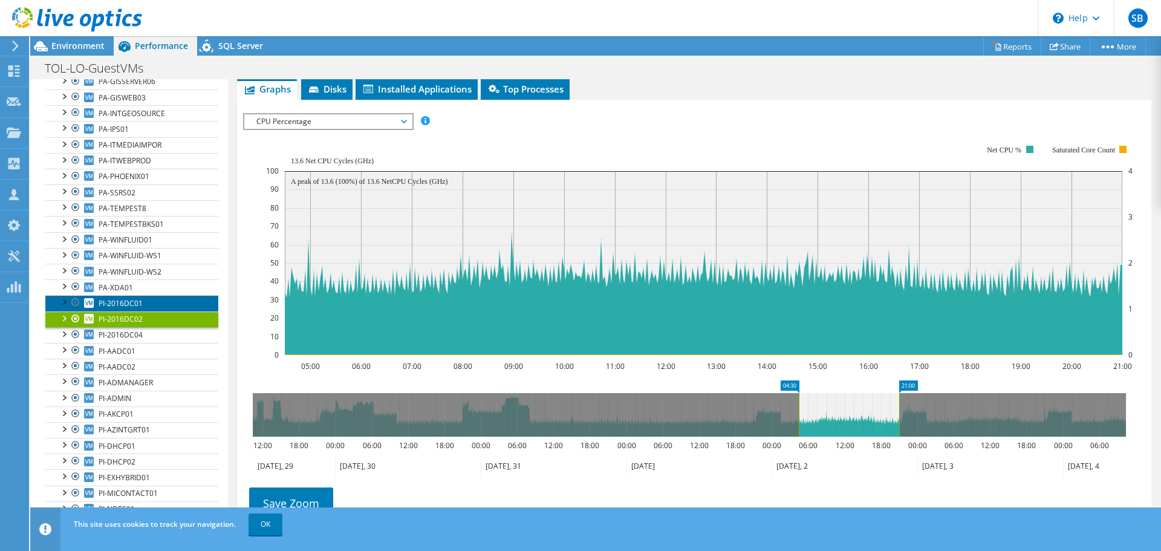
click at [128, 299] on span "PI-2016DC01" at bounding box center [121, 303] width 44 height 10
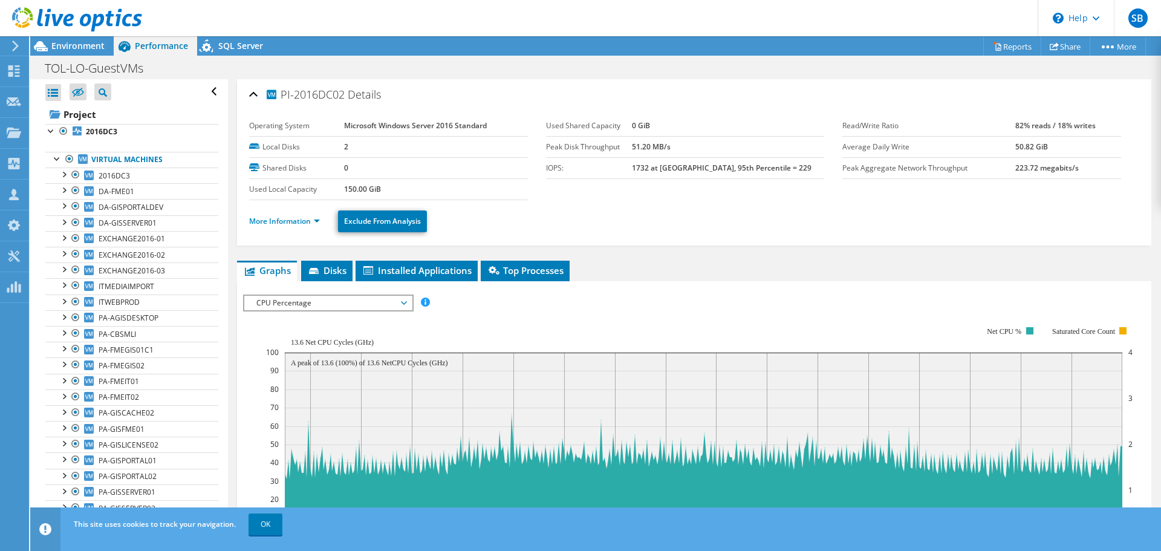
scroll to position [181, 0]
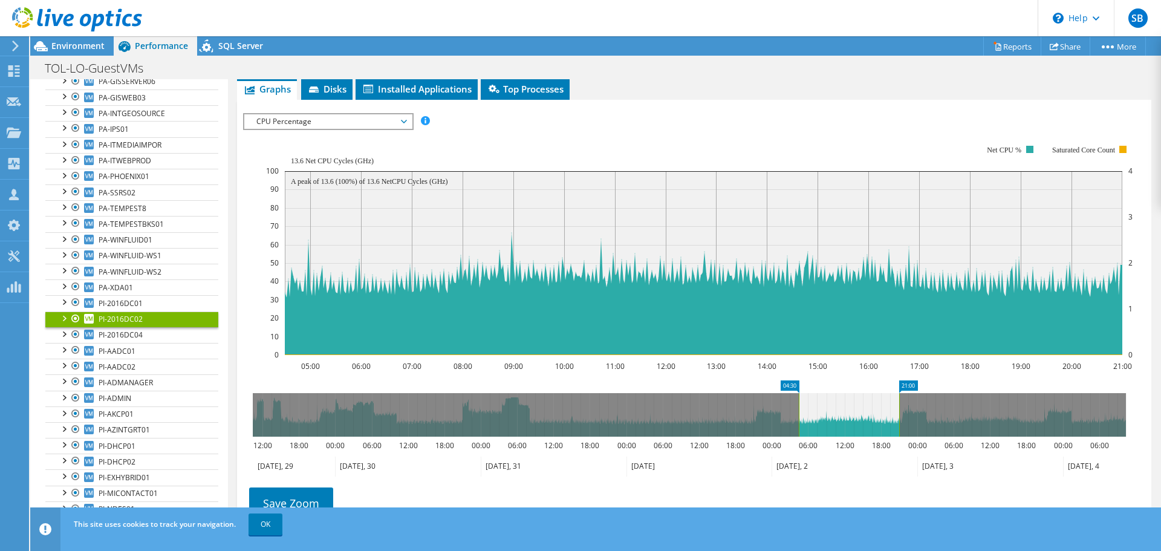
click at [340, 123] on span "CPU Percentage" at bounding box center [327, 121] width 155 height 15
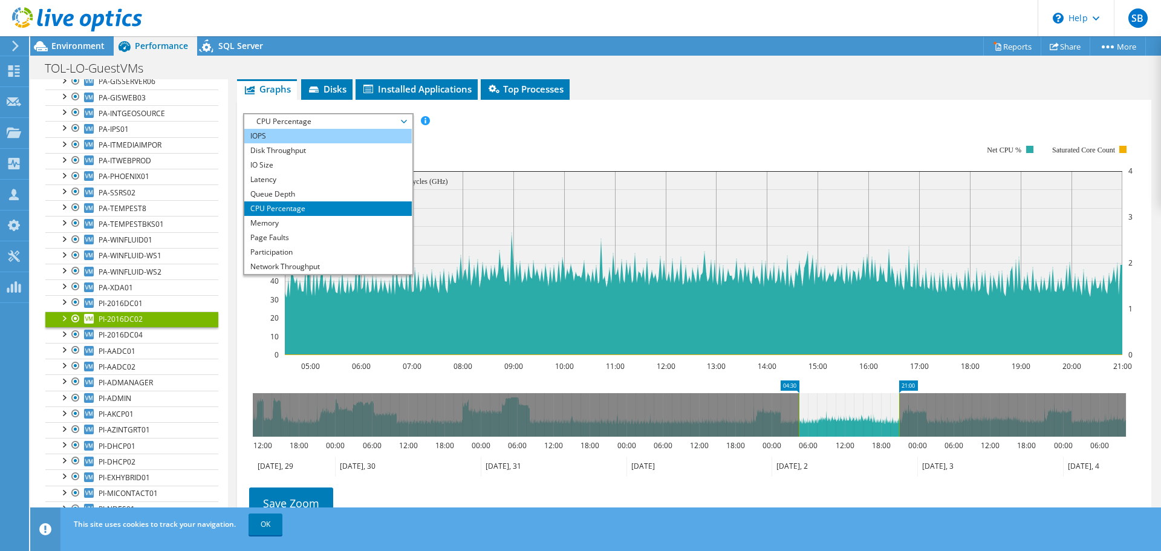
click at [271, 135] on li "IOPS" at bounding box center [328, 136] width 168 height 15
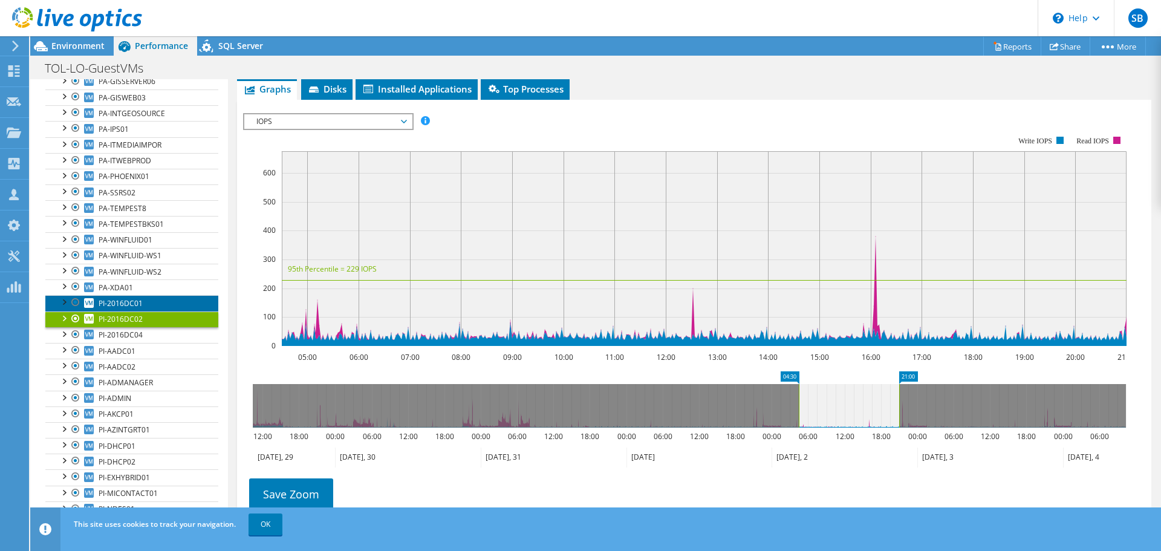
click at [120, 302] on span "PI-2016DC01" at bounding box center [121, 303] width 44 height 10
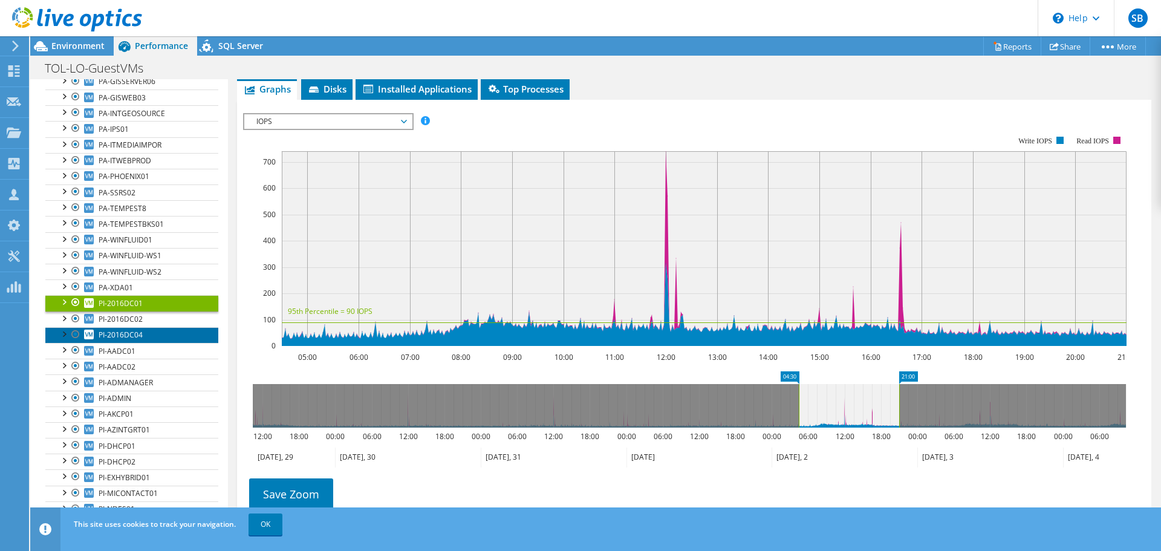
click at [134, 338] on span "PI-2016DC04" at bounding box center [121, 335] width 44 height 10
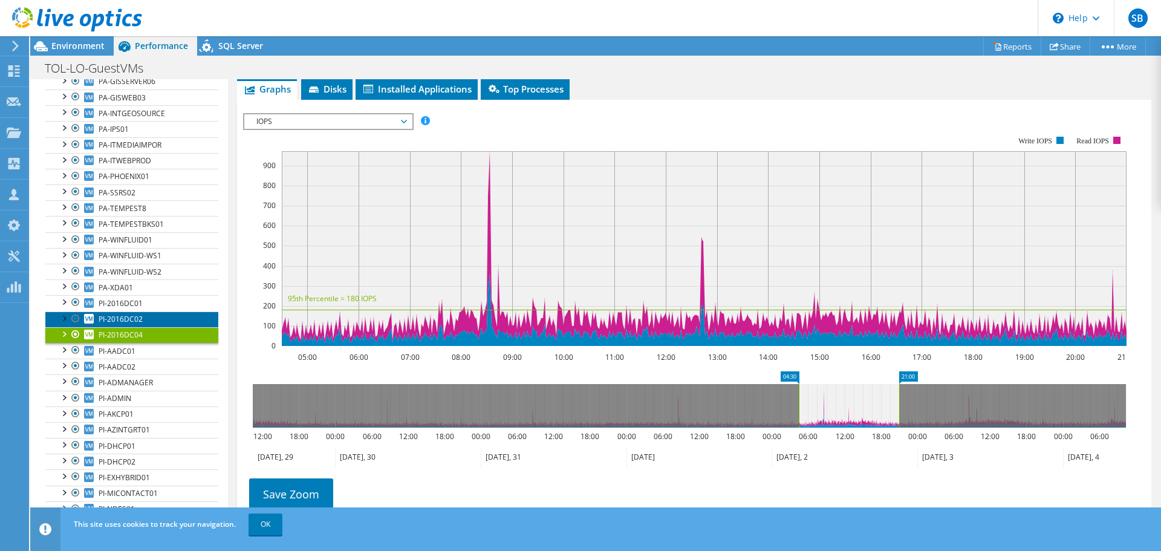
click at [125, 322] on span "PI-2016DC02" at bounding box center [121, 319] width 44 height 10
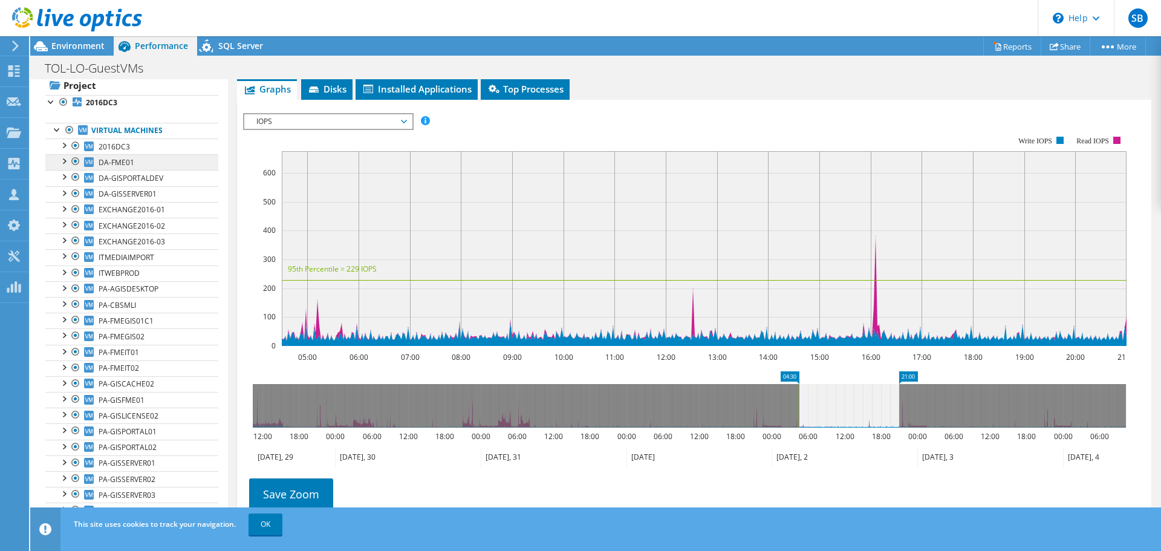
scroll to position [0, 0]
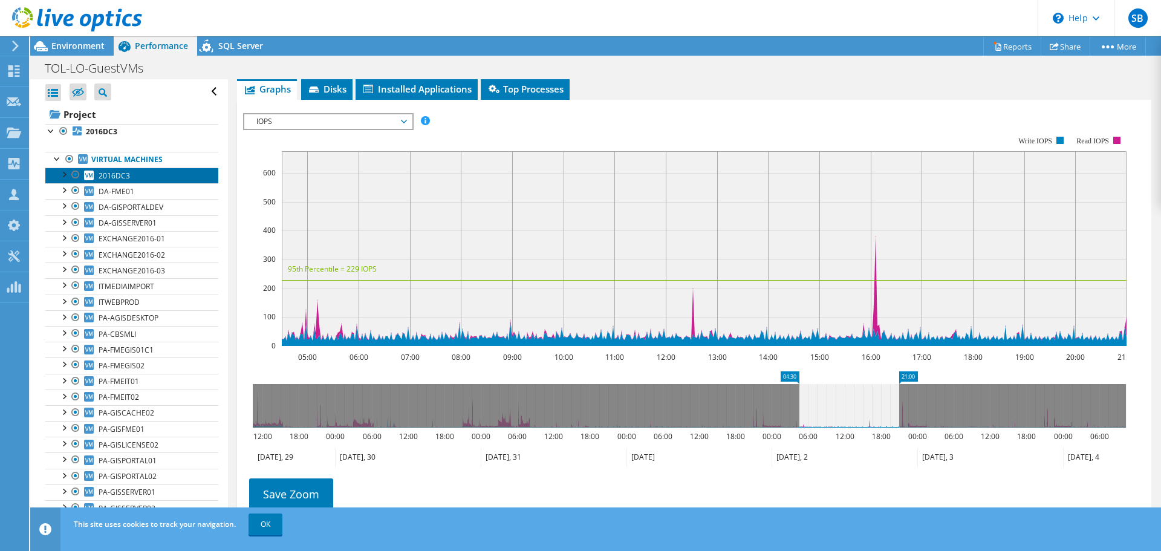
click at [118, 182] on link "2016DC3" at bounding box center [131, 176] width 173 height 16
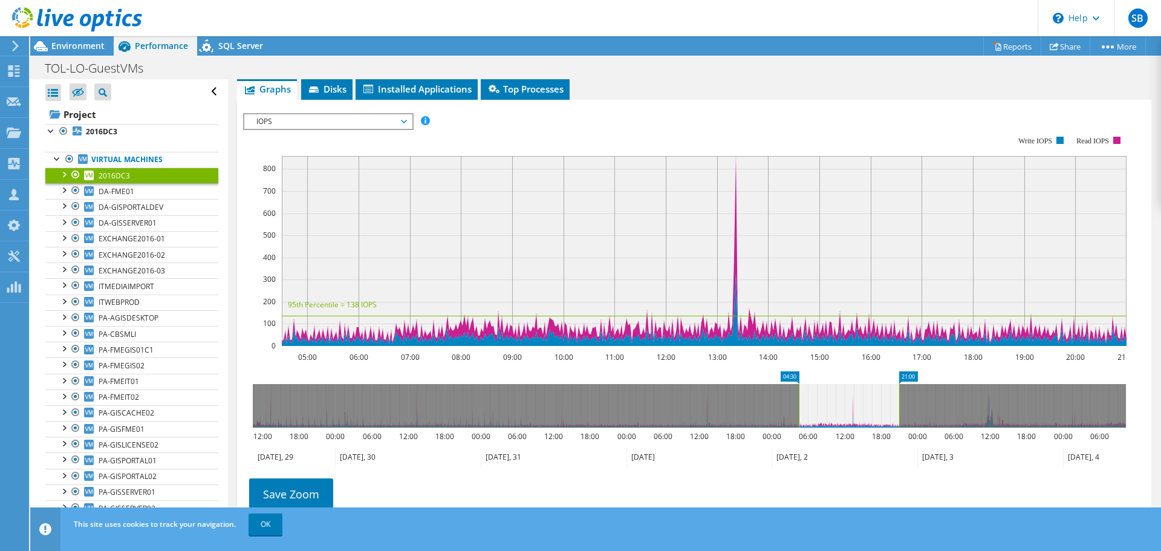
click at [322, 119] on span "IOPS" at bounding box center [327, 121] width 155 height 15
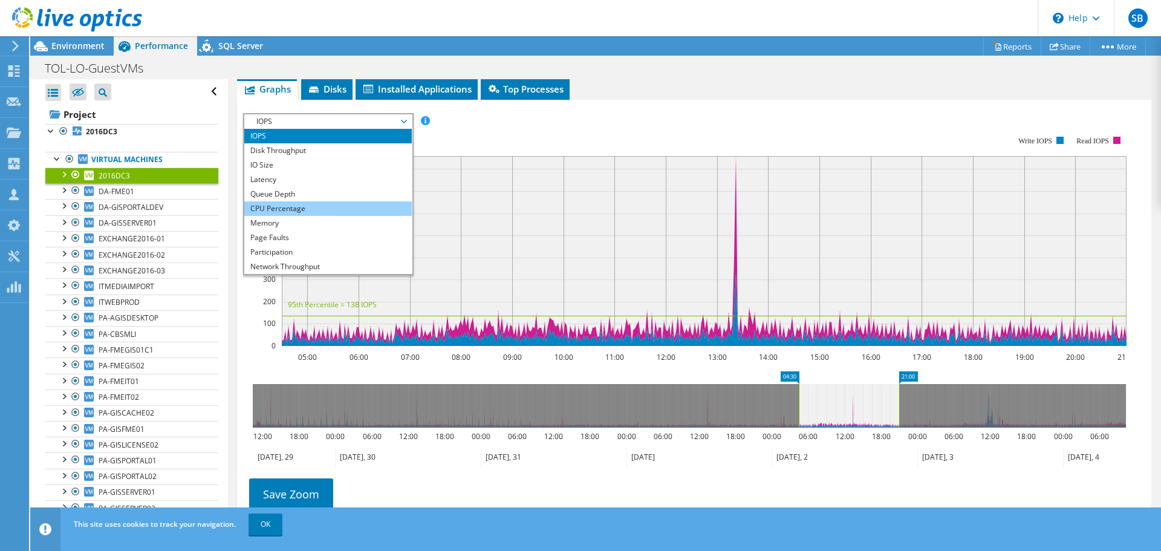
click at [289, 207] on li "CPU Percentage" at bounding box center [328, 208] width 168 height 15
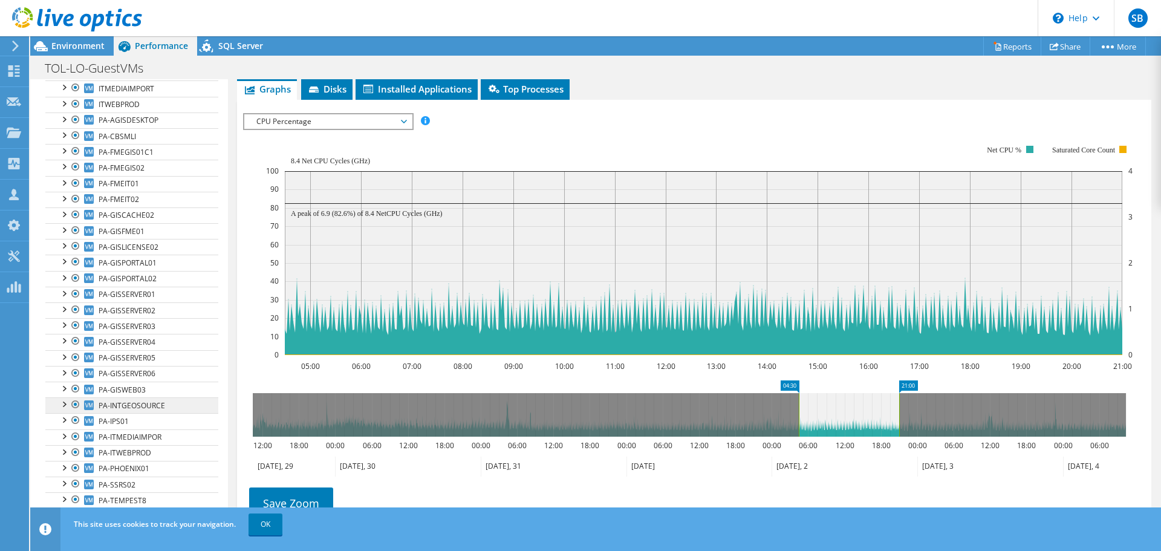
scroll to position [242, 0]
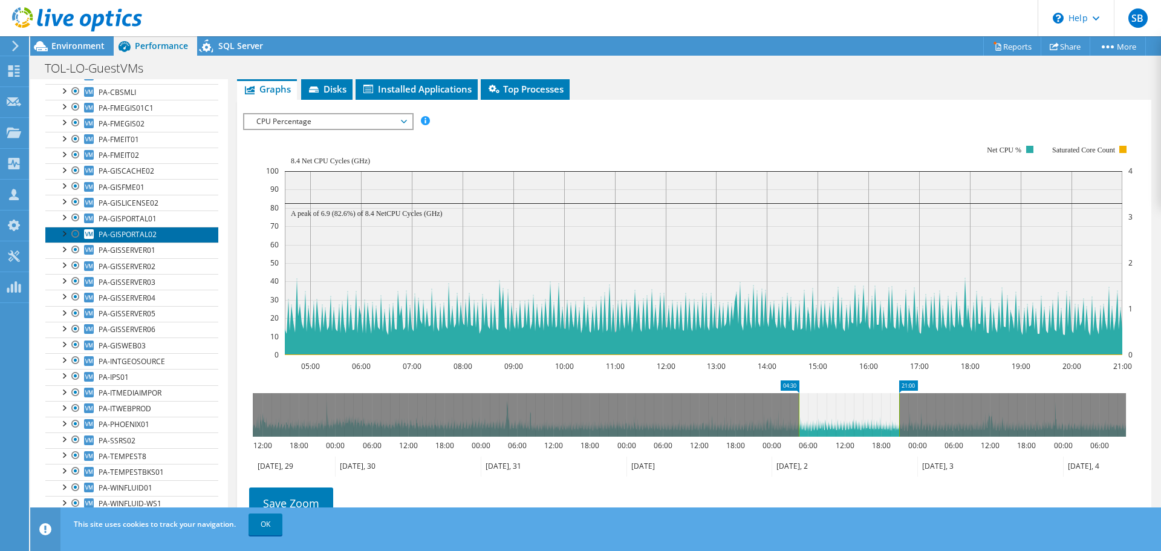
click at [125, 231] on span "PA-GISPORTAL02" at bounding box center [128, 234] width 58 height 10
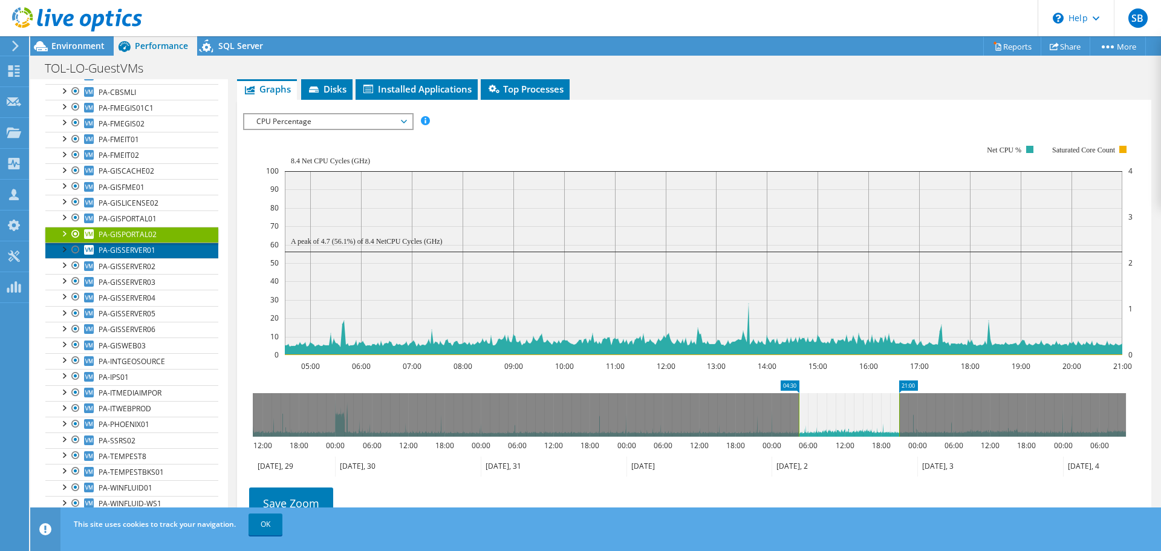
click at [123, 251] on span "PA-GISSERVER01" at bounding box center [127, 250] width 57 height 10
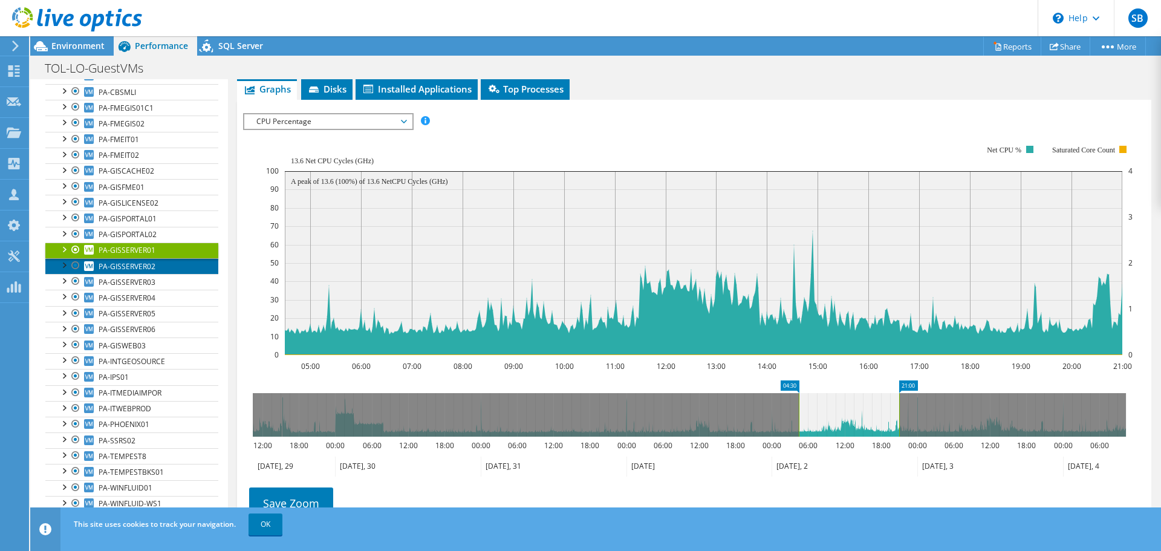
click at [125, 265] on span "PA-GISSERVER02" at bounding box center [127, 266] width 57 height 10
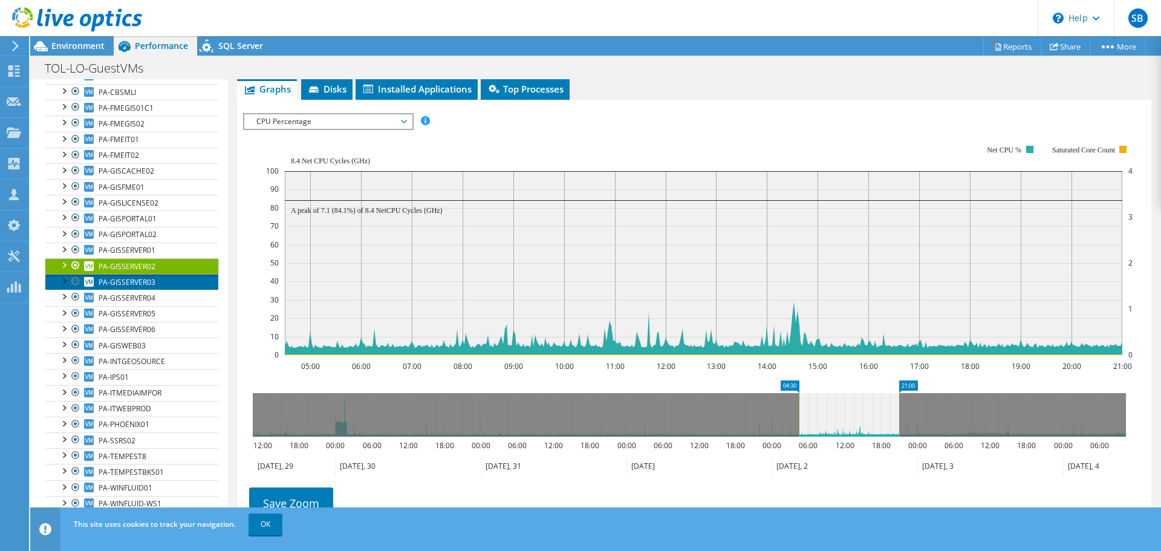
click at [126, 281] on span "PA-GISSERVER03" at bounding box center [127, 282] width 57 height 10
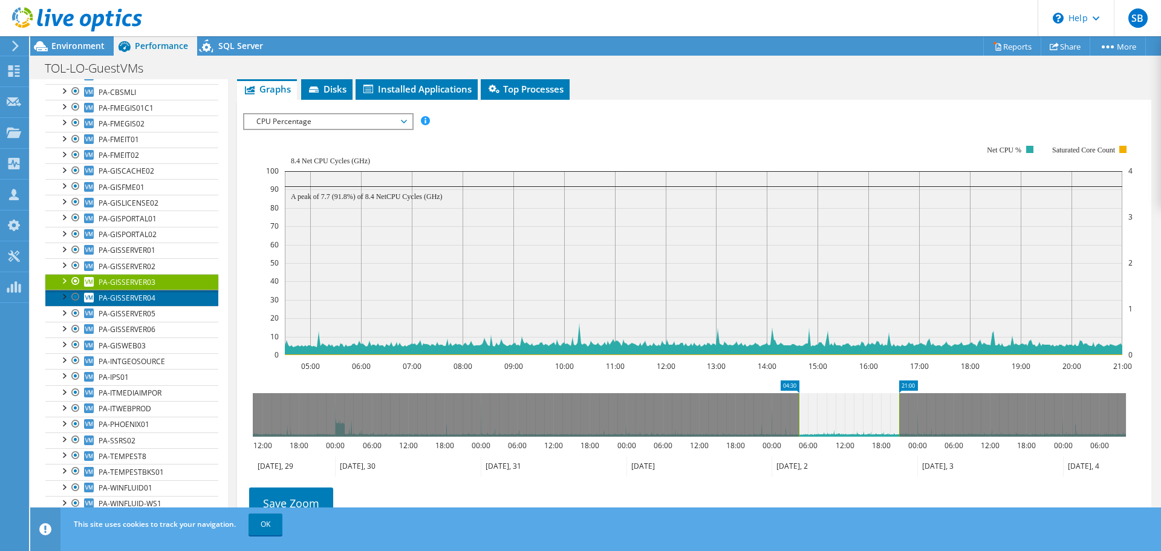
click at [126, 301] on span "PA-GISSERVER04" at bounding box center [127, 298] width 57 height 10
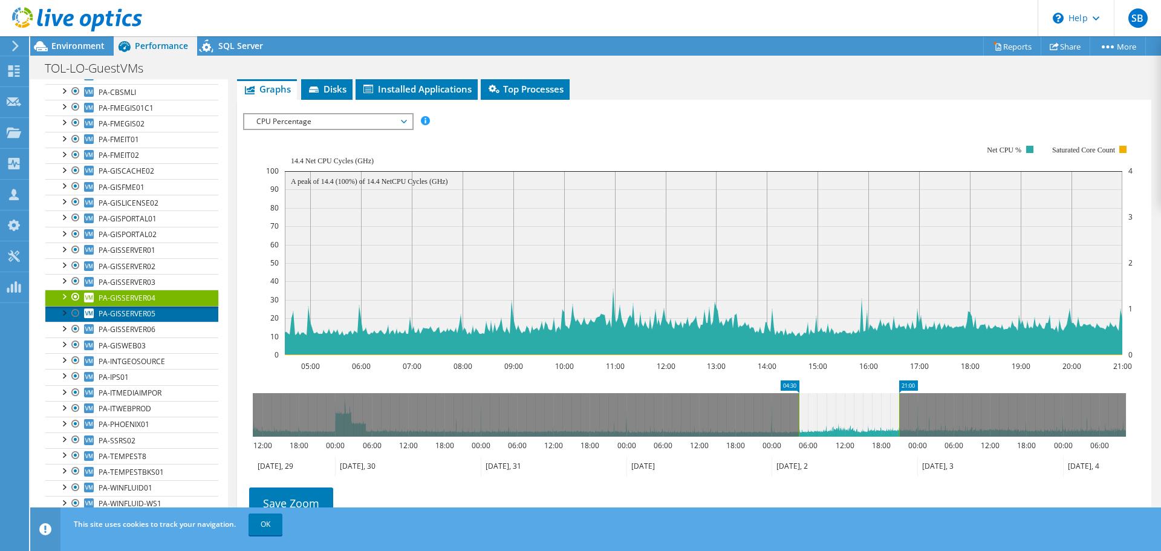
click at [126, 315] on span "PA-GISSERVER05" at bounding box center [127, 313] width 57 height 10
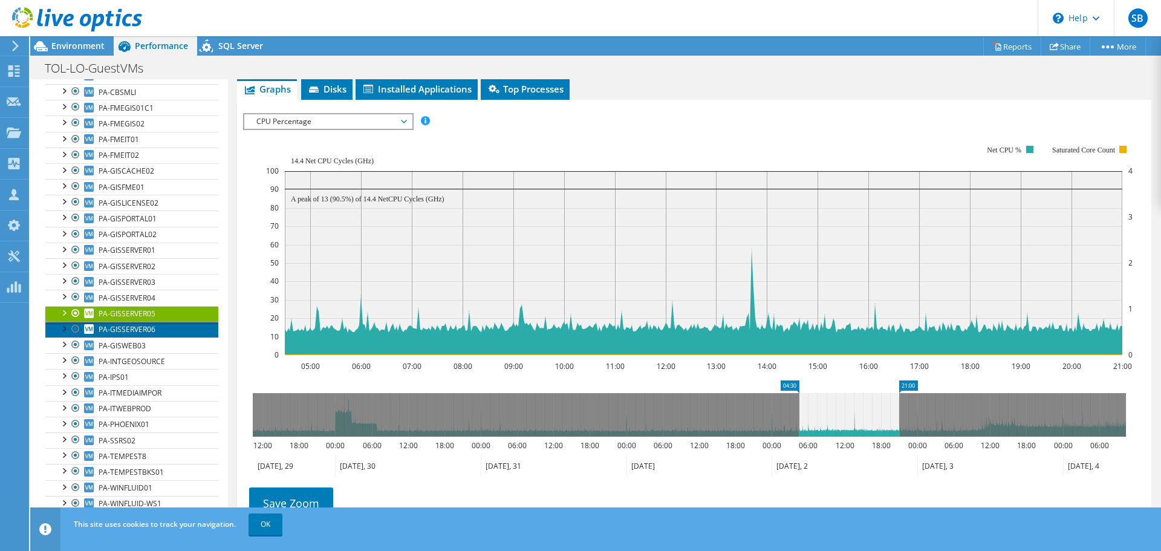
click at [127, 331] on span "PA-GISSERVER06" at bounding box center [127, 329] width 57 height 10
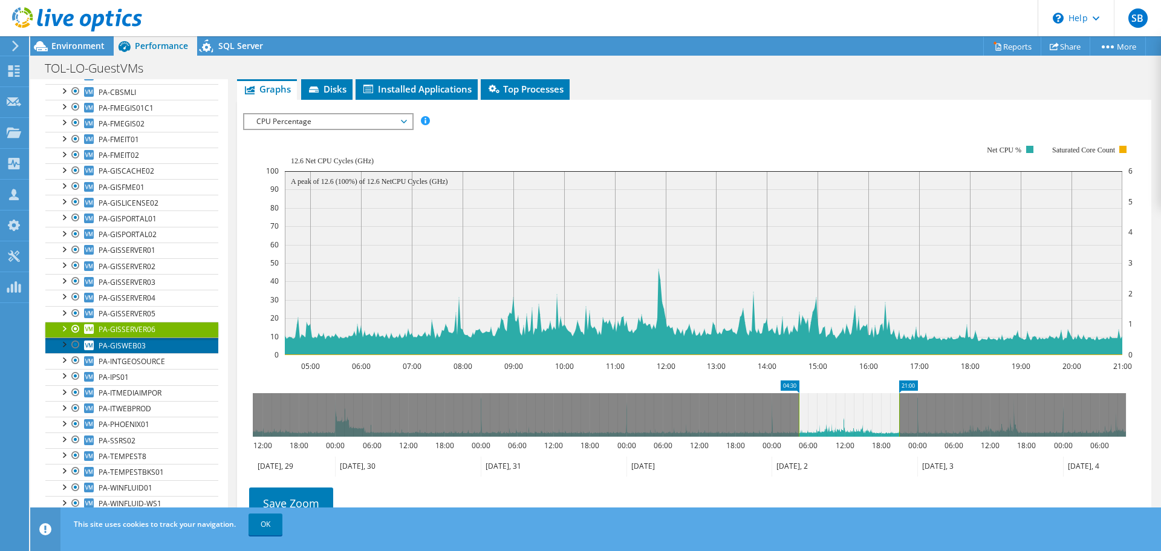
click at [127, 347] on span "PA-GISWEB03" at bounding box center [122, 346] width 47 height 10
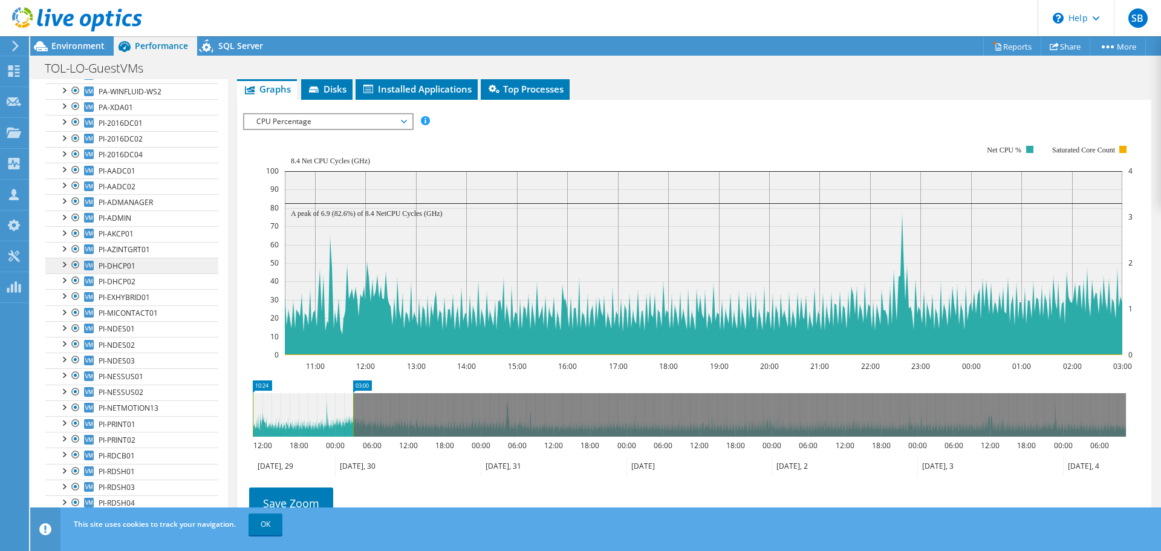
scroll to position [665, 0]
click at [114, 145] on span "PI-2016DC02" at bounding box center [121, 144] width 44 height 10
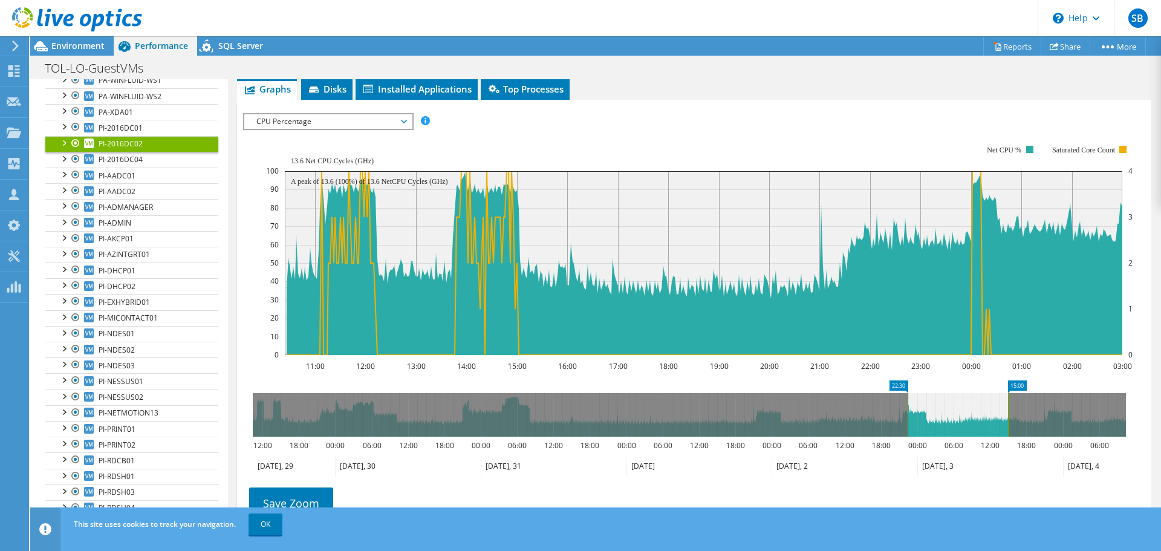
drag, startPoint x: 325, startPoint y: 408, endPoint x: 980, endPoint y: 420, distance: 654.5
click at [980, 420] on icon at bounding box center [958, 415] width 100 height 44
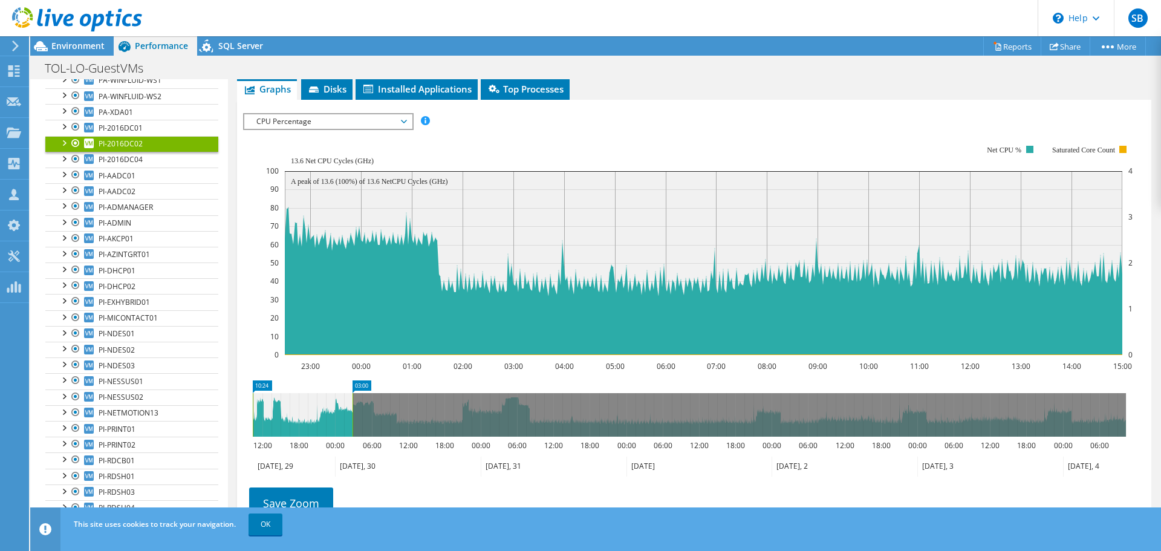
drag, startPoint x: 980, startPoint y: 420, endPoint x: 271, endPoint y: 461, distance: 710.7
click at [271, 461] on icon "10:24 03:00 12:00 18:00 00:00 06:00 12:00 18:00 00:00 06:00 12:00 18:00 00:00 0…" at bounding box center [689, 428] width 893 height 97
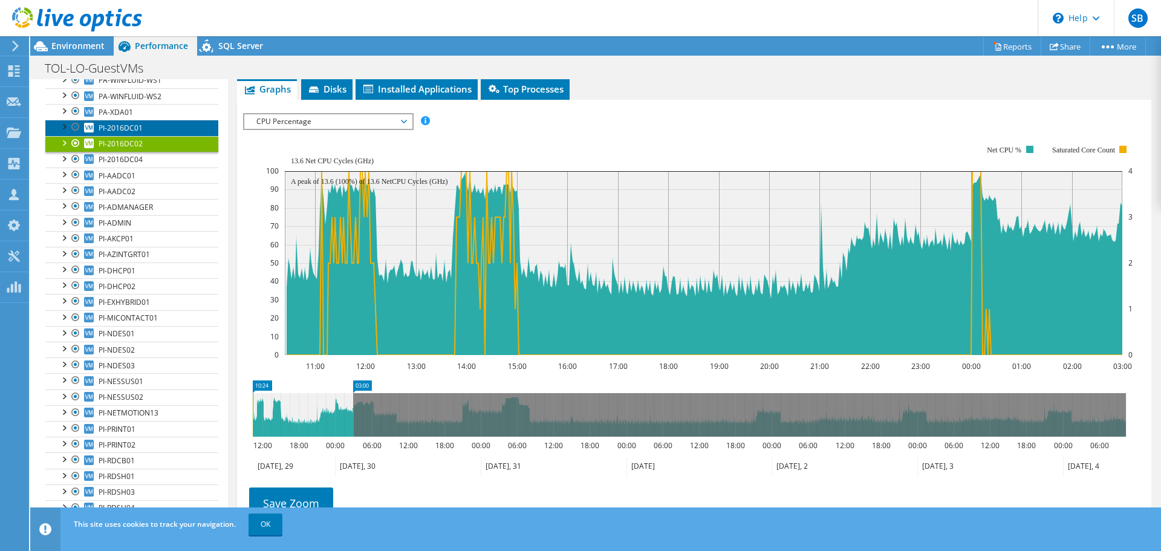
click at [127, 126] on span "PI-2016DC01" at bounding box center [121, 128] width 44 height 10
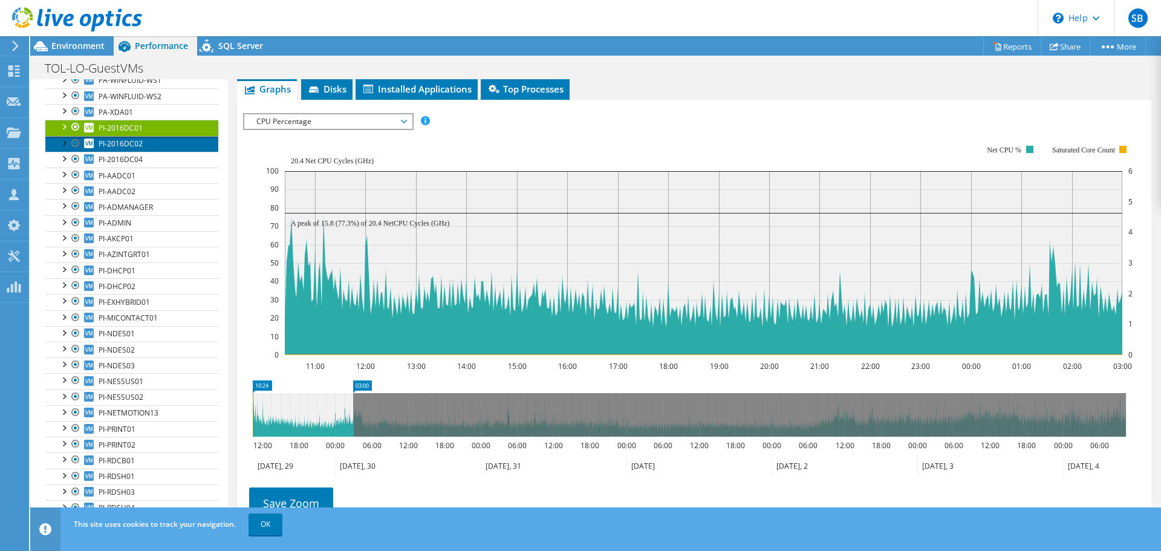
click at [116, 139] on span "PI-2016DC02" at bounding box center [121, 144] width 44 height 10
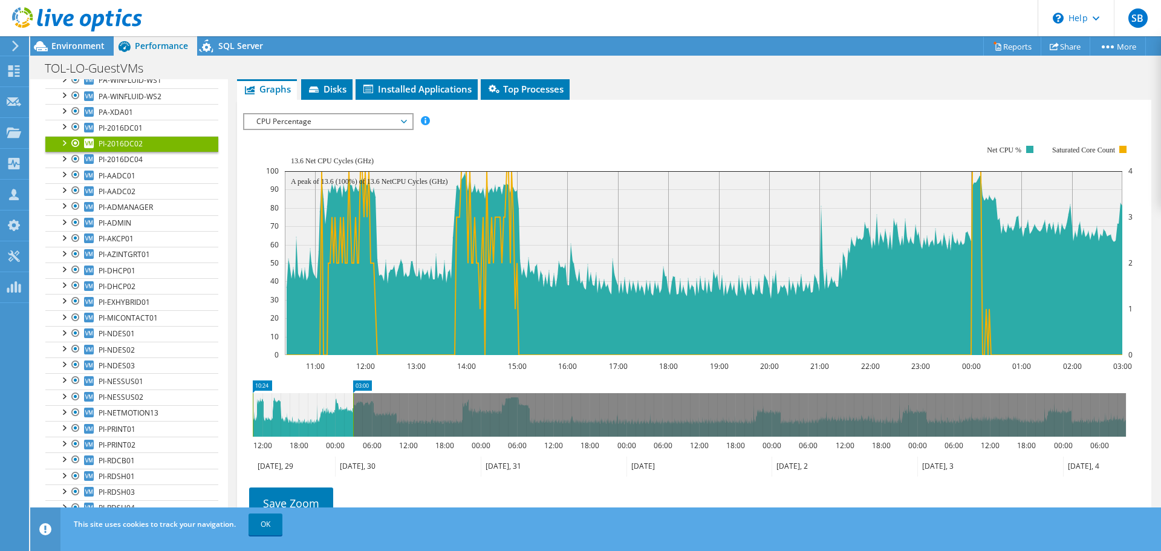
click at [319, 123] on span "CPU Percentage" at bounding box center [327, 121] width 155 height 15
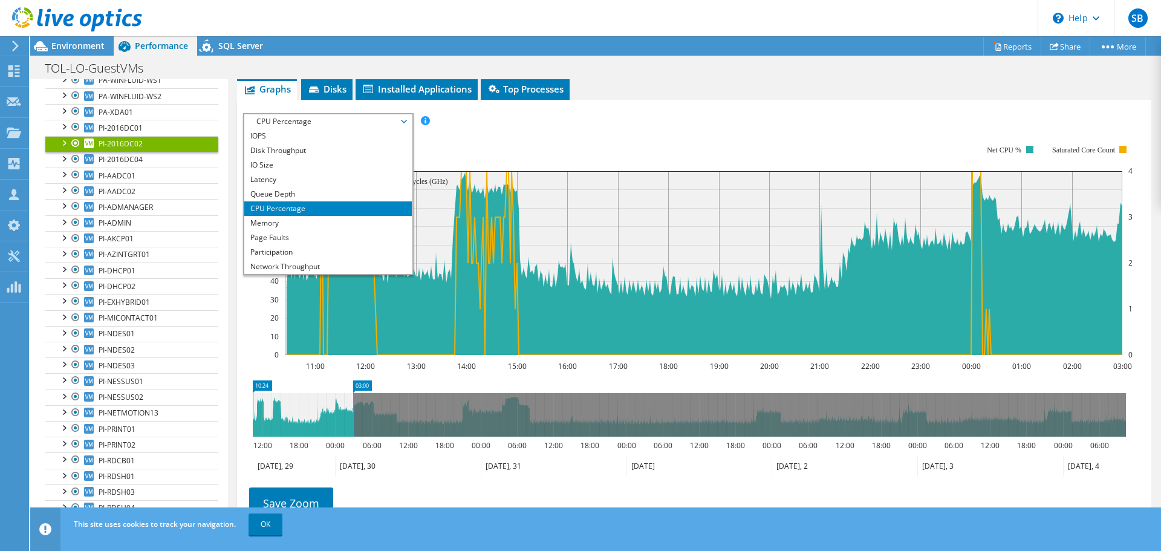
click at [565, 140] on rect at bounding box center [699, 250] width 867 height 242
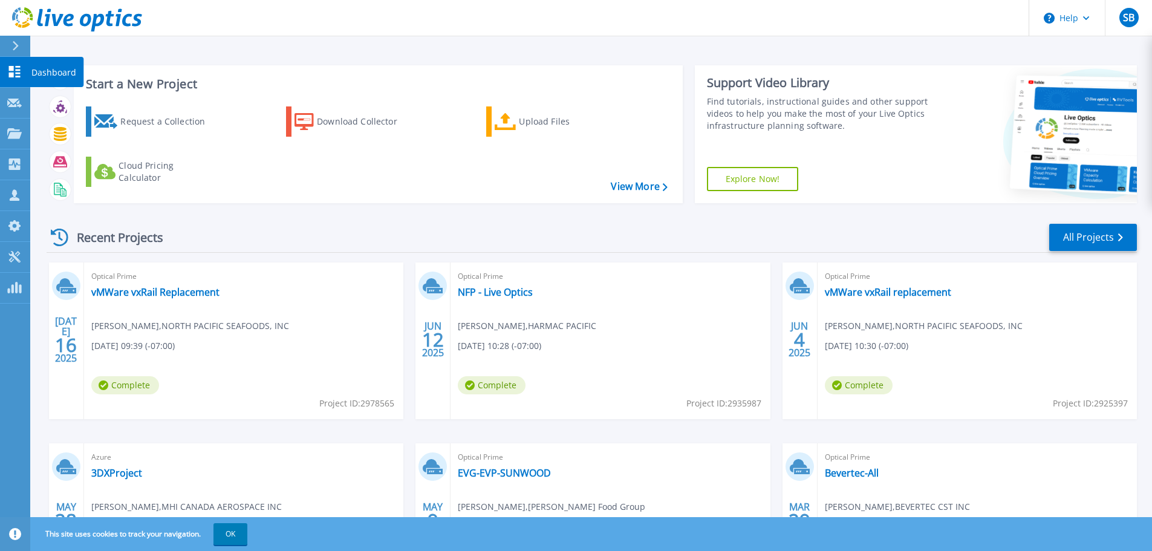
click at [14, 68] on icon at bounding box center [14, 71] width 15 height 11
click at [1110, 233] on link "All Projects" at bounding box center [1093, 237] width 88 height 27
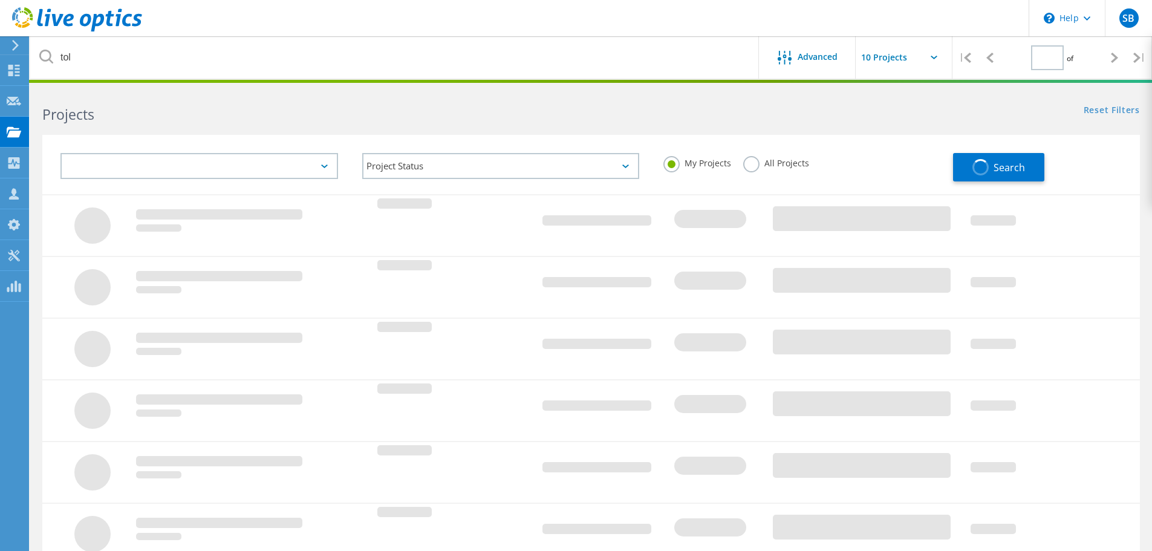
type input "1"
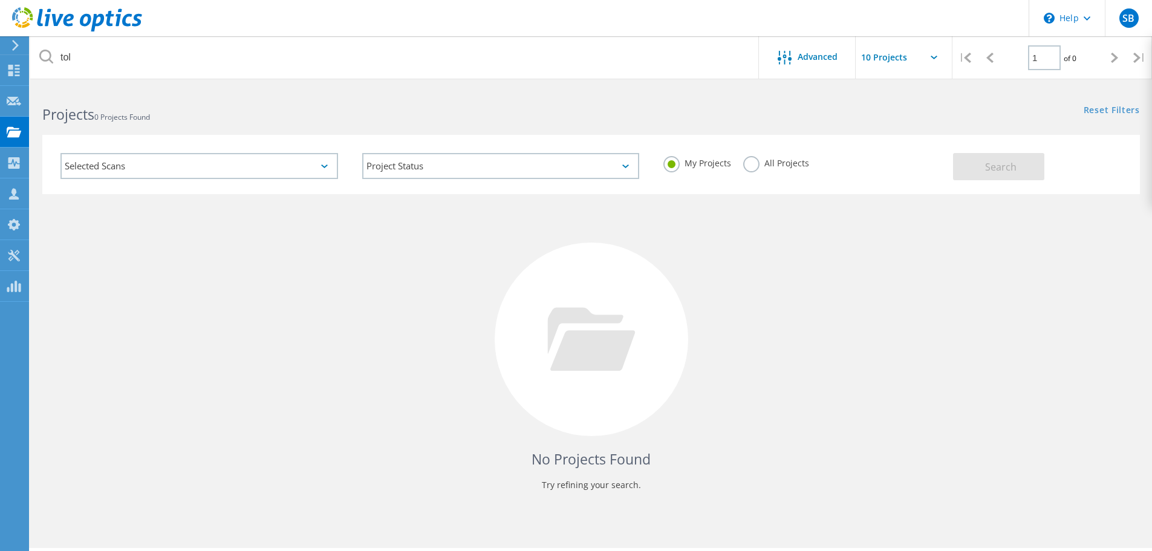
click at [753, 164] on label "All Projects" at bounding box center [776, 161] width 66 height 11
click at [0, 0] on input "All Projects" at bounding box center [0, 0] width 0 height 0
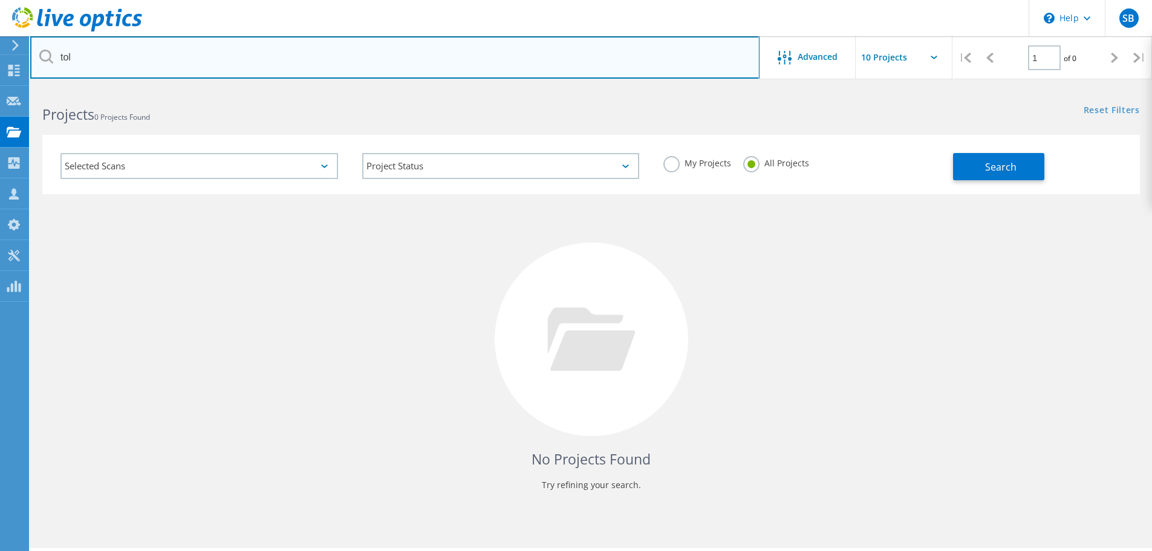
drag, startPoint x: 486, startPoint y: 56, endPoint x: 42, endPoint y: 58, distance: 443.4
click at [45, 63] on div "tol" at bounding box center [394, 57] width 729 height 42
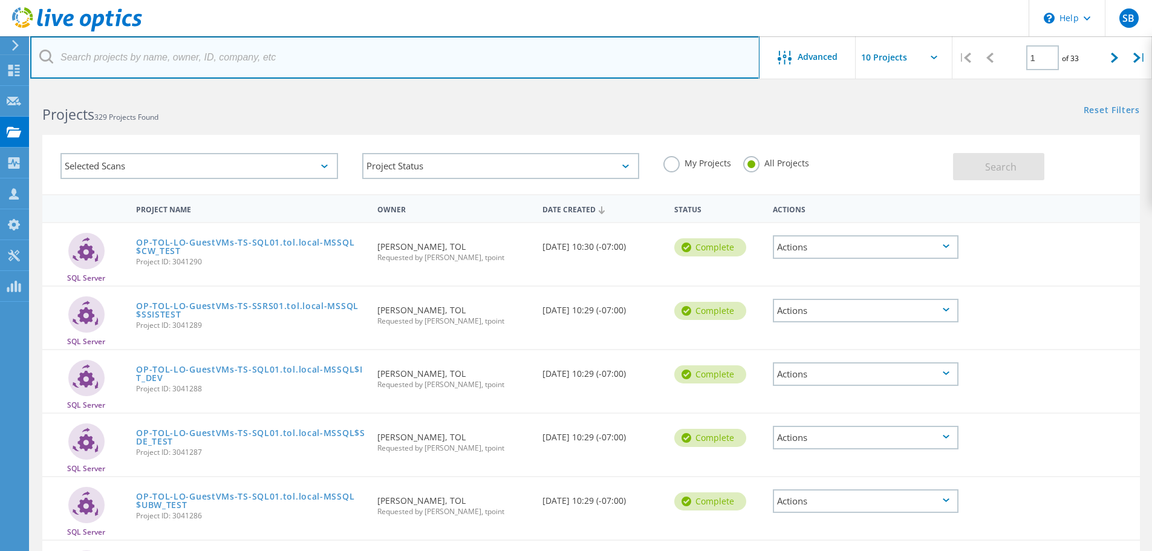
click at [479, 51] on input "text" at bounding box center [394, 57] width 729 height 42
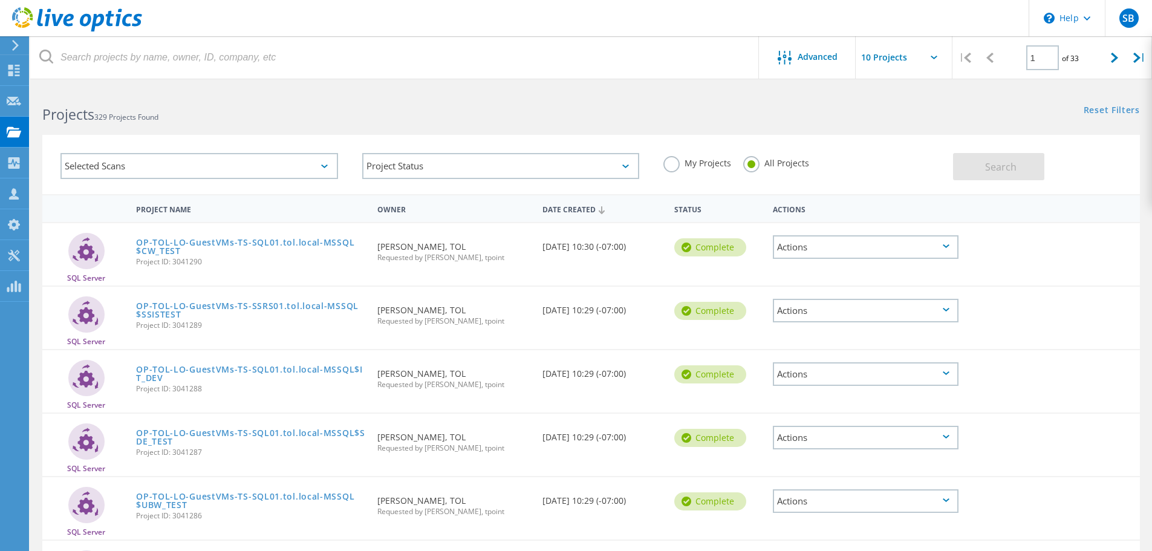
click at [859, 161] on div "My Projects All Projects" at bounding box center [802, 163] width 302 height 45
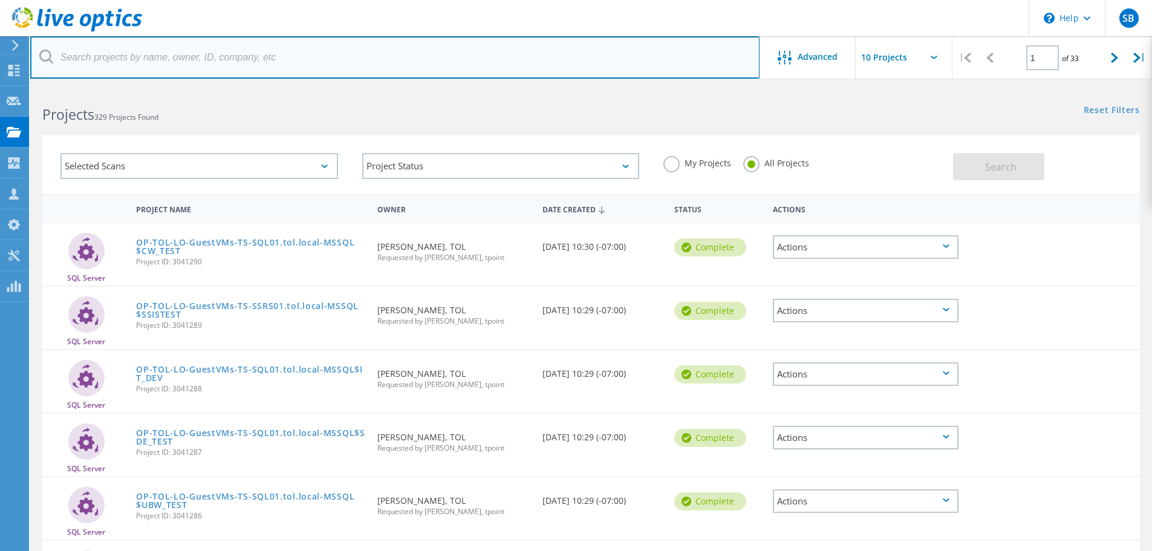
click at [336, 59] on input "text" at bounding box center [394, 57] width 729 height 42
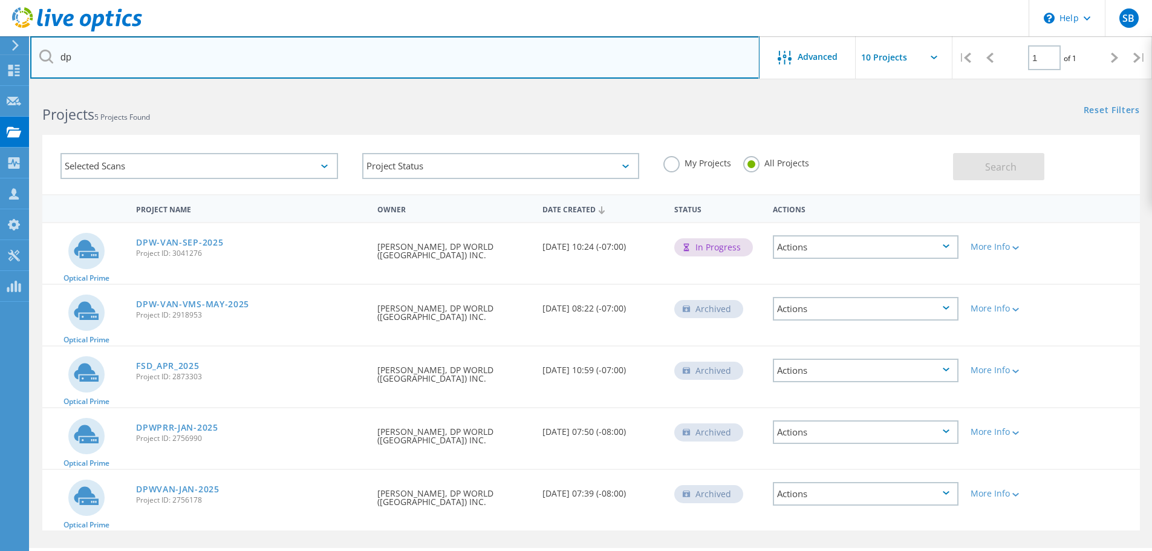
drag, startPoint x: 178, startPoint y: 60, endPoint x: 50, endPoint y: 56, distance: 128.3
click at [50, 56] on div "dp" at bounding box center [394, 57] width 729 height 42
type input "crisitan"
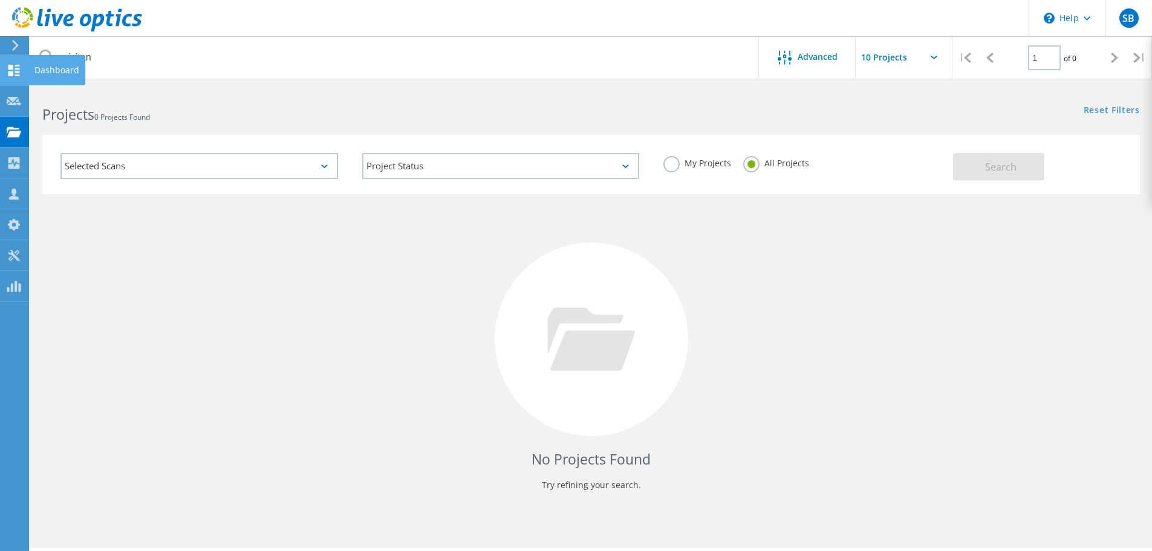
click at [16, 71] on use at bounding box center [13, 70] width 11 height 11
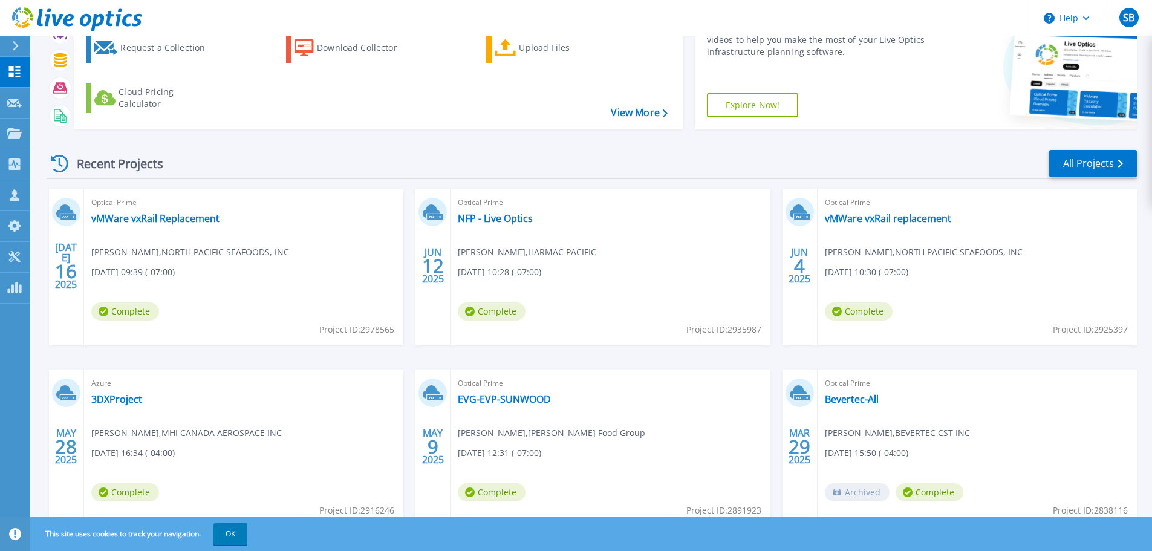
scroll to position [119, 0]
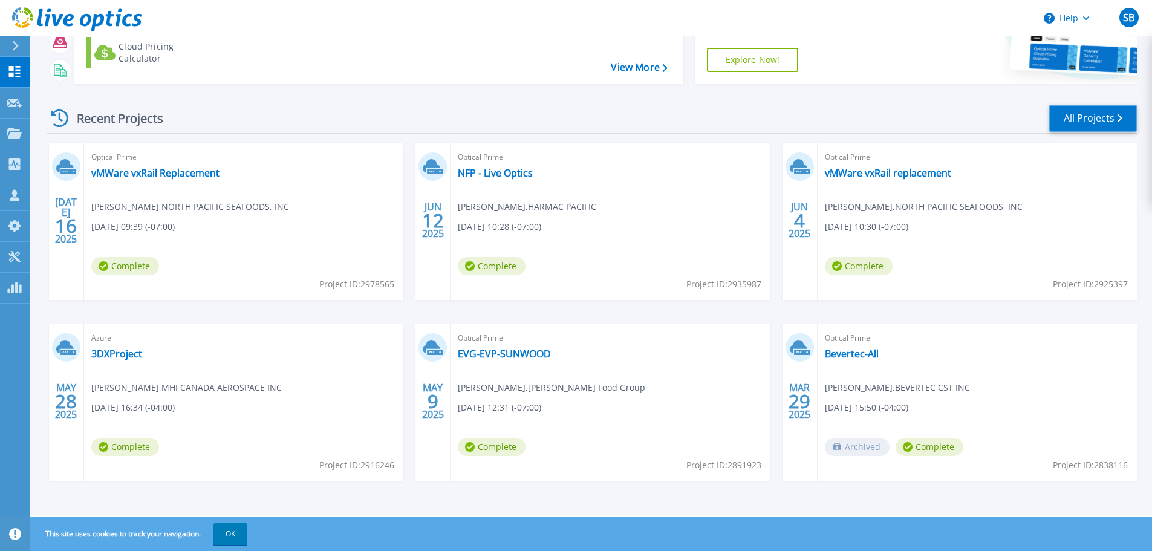
click at [1077, 121] on link "All Projects" at bounding box center [1093, 118] width 88 height 27
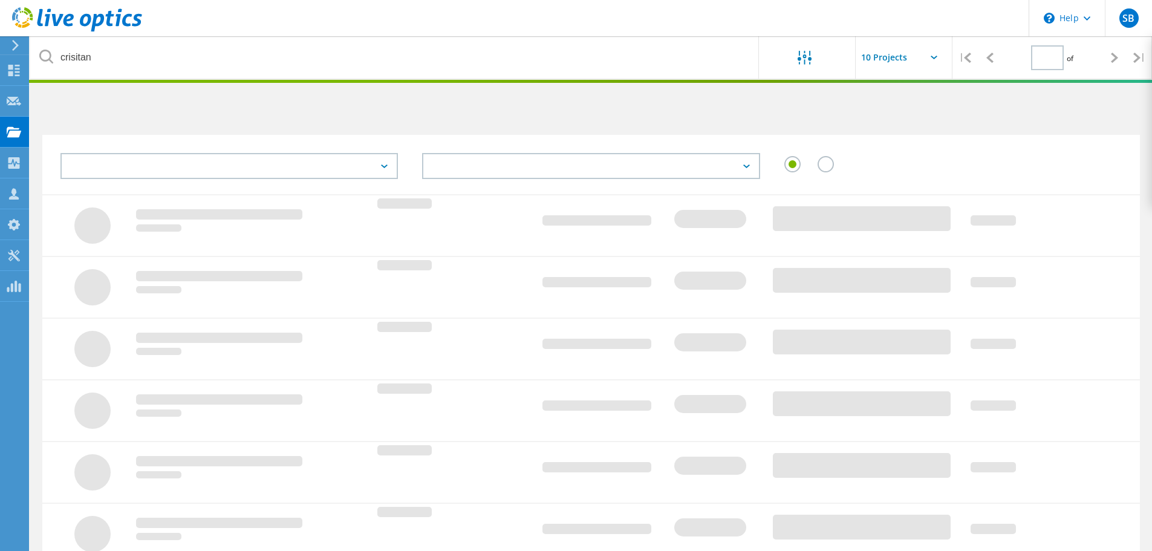
type input "1"
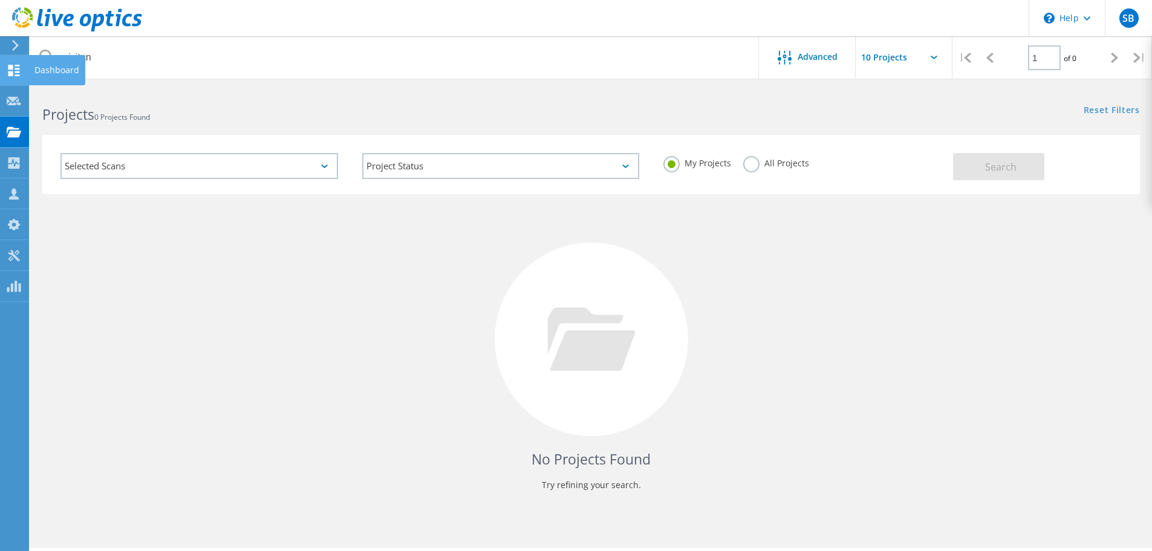
click at [13, 70] on icon at bounding box center [14, 70] width 15 height 11
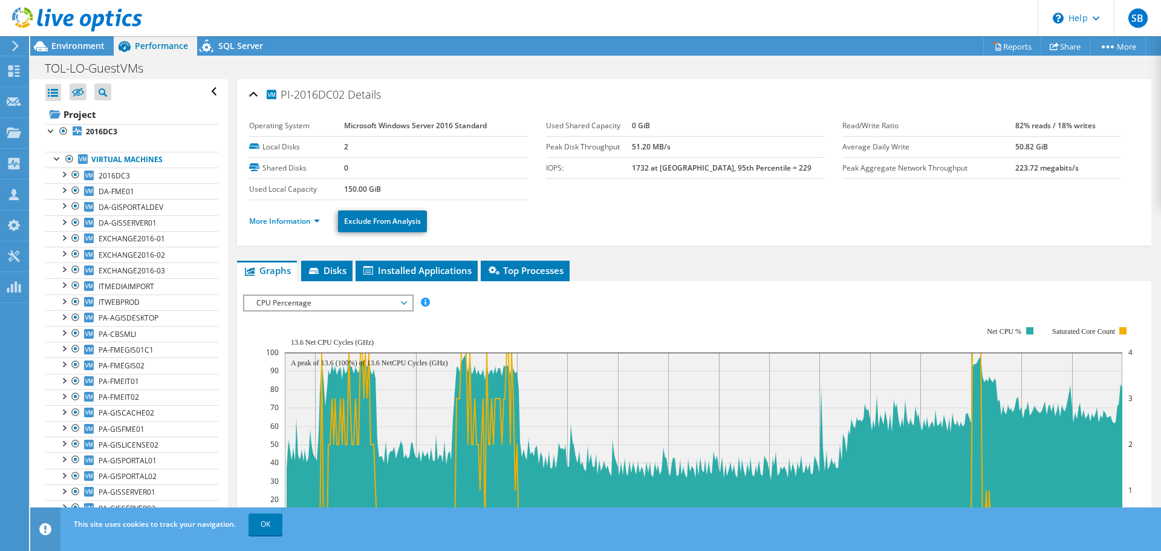
scroll to position [181, 0]
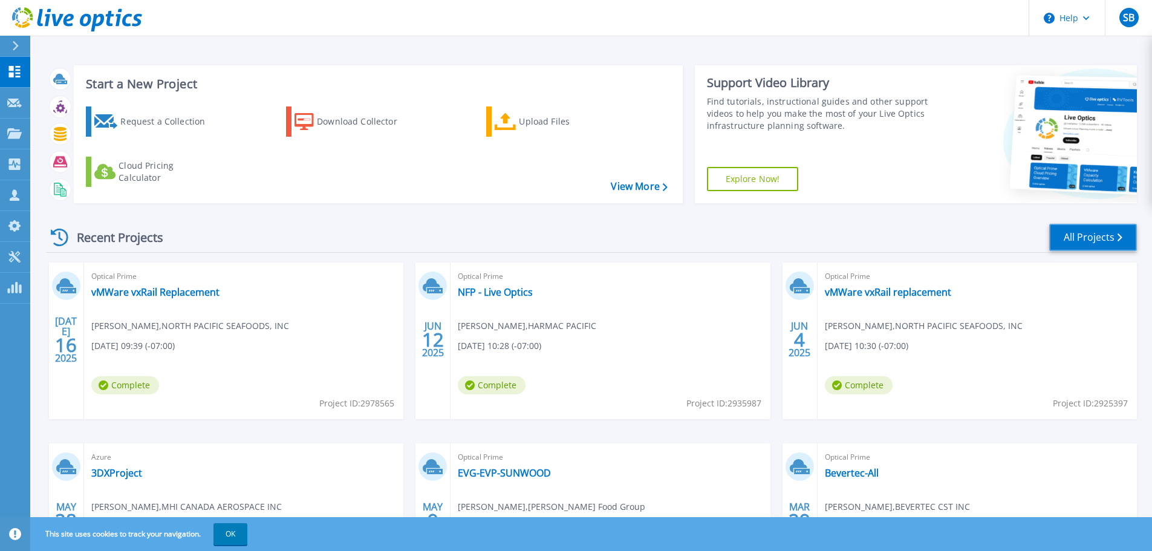
click at [1087, 235] on link "All Projects" at bounding box center [1093, 237] width 88 height 27
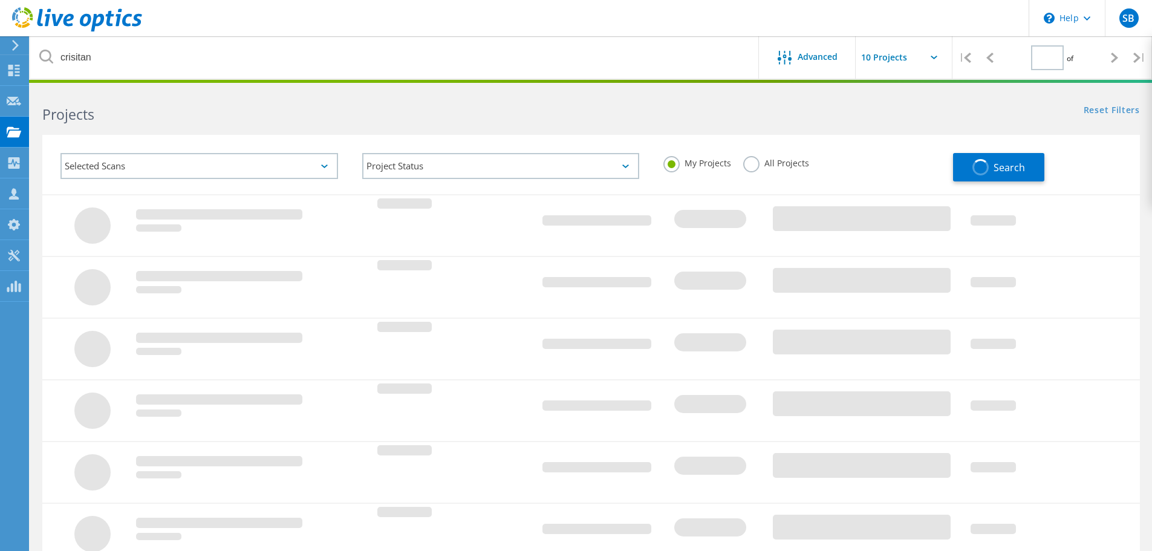
type input "1"
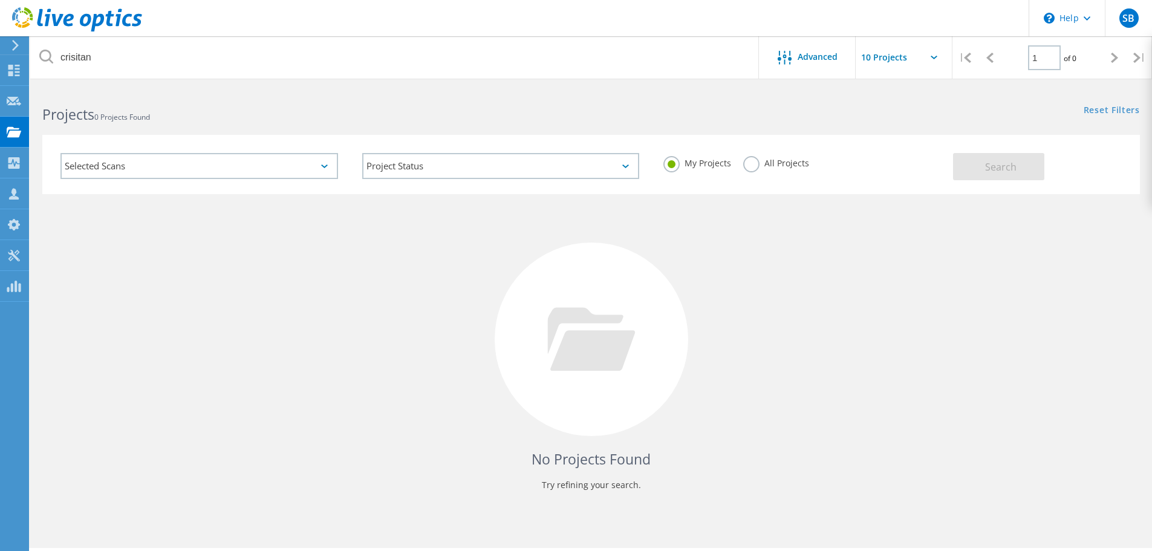
click at [750, 167] on label "All Projects" at bounding box center [776, 161] width 66 height 11
click at [0, 0] on input "All Projects" at bounding box center [0, 0] width 0 height 0
click at [1005, 162] on span "Search" at bounding box center [1000, 166] width 31 height 13
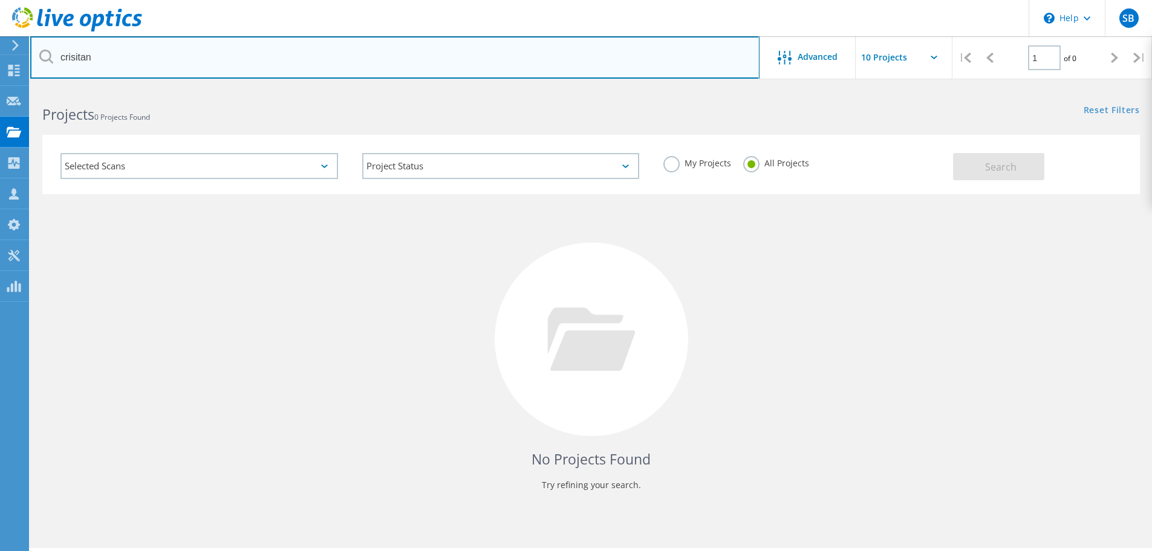
drag, startPoint x: 144, startPoint y: 60, endPoint x: 119, endPoint y: 56, distance: 25.9
click at [125, 58] on input "crisitan" at bounding box center [394, 57] width 729 height 42
drag, startPoint x: 119, startPoint y: 56, endPoint x: 14, endPoint y: 56, distance: 104.6
click at [16, 88] on div "\n Help Explore Helpful Articles Contact Support SB Partner Team Member [PERSON…" at bounding box center [576, 336] width 1152 height 497
click at [109, 57] on input "crisitan" at bounding box center [394, 57] width 729 height 42
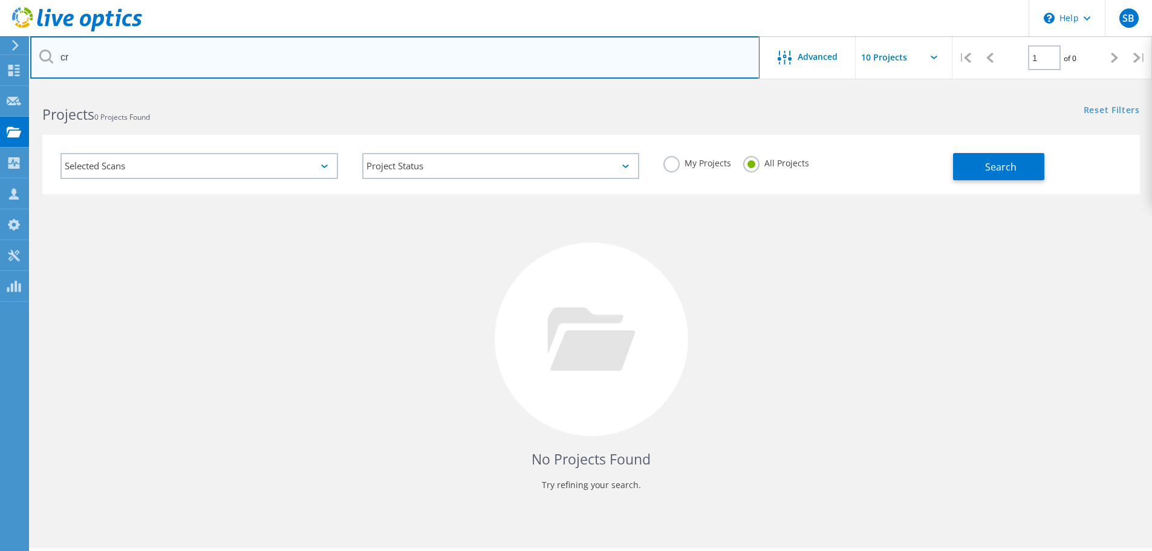
type input "c"
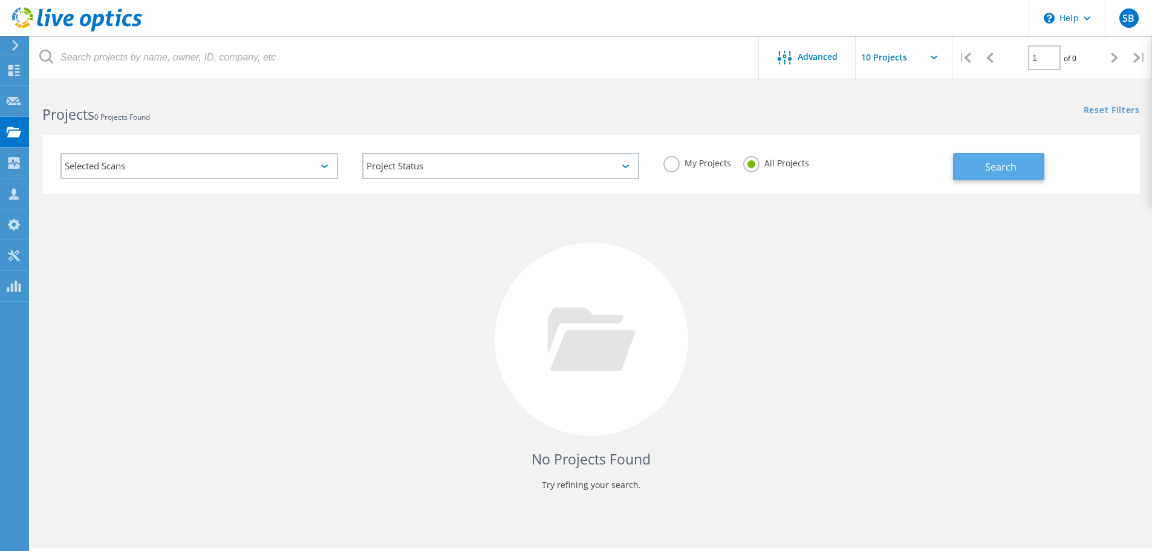
click at [994, 168] on span "Search" at bounding box center [1000, 166] width 31 height 13
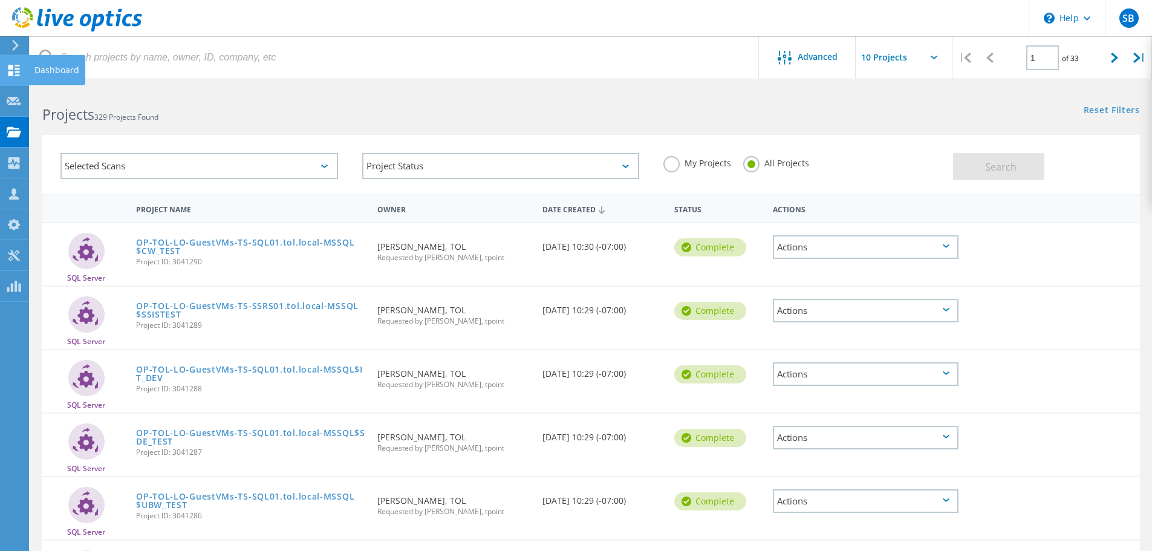
click at [10, 68] on use at bounding box center [13, 70] width 11 height 11
